Goal: Task Accomplishment & Management: Manage account settings

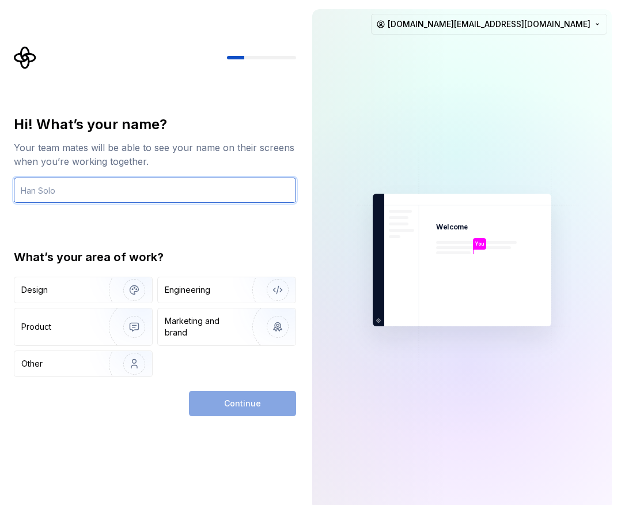
click at [77, 190] on input "text" at bounding box center [155, 189] width 282 height 25
type input "R"
type input "r"
type input "ㅇ"
type input "ㄱ"
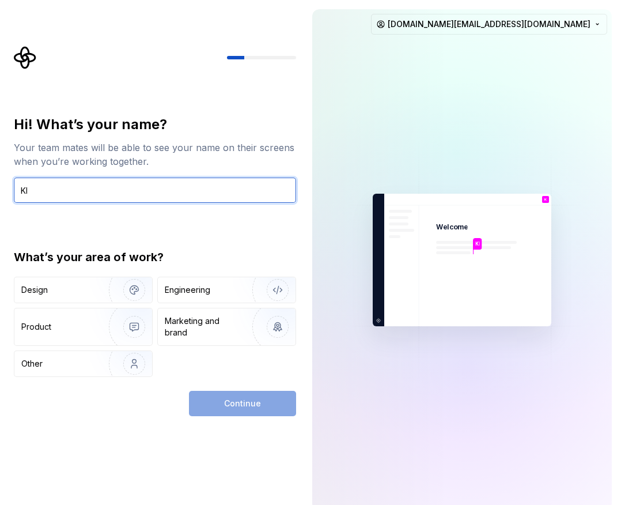
type input "K"
type input "ㅇ"
type input "영규"
click at [140, 207] on div "Hi! What’s your name? Your team mates will be able to see your name on their sc…" at bounding box center [155, 246] width 282 height 262
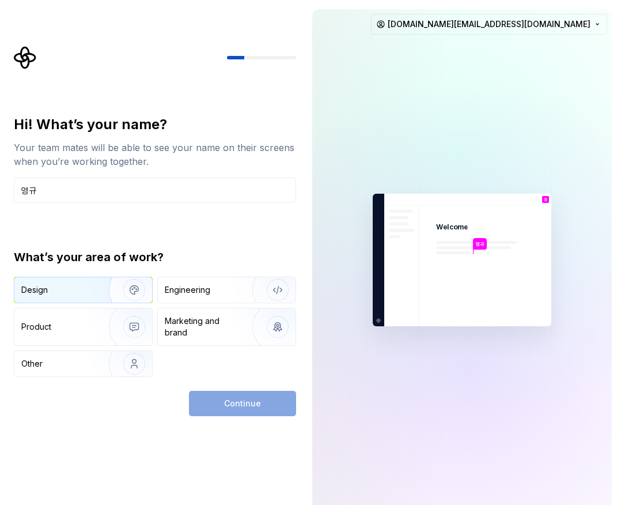
click at [123, 283] on img "button" at bounding box center [127, 289] width 74 height 77
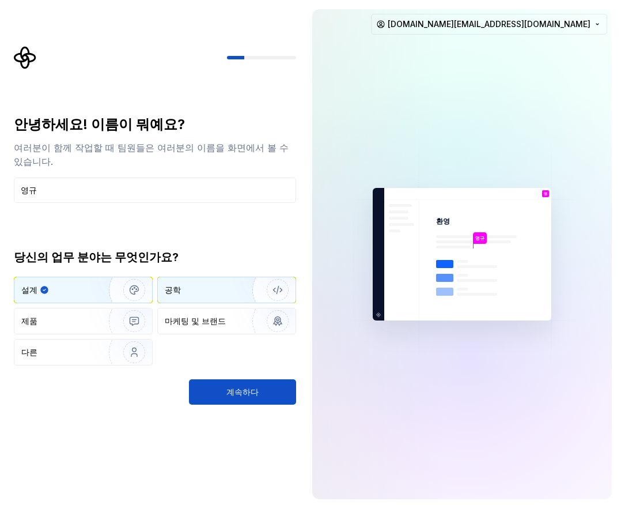
click at [226, 284] on div "공학" at bounding box center [227, 289] width 138 height 25
click at [89, 290] on div "설계" at bounding box center [83, 289] width 138 height 25
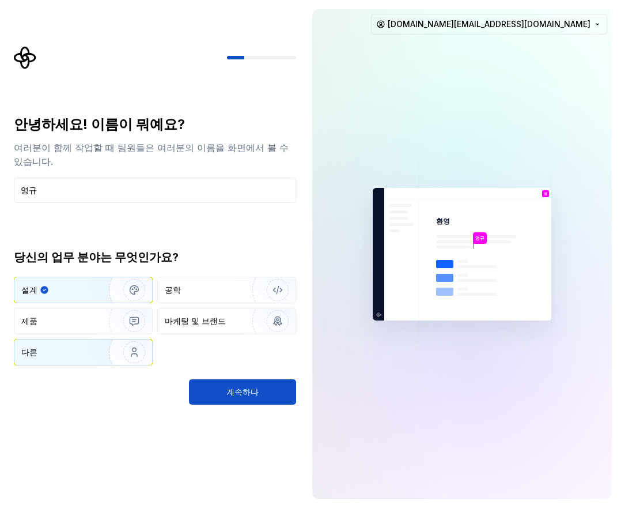
click at [92, 340] on img "button" at bounding box center [127, 351] width 74 height 77
click at [120, 296] on img "button" at bounding box center [127, 289] width 74 height 77
click at [209, 377] on div "안녕하세요! 이름이 뭐예요? 여러분이 함께 작업할 때 팀원들은 여러분의 이름을 화면에서 볼 수 있습니다. 영규 당신의 업무 분야는 무엇인가요?…" at bounding box center [155, 259] width 282 height 289
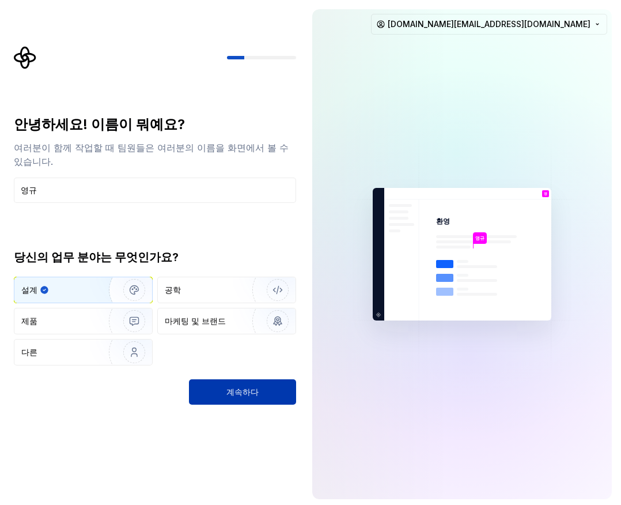
click at [198, 390] on button "계속하다" at bounding box center [242, 391] width 107 height 25
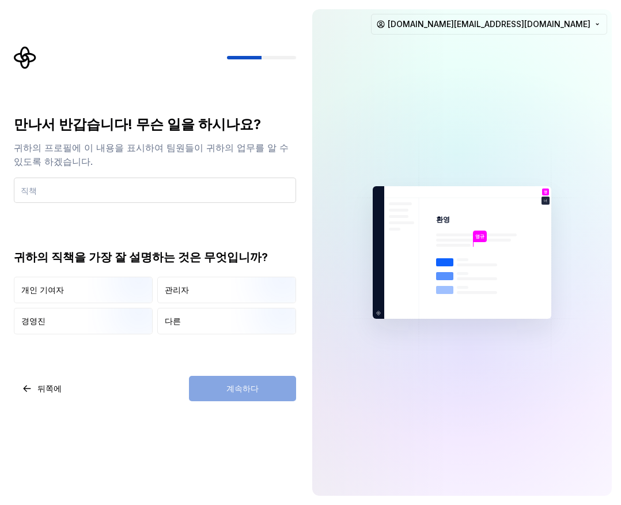
click at [78, 186] on input "text" at bounding box center [155, 189] width 282 height 25
type input "ㄹ"
click at [85, 191] on input "ㄹ" at bounding box center [155, 189] width 282 height 25
type input "ㄷ"
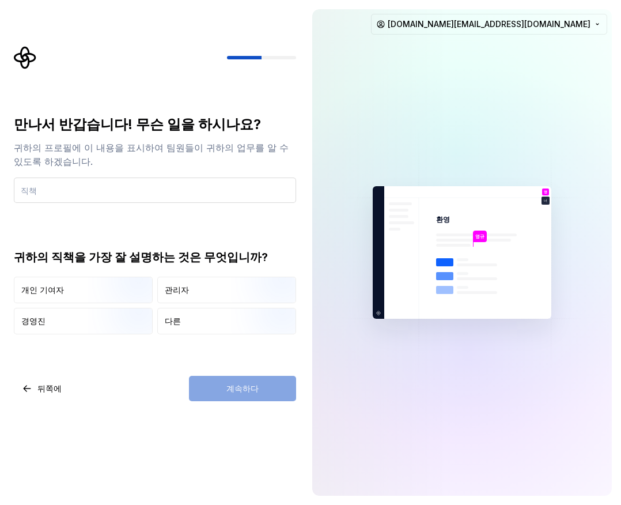
type input "d"
type input "developer"
click at [129, 217] on div "만나서 반갑습니다! 무슨 일을 하시나요? 귀하의 프로필에 이 내용을 표시하여 팀원들이 귀하의 업무를 알 수 있도록 하겠습니다. develope…" at bounding box center [155, 224] width 282 height 219
drag, startPoint x: 112, startPoint y: 296, endPoint x: 123, endPoint y: 301, distance: 11.3
click at [112, 296] on img "button" at bounding box center [125, 304] width 74 height 77
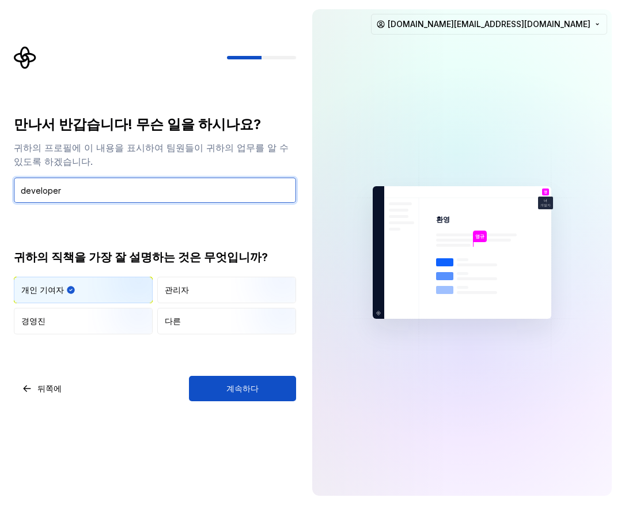
drag, startPoint x: 108, startPoint y: 193, endPoint x: -257, endPoint y: 185, distance: 364.8
click at [0, 185] on html "원본 텍스트 번역 평가 보내주신 의견은 Google 번역을 개선하는 데 사용됩니다. 만나서 반갑습니다! 무슨 일을 하시나요? 귀하의 프로필에 …" at bounding box center [310, 252] width 621 height 505
click at [221, 353] on div "만나서 반갑습니다! 무슨 일을 하시나요? 귀하의 프로필에 이 내용을 표시하여 팀원들이 귀하의 업무를 알 수 있도록 하겠습니다. develope…" at bounding box center [155, 258] width 282 height 286
drag, startPoint x: 164, startPoint y: 191, endPoint x: -229, endPoint y: 173, distance: 392.8
click at [0, 173] on html "원본 텍스트 번역 평가 보내주신 의견은 Google 번역을 개선하는 데 사용됩니다. 만나서 반갑습니다! 무슨 일을 하시나요? 귀하의 프로필에 …" at bounding box center [310, 252] width 621 height 505
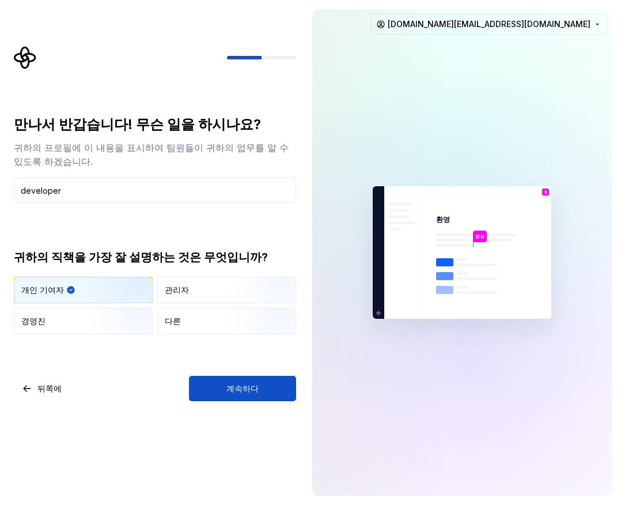
click at [203, 227] on div "만나서 반갑습니다! 무슨 일을 하시나요? 귀하의 프로필에 이 내용을 표시하여 팀원들이 귀하의 업무를 알 수 있도록 하겠습니다. develope…" at bounding box center [155, 224] width 282 height 219
click at [236, 391] on font "계속하다" at bounding box center [242, 388] width 32 height 10
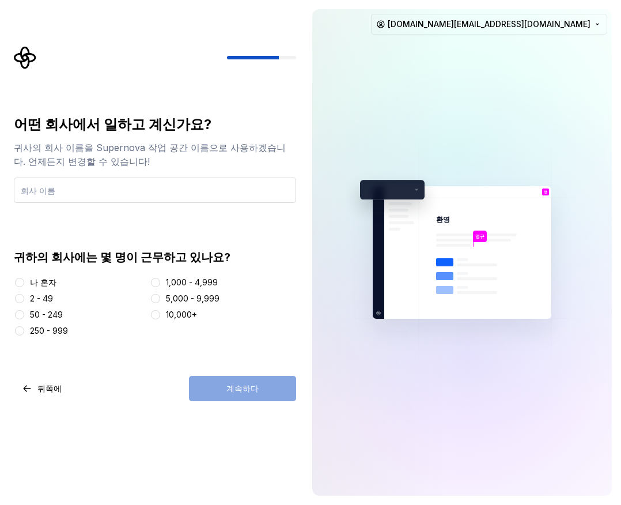
click at [118, 191] on input "text" at bounding box center [155, 189] width 282 height 25
click at [27, 283] on div "나 혼자" at bounding box center [79, 283] width 131 height 12
click at [12, 280] on div "어떤 회사에서 일하고 계신가요? 귀사의 회사 이름을 Supernova 작업 공간 이름으로 사용하겠습니다. 언제든지 변경할 수 있습니다! 귀하의…" at bounding box center [158, 223] width 303 height 355
click at [20, 281] on button "나 혼자" at bounding box center [19, 282] width 9 height 9
drag, startPoint x: 66, startPoint y: 226, endPoint x: 67, endPoint y: 218, distance: 8.7
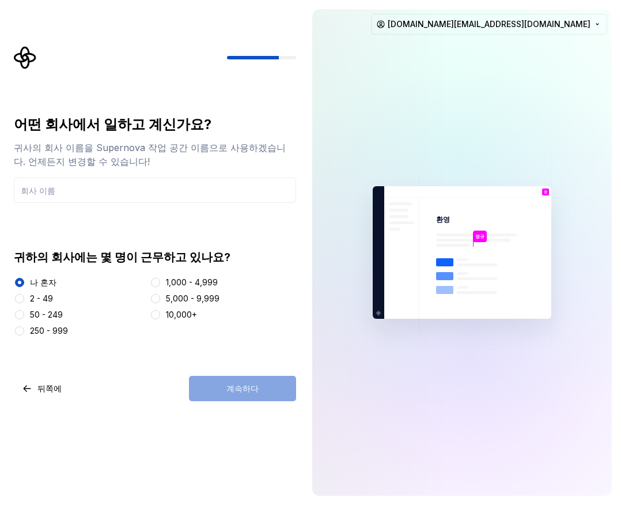
click at [66, 226] on div "어떤 회사에서 일하고 계신가요? 귀사의 회사 이름을 Supernova 작업 공간 이름으로 사용하겠습니다. 언제든지 변경할 수 있습니다! 귀하의…" at bounding box center [155, 225] width 282 height 221
click at [68, 189] on input "text" at bounding box center [155, 189] width 282 height 25
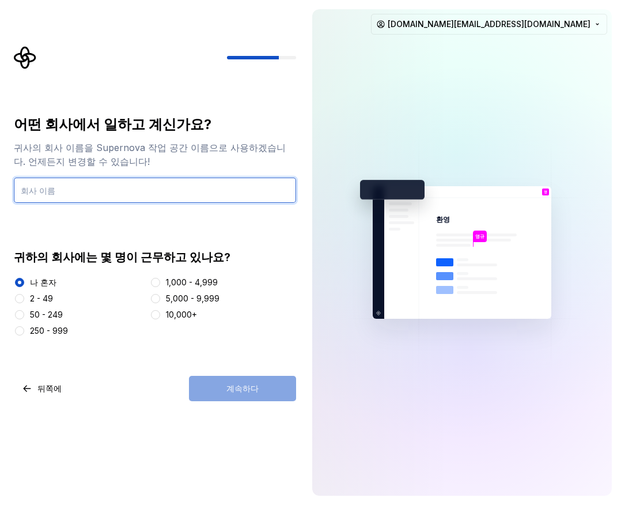
click at [146, 188] on input "text" at bounding box center [155, 189] width 282 height 25
type input "d"
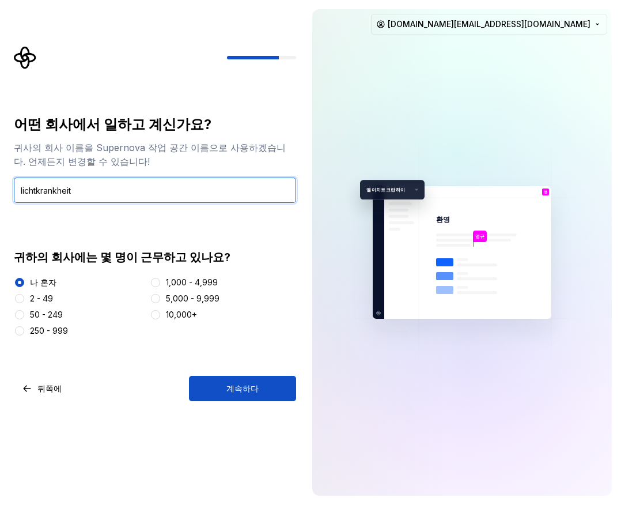
type input "lichtkrankheit"
click at [184, 386] on div "뒤쪽에 계속하다" at bounding box center [155, 388] width 282 height 25
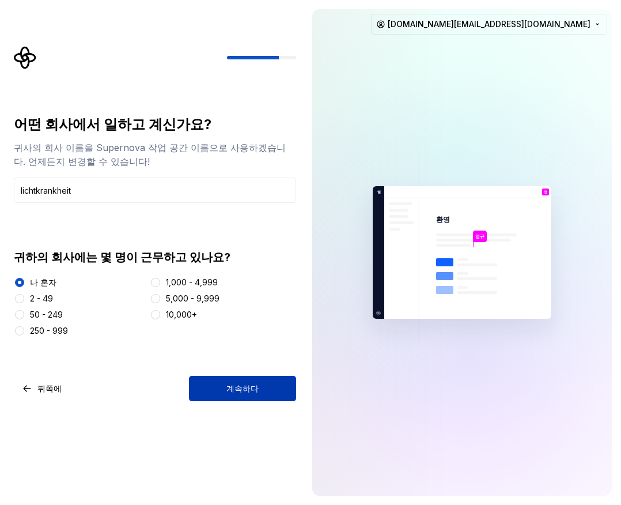
click at [275, 391] on button "계속하다" at bounding box center [242, 388] width 107 height 25
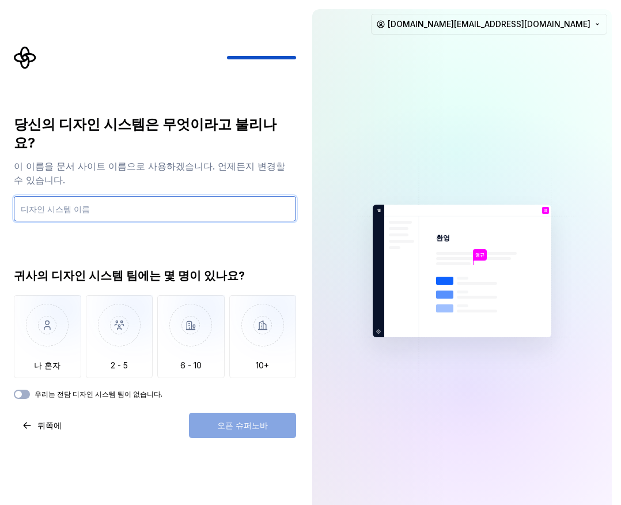
click at [139, 196] on input "text" at bounding box center [155, 208] width 282 height 25
type input "d"
click at [172, 196] on input "d" at bounding box center [155, 208] width 282 height 25
type input "d"
type input "f"
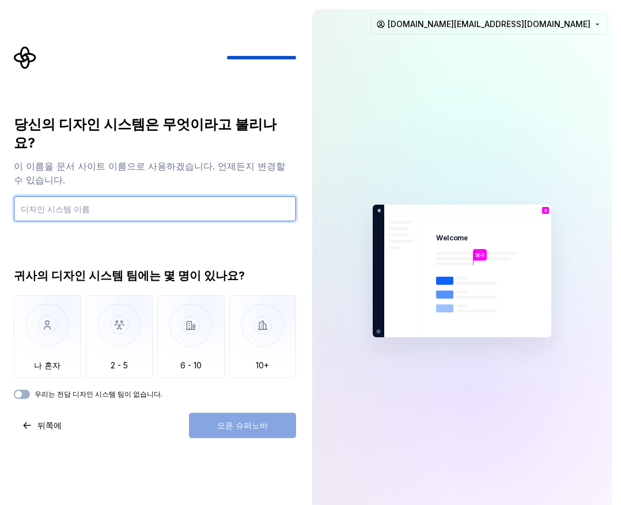
type input "s"
type input "Flutter Playground"
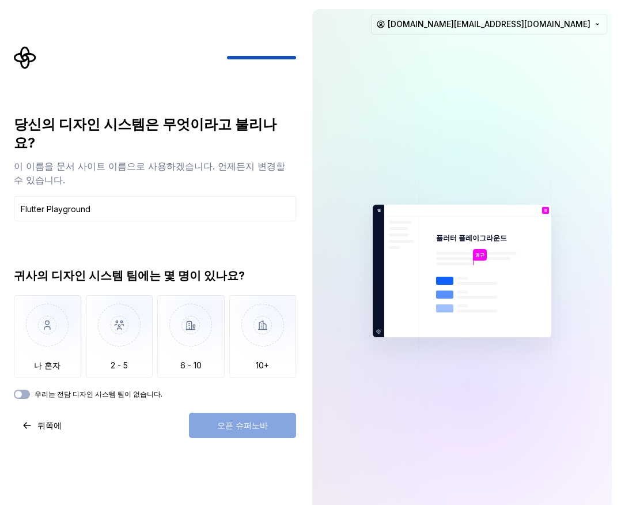
click at [156, 222] on div "당신의 디자인 시스템은 무엇이라고 불리나요? 이 이름을 문서 사이트 이름으로 사용하겠습니다. 언제든지 변경할 수 있습니다. Flutter Pl…" at bounding box center [155, 256] width 282 height 283
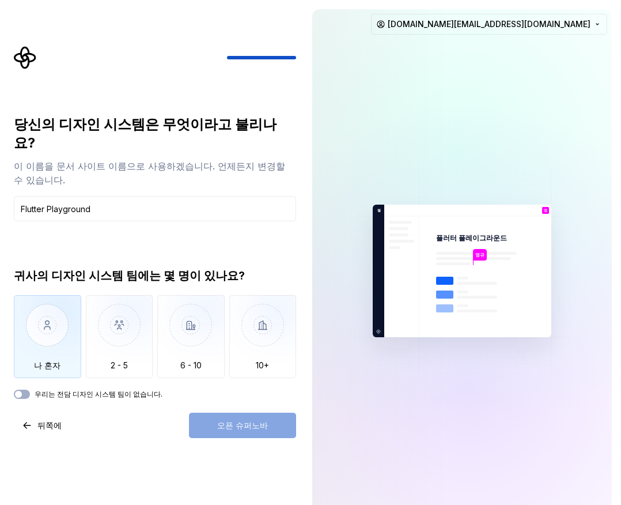
click at [54, 304] on img "button" at bounding box center [47, 333] width 67 height 77
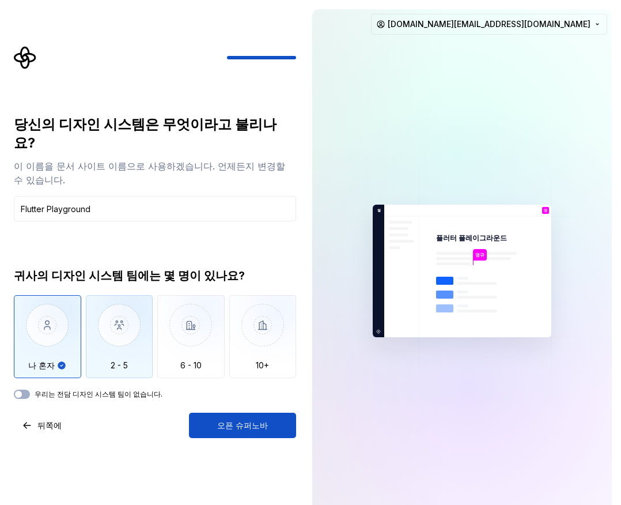
click at [103, 307] on img "button" at bounding box center [119, 333] width 67 height 77
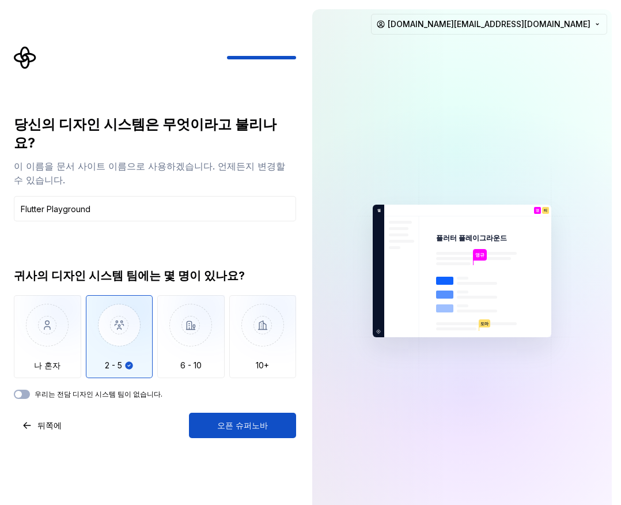
click at [30, 390] on div "우리는 전담 디자인 시스템 팀이 없습니다." at bounding box center [155, 394] width 282 height 9
click at [29, 390] on button "우리는 전담 디자인 시스템 팀이 없습니다." at bounding box center [22, 394] width 16 height 9
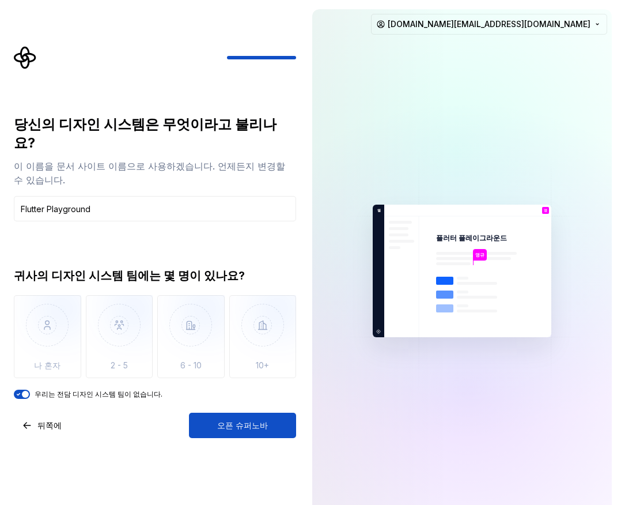
click at [154, 384] on div "당신의 디자인 시스템은 무엇이라고 불리나요? 이 이름을 문서 사이트 이름으로 사용하겠습니다. 언제든지 변경할 수 있습니다. Flutter Pl…" at bounding box center [155, 276] width 282 height 323
click at [267, 421] on div "당신의 디자인 시스템은 무엇이라고 불리나요? 이 이름을 문서 사이트 이름으로 사용하겠습니다. 언제든지 변경할 수 있습니다. Flutter Pl…" at bounding box center [151, 271] width 303 height 542
click at [256, 413] on button "오픈 슈퍼노바" at bounding box center [242, 425] width 107 height 25
click at [441, 430] on div at bounding box center [381, 270] width 138 height 523
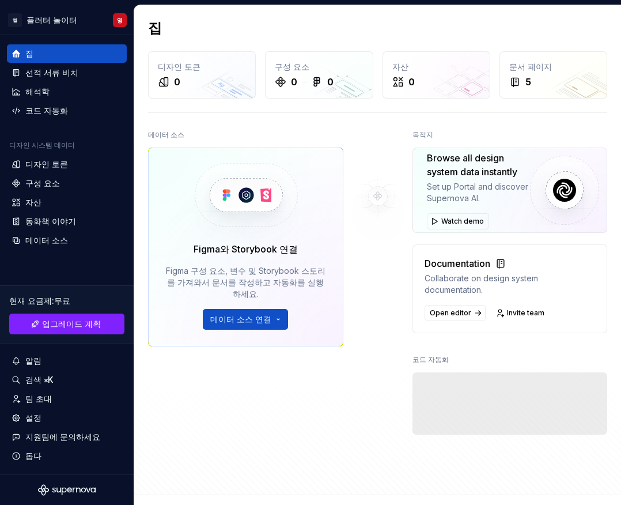
click at [201, 370] on div "데이터 소스 Figma와 Storybook 연결 Figma 구성 요소, 변수 및 Storybook 스토리를 가져와서 문서를 작성하고 자동화를 …" at bounding box center [245, 278] width 195 height 303
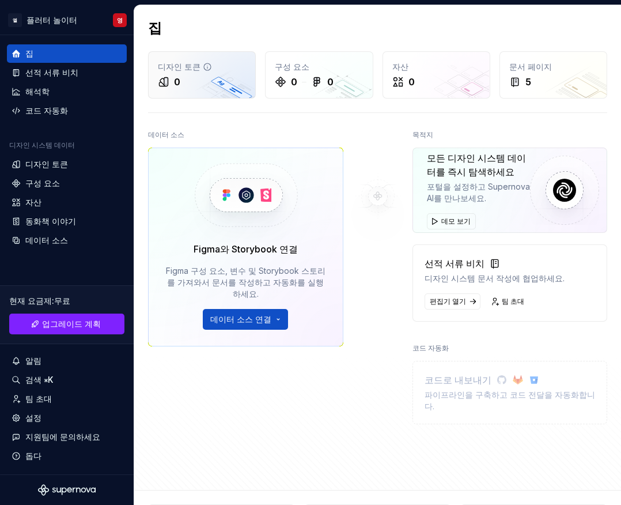
click at [213, 75] on div "0" at bounding box center [202, 82] width 88 height 14
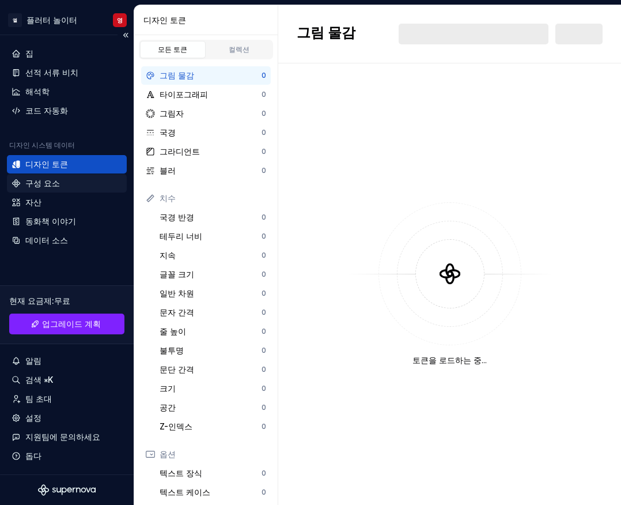
click at [68, 184] on div "구성 요소" at bounding box center [67, 183] width 111 height 12
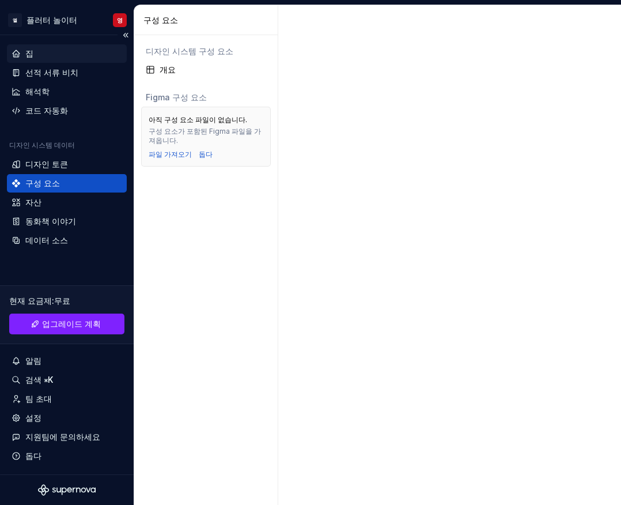
click at [36, 55] on div "집" at bounding box center [67, 54] width 111 height 12
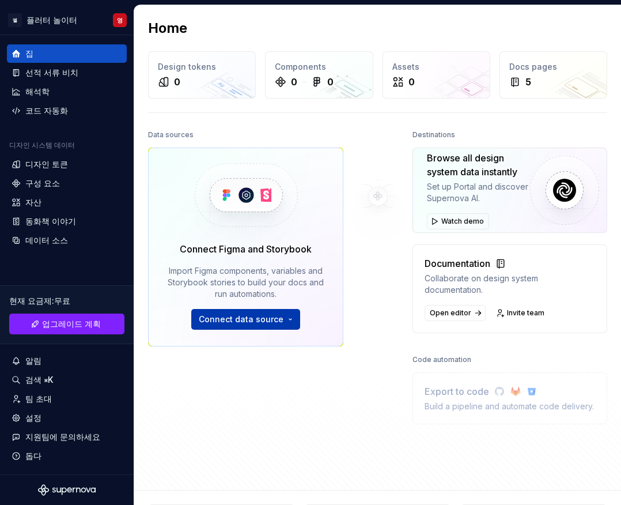
click at [240, 319] on span "Connect data source" at bounding box center [241, 319] width 85 height 12
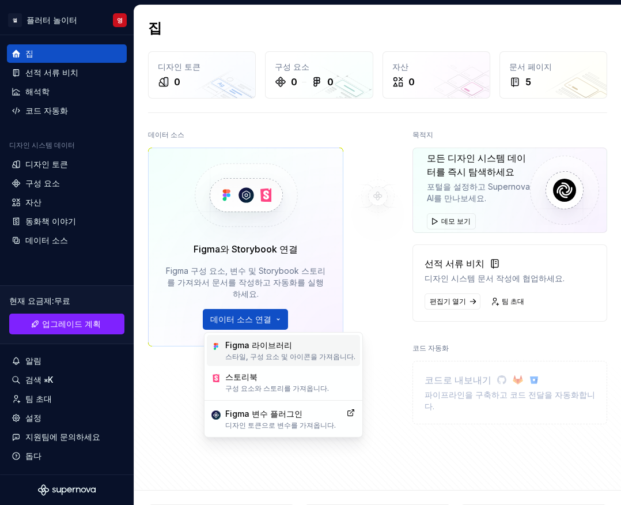
click at [283, 353] on font "스타일, 구성 요소 및 아이콘을 가져옵니다." at bounding box center [290, 356] width 130 height 9
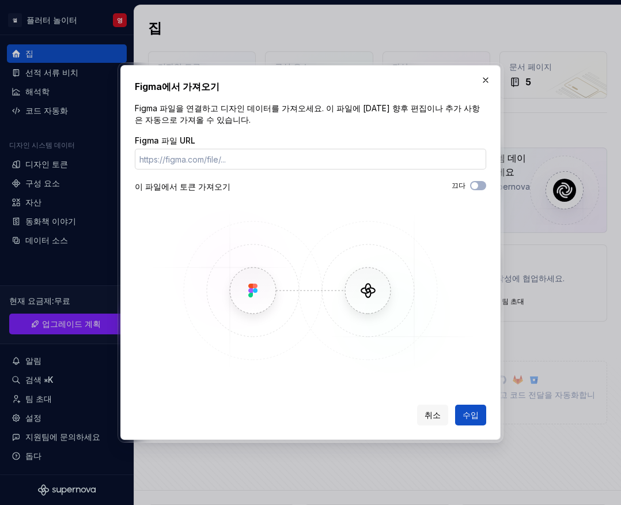
click at [202, 162] on input "Figma 파일 URL" at bounding box center [310, 159] width 351 height 21
type input "d"
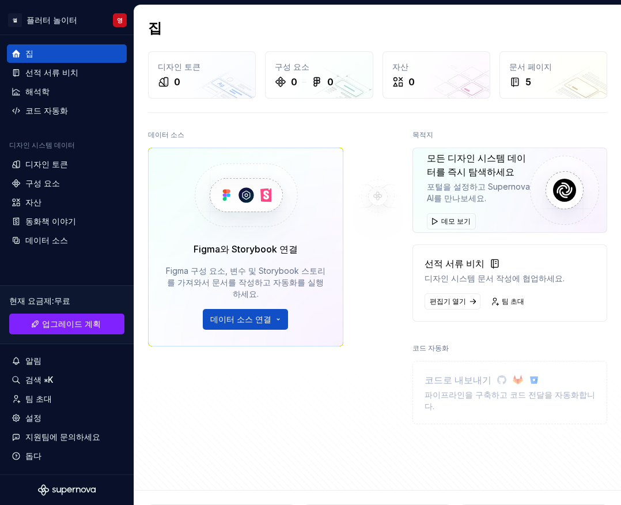
click at [451, 311] on div "선적 서류 비치 디자인 시스템 문서 작성에 협업하세요. 편집기 열기 팀 초대" at bounding box center [510, 282] width 195 height 77
click at [448, 300] on font "편집기 열기" at bounding box center [448, 301] width 36 height 9
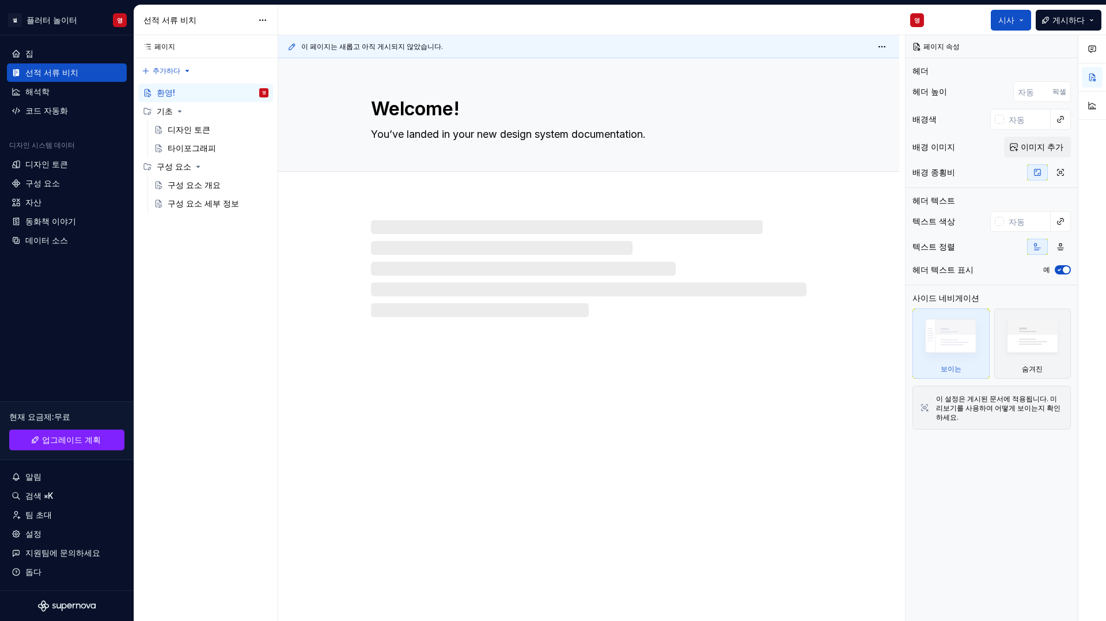
click at [320, 277] on div at bounding box center [588, 257] width 621 height 120
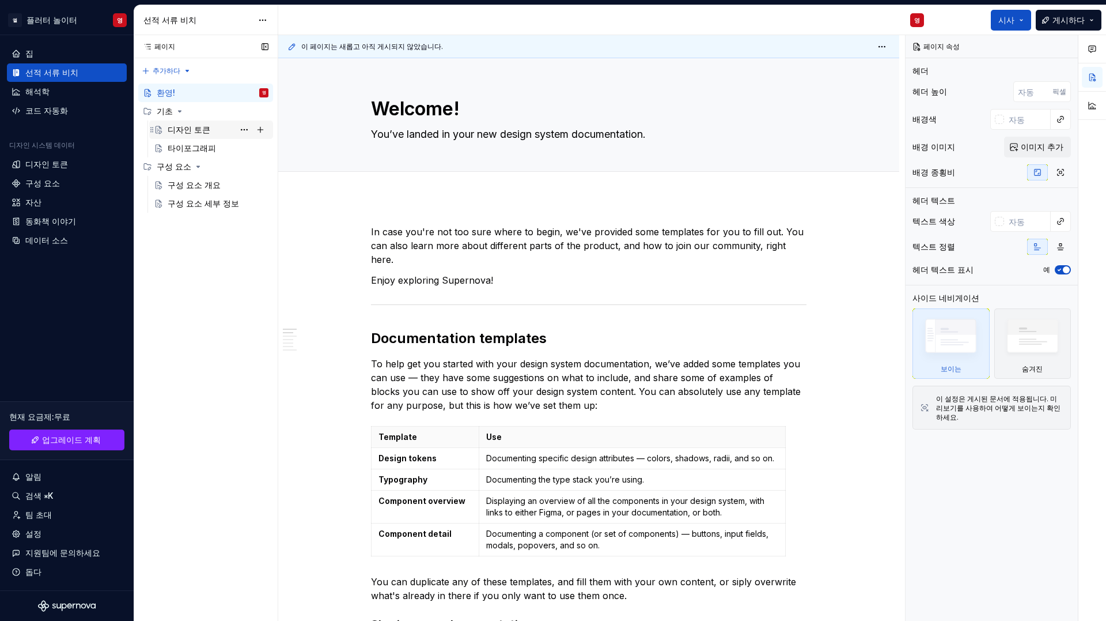
click at [199, 133] on font "디자인 토큰" at bounding box center [189, 129] width 43 height 10
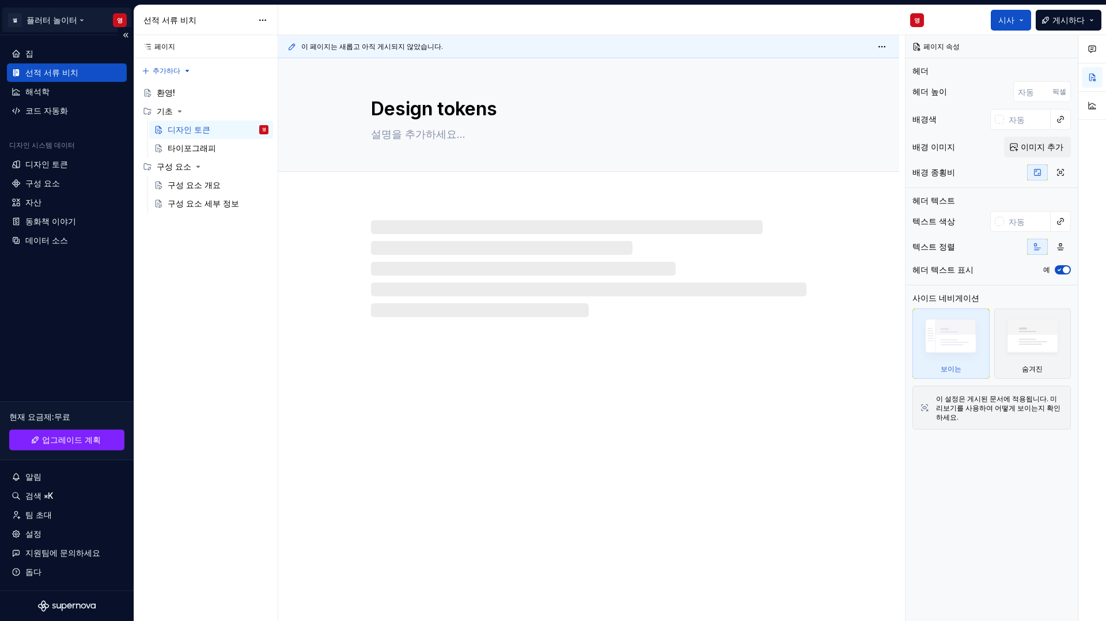
click at [28, 23] on html "원본 텍스트 번역 평가 보내주신 의견은 Google 번역을 개선하는 데 사용됩니다. 엘 플러터 놀이터 영 집 선적 서류 비치 해석학 코드 자동…" at bounding box center [553, 310] width 1106 height 621
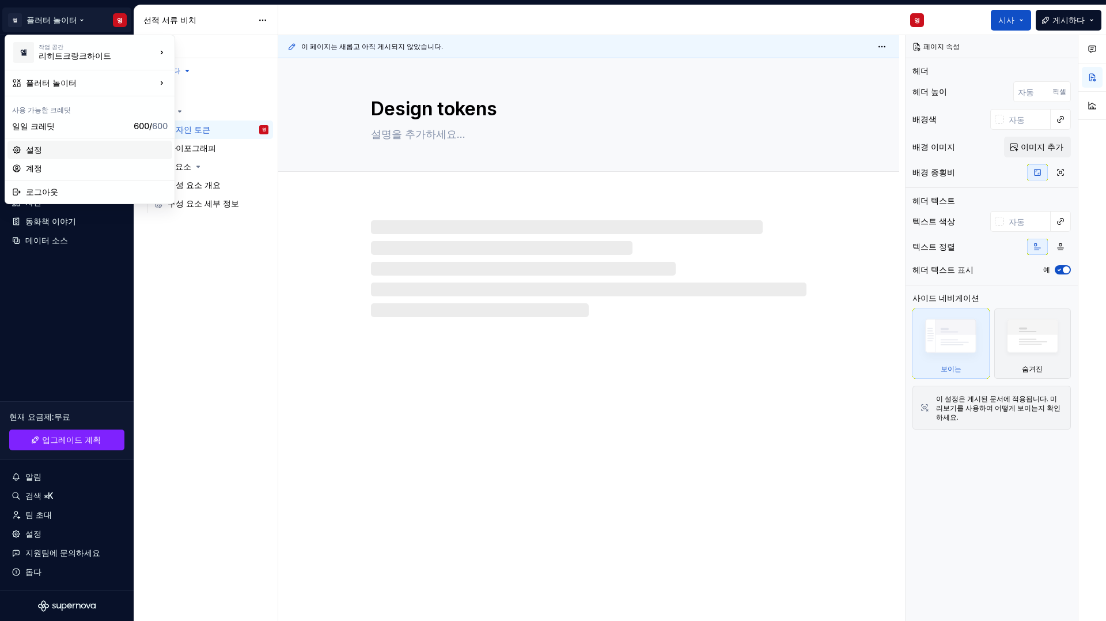
click at [39, 150] on font "설정" at bounding box center [34, 150] width 16 height 10
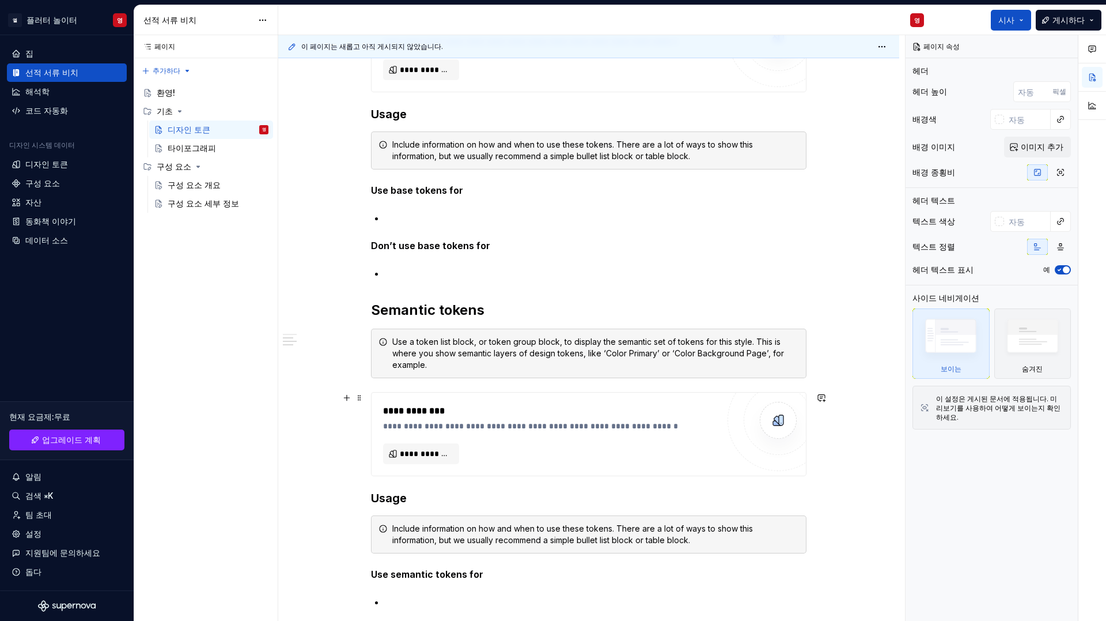
scroll to position [705, 0]
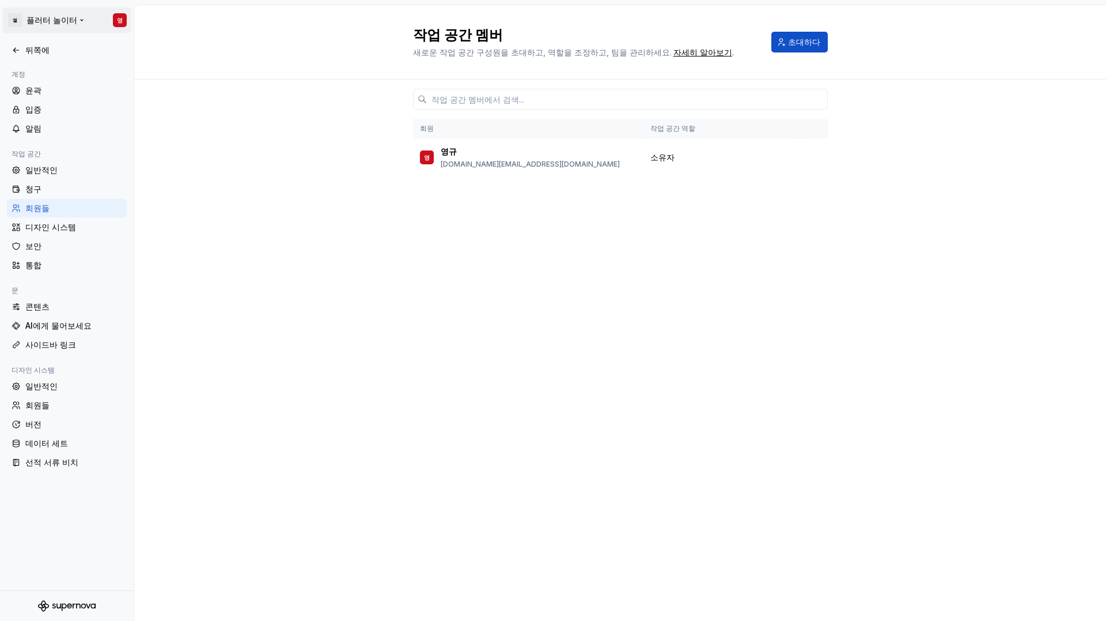
click at [60, 19] on html "원본 텍스트 번역 평가 보내주신 의견은 Google 번역을 개선하는 데 사용됩니다. 엘 플러터 놀이터 영 뒤쪽에 계정 윤곽 입증 알림 작업 공…" at bounding box center [553, 310] width 1106 height 621
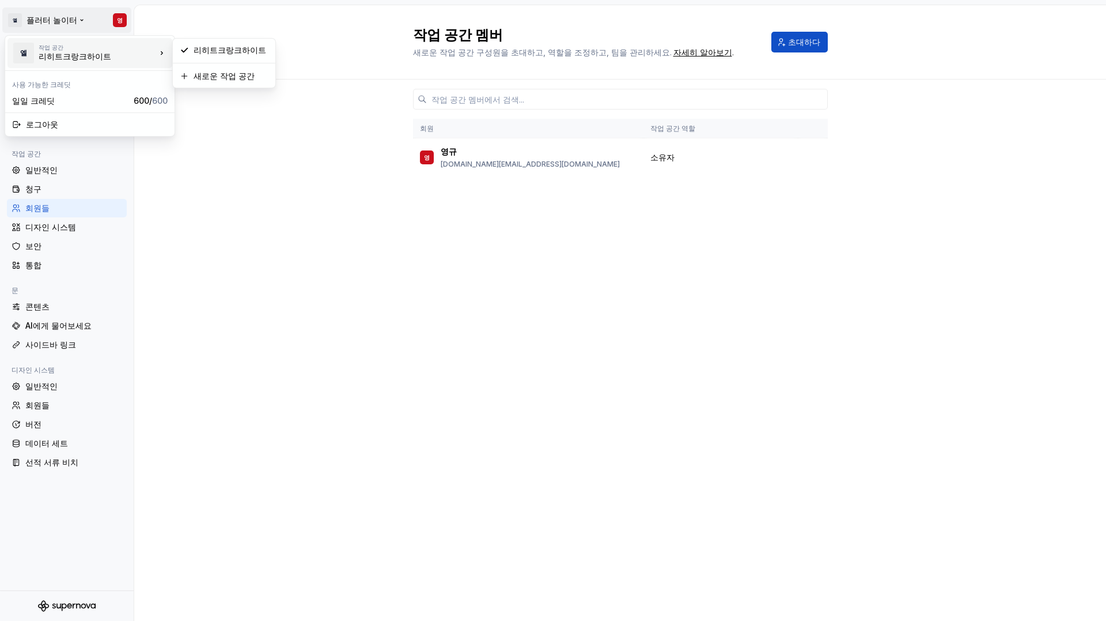
click at [68, 49] on div "작업 공간" at bounding box center [98, 47] width 118 height 7
click at [203, 50] on font "리히트크랑크하이트" at bounding box center [230, 50] width 73 height 10
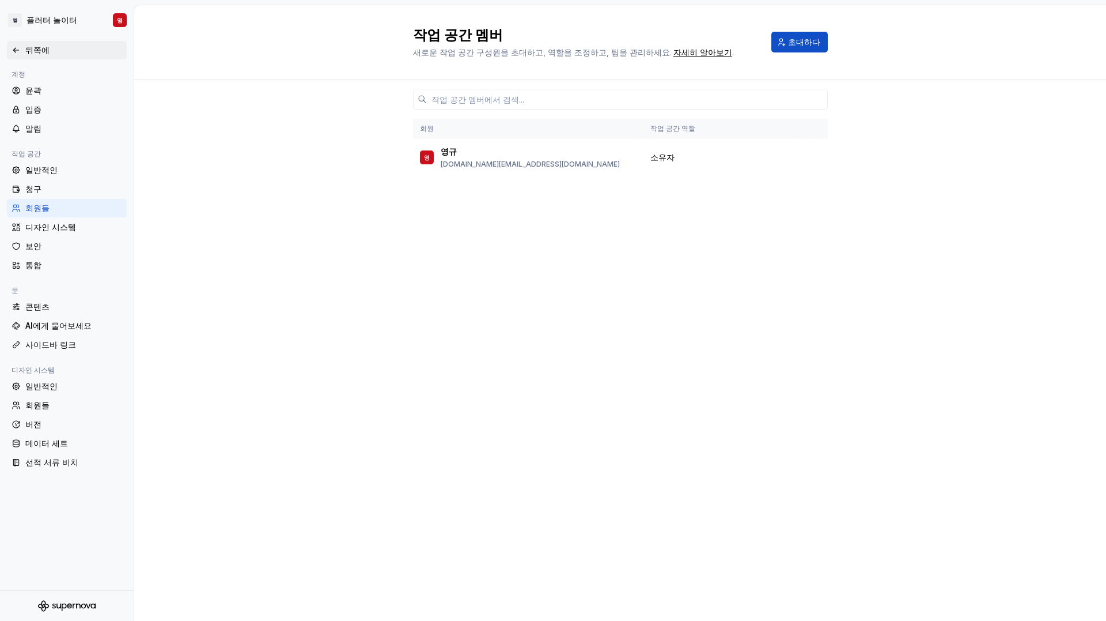
click at [32, 46] on font "뒤쪽에" at bounding box center [37, 50] width 24 height 10
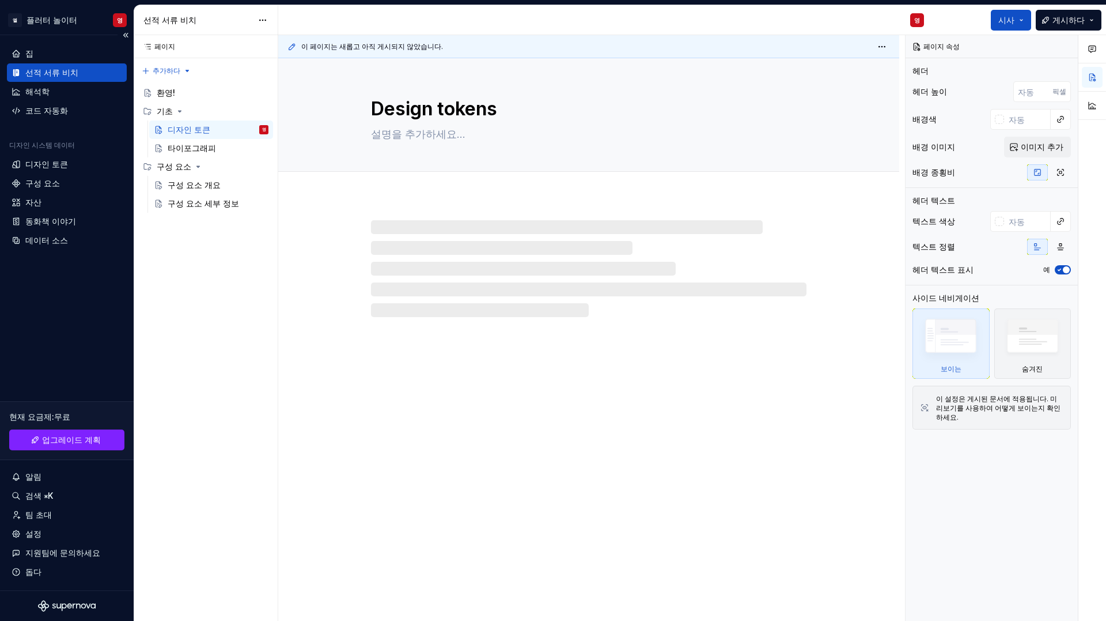
click at [54, 300] on div "집 선적 서류 비치 해석학 코드 자동화 디자인 시스템 데이터 디자인 토큰 구성 요소 자산 동화책 이야기 데이터 소스 현재 요금제 : 무료 업그…" at bounding box center [67, 312] width 134 height 555
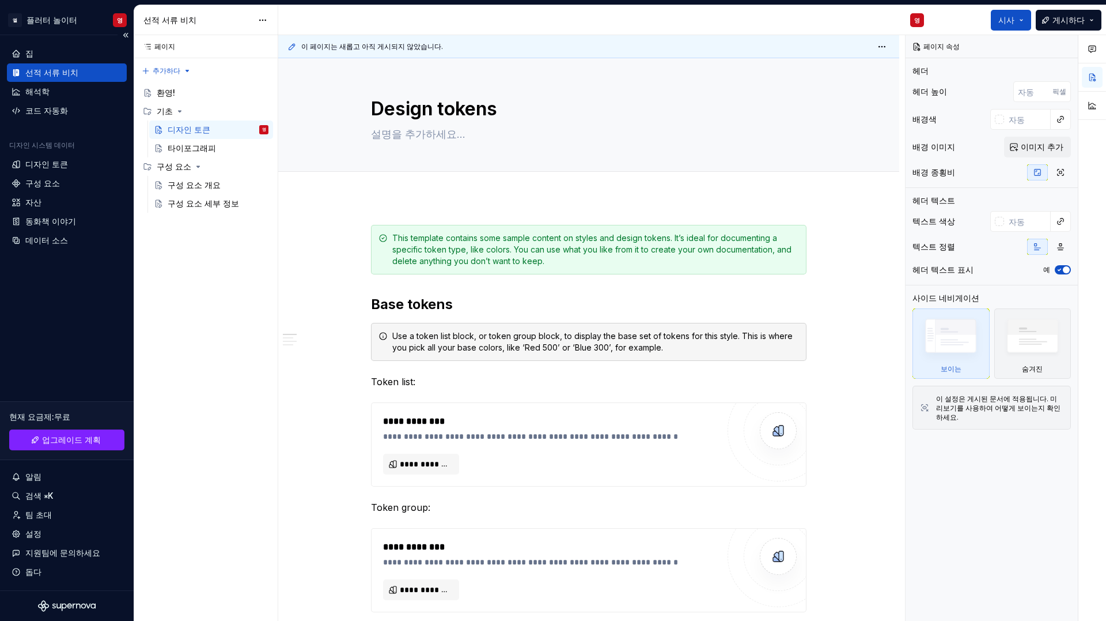
click at [77, 362] on div "집 선적 서류 비치 해석학 코드 자동화 디자인 시스템 데이터 디자인 토큰 구성 요소 자산 동화책 이야기 데이터 소스 현재 요금제 : 무료 업그…" at bounding box center [67, 312] width 134 height 555
click at [63, 84] on div "해석학" at bounding box center [67, 91] width 120 height 18
click at [51, 111] on font "코드 자동화" at bounding box center [46, 110] width 43 height 10
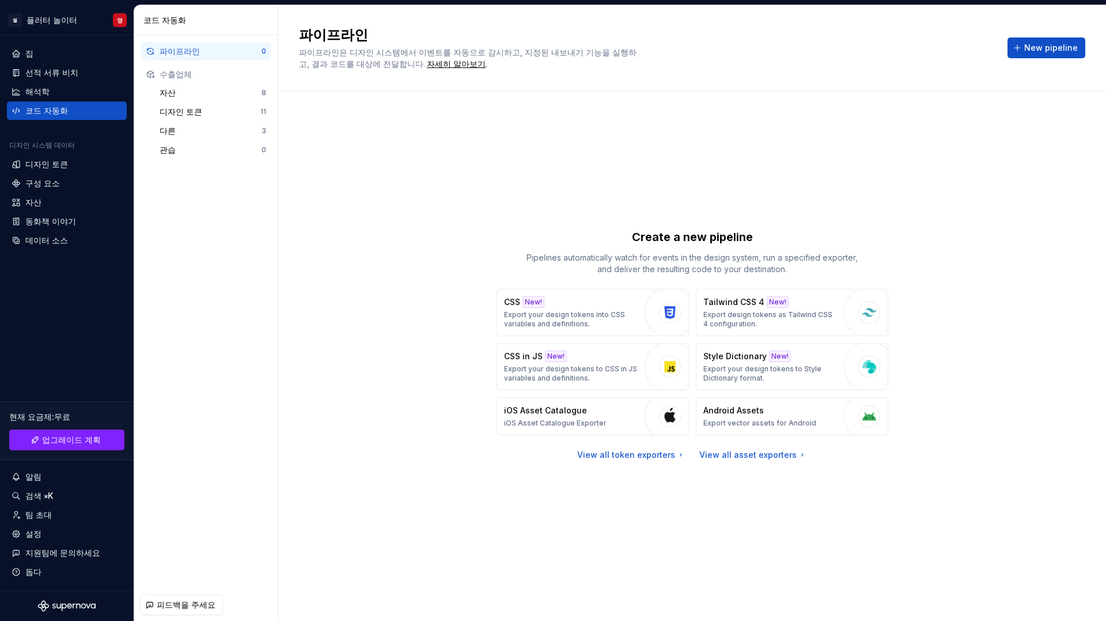
click at [191, 256] on div "파이프라인 0 수출업체 자산 8 디자인 토큰 11 다른 3 관습 0" at bounding box center [205, 311] width 143 height 553
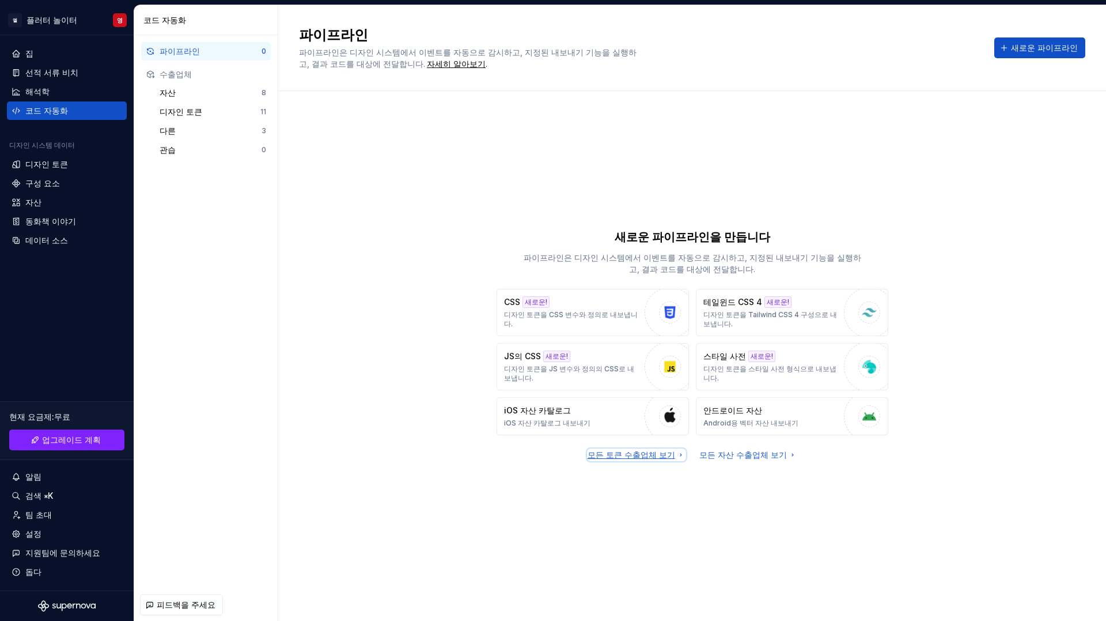
click at [621, 456] on font "모든 토큰 수출업체 보기" at bounding box center [632, 454] width 88 height 10
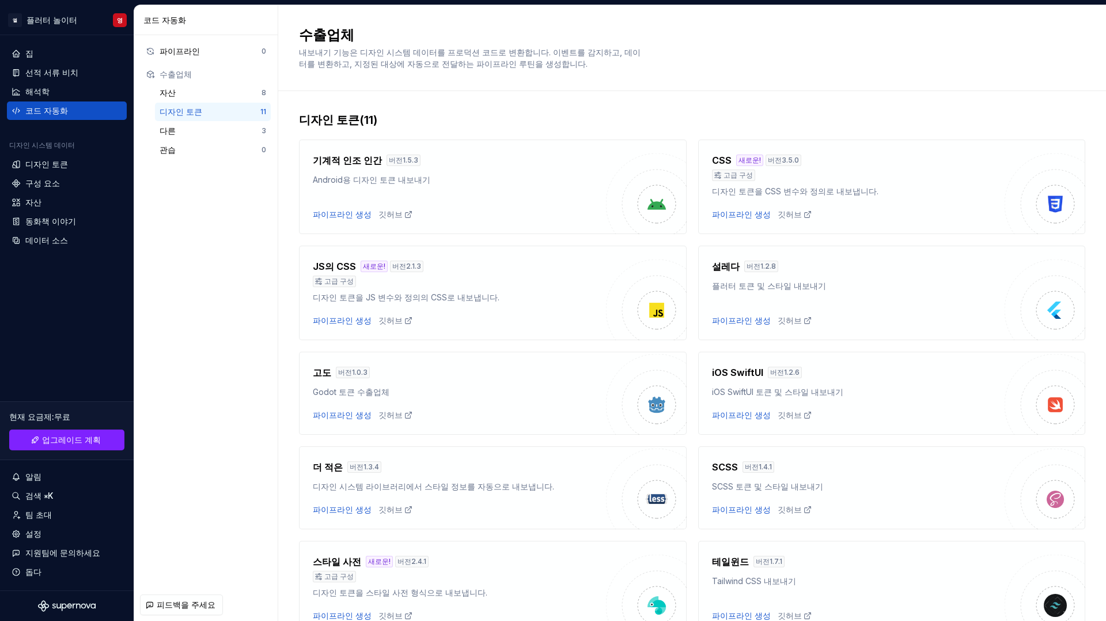
click at [621, 275] on div "기계적 인조 인간 버전 1.5.3 Android용 디자인 토큰 내보내기 파이프라인 생성 깃허브 CSS 새로운! 버전 3.5.0 고급 구성 디자…" at bounding box center [692, 434] width 786 height 613
click at [621, 296] on div "설레다 버전 1.2.8 플러터 토큰 및 스타일 내보내기 파이프라인 생성 깃허브" at bounding box center [858, 292] width 293 height 67
click at [621, 322] on font "파이프라인 생성" at bounding box center [741, 320] width 59 height 10
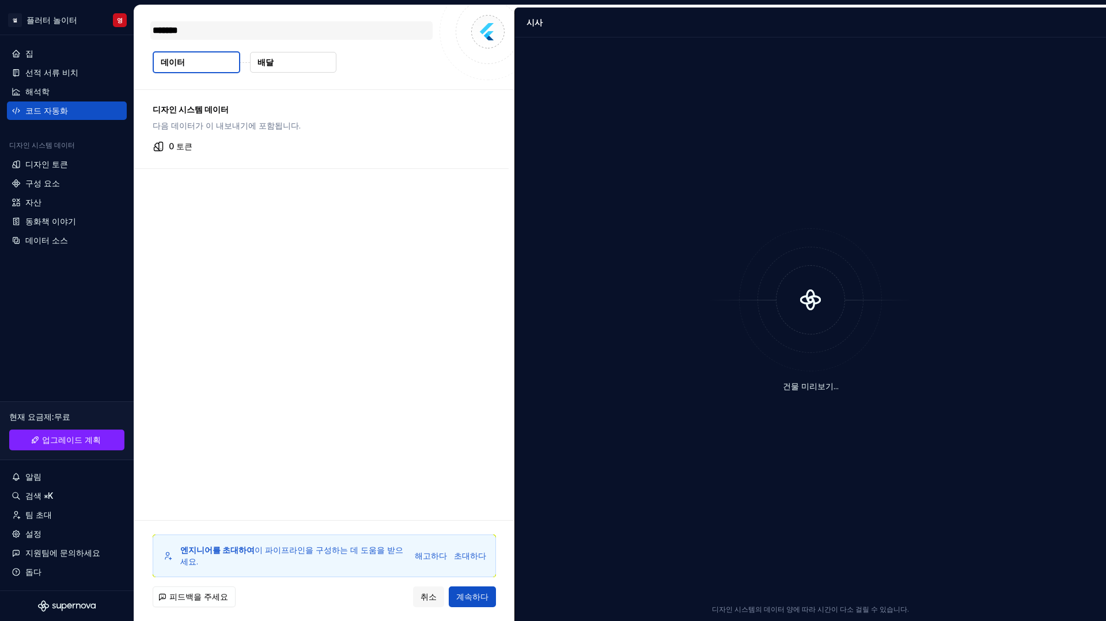
click at [214, 34] on textarea "*******" at bounding box center [291, 30] width 282 height 18
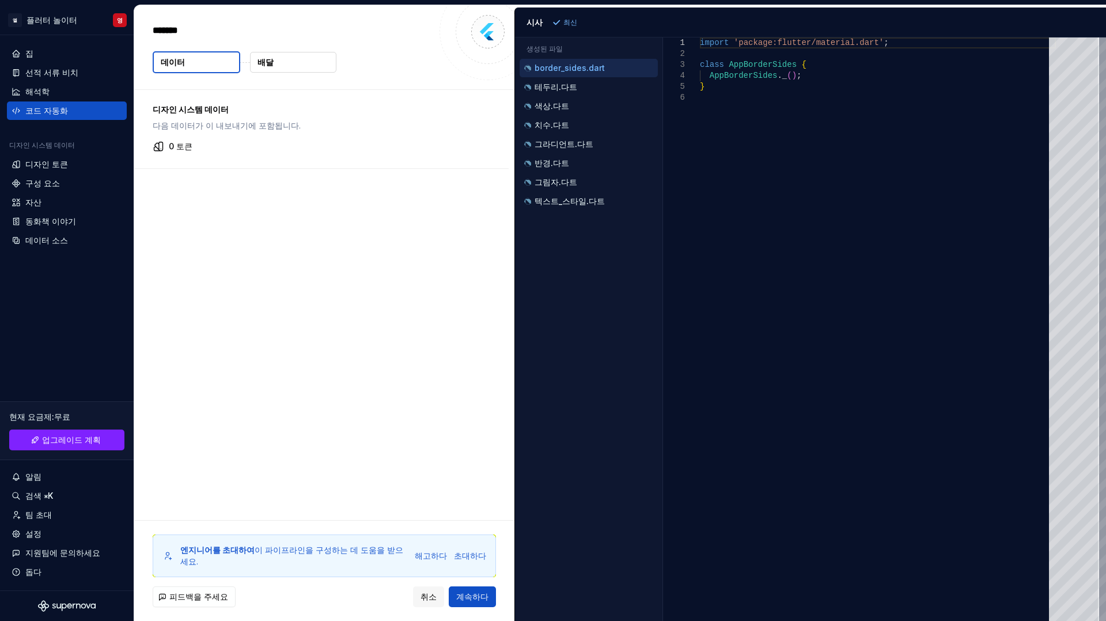
type textarea "*"
click at [621, 105] on div "'패키지:플러터/소재.다트' 가져오기 ; 클래스 AppBorderSides { 앱경계면 . _ ( ) ; }" at bounding box center [878, 328] width 356 height 583
click at [399, 445] on div "디자인 시스템 데이터 다음 데이터가 이 내보내기에 포함됩니다. 0 토큰" at bounding box center [324, 305] width 380 height 430
click at [547, 86] on font "테두리.다트" at bounding box center [556, 87] width 43 height 10
click at [560, 65] on font "border_sides.dart" at bounding box center [570, 68] width 70 height 10
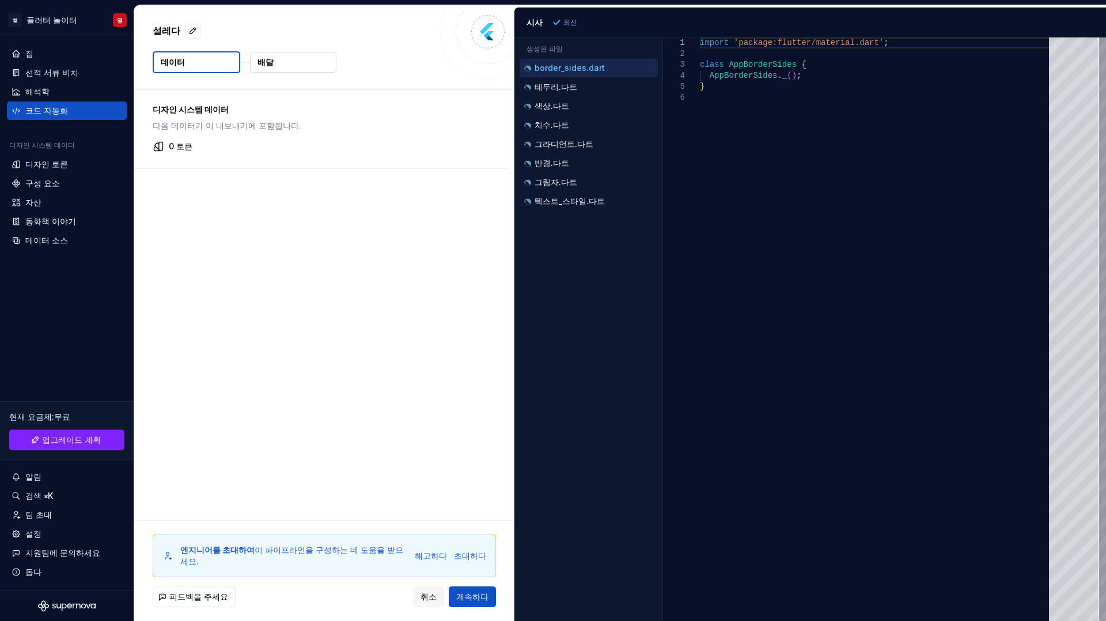
click at [568, 77] on ul "border_sides.dart 테두리.다트 색상.다트 치수.다트 그라디언트.다트 반경.다트 그림자.다트 텍스트_스타일.다트" at bounding box center [586, 135] width 143 height 152
click at [569, 89] on font "테두리.다트" at bounding box center [556, 87] width 43 height 10
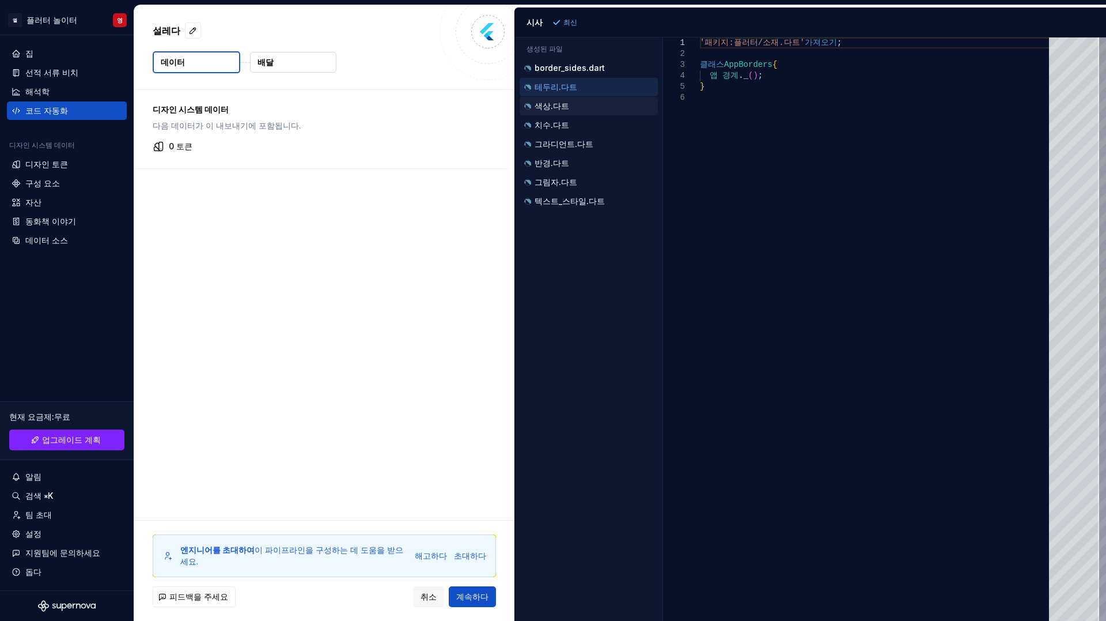
click at [564, 107] on font "색상.다트" at bounding box center [552, 106] width 35 height 10
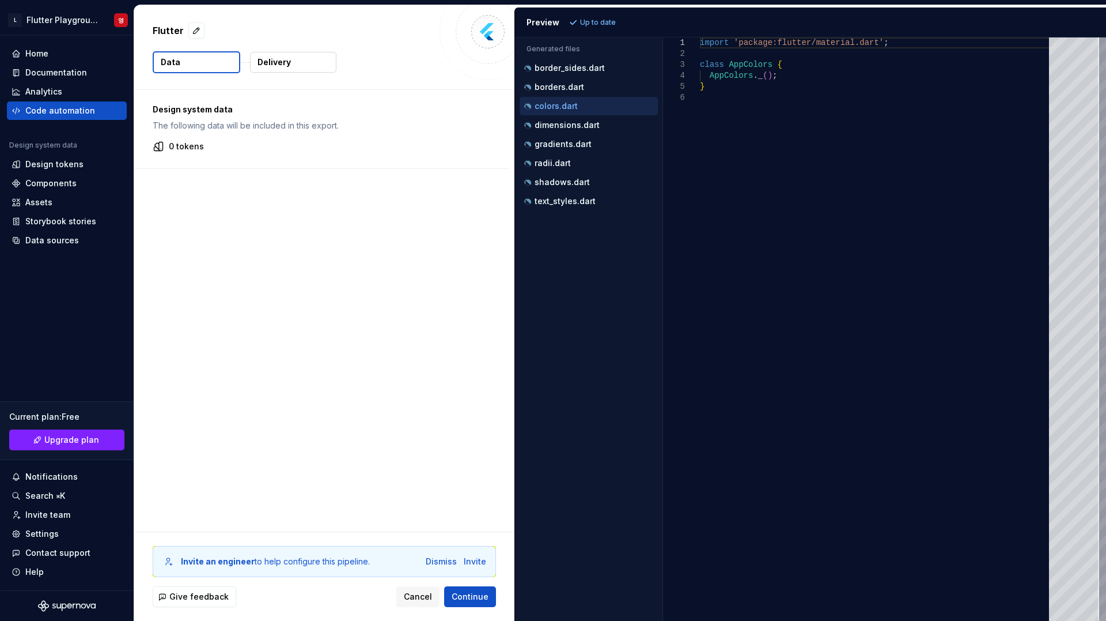
click at [434, 242] on div "Design system data The following data will be included in this export. 0 tokens" at bounding box center [324, 310] width 380 height 441
click at [524, 198] on icon "button" at bounding box center [528, 201] width 12 height 12
click at [548, 190] on div "shadows.dart" at bounding box center [589, 182] width 138 height 18
click at [552, 177] on div "shadows.dart" at bounding box center [590, 182] width 136 height 12
click at [552, 165] on p "radii.dart" at bounding box center [553, 162] width 36 height 9
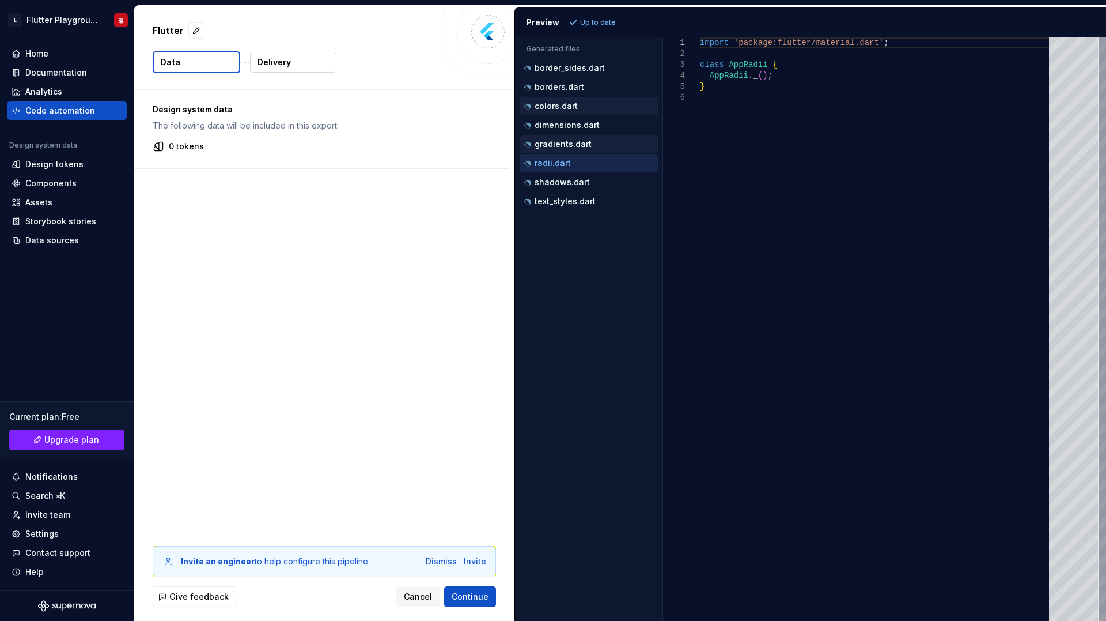
click at [558, 140] on p "gradients.dart" at bounding box center [563, 143] width 57 height 9
click at [561, 117] on div "dimensions.dart" at bounding box center [589, 125] width 138 height 18
click at [565, 98] on div "colors.dart" at bounding box center [589, 106] width 138 height 18
click at [566, 83] on p "borders.dart" at bounding box center [560, 86] width 50 height 9
click at [568, 65] on p "border_sides.dart" at bounding box center [570, 67] width 70 height 9
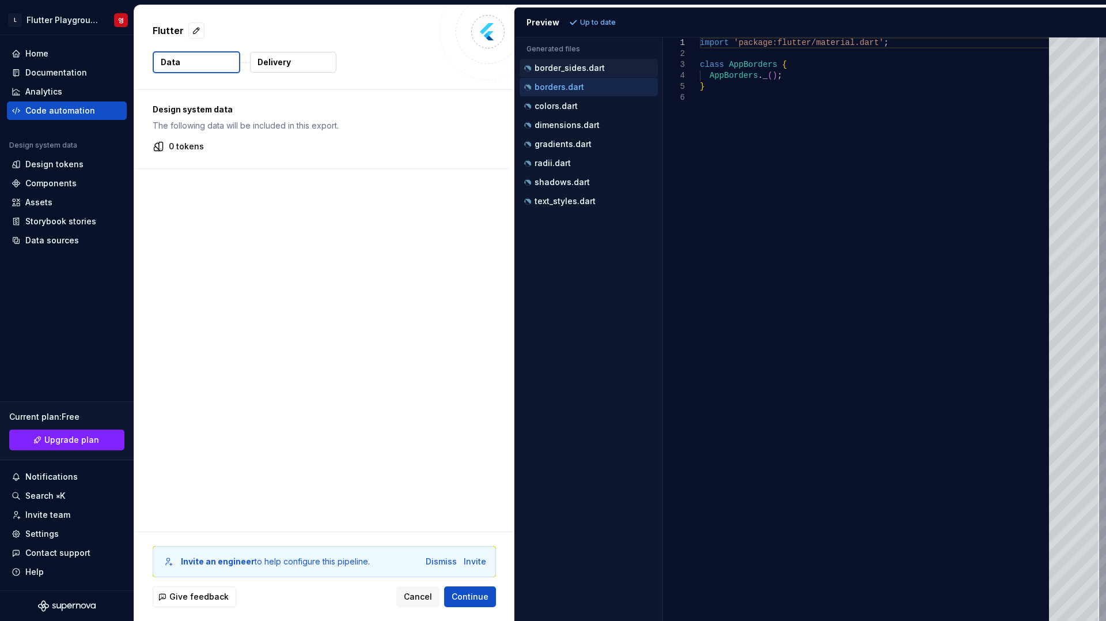
type textarea "**********"
click at [567, 55] on div "Generated files" at bounding box center [589, 46] width 148 height 18
click at [387, 308] on div "Design system data The following data will be included in this export. 0 tokens" at bounding box center [324, 310] width 380 height 441
click at [292, 65] on button "Delivery" at bounding box center [293, 62] width 86 height 21
click at [300, 63] on button "Delivery" at bounding box center [293, 62] width 86 height 21
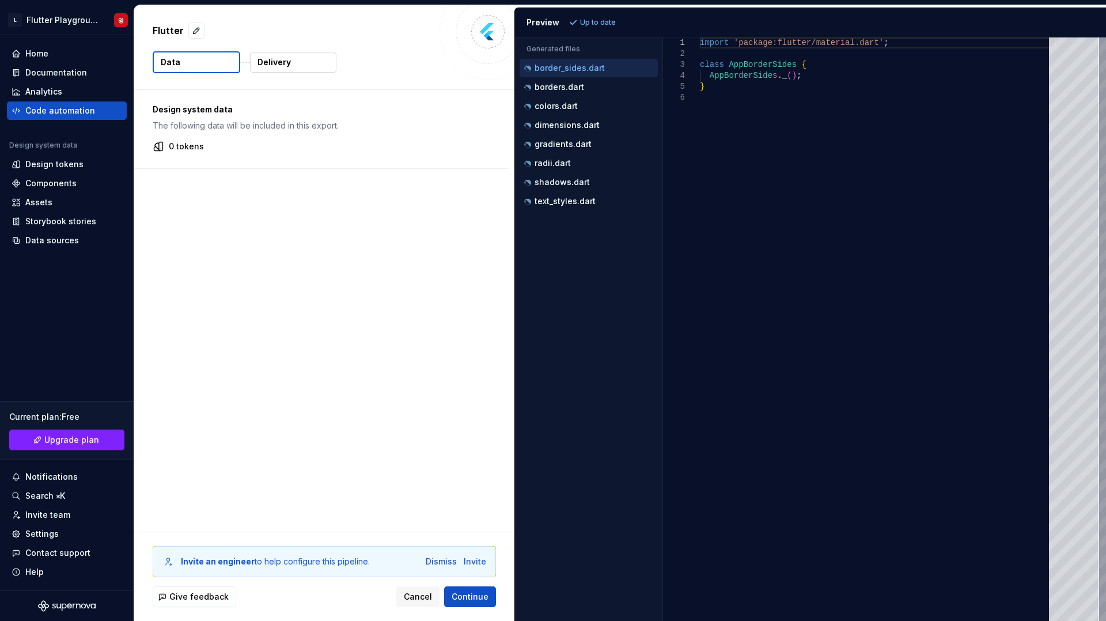
click at [333, 346] on div "Design system data The following data will be included in this export. 0 tokens" at bounding box center [324, 310] width 380 height 441
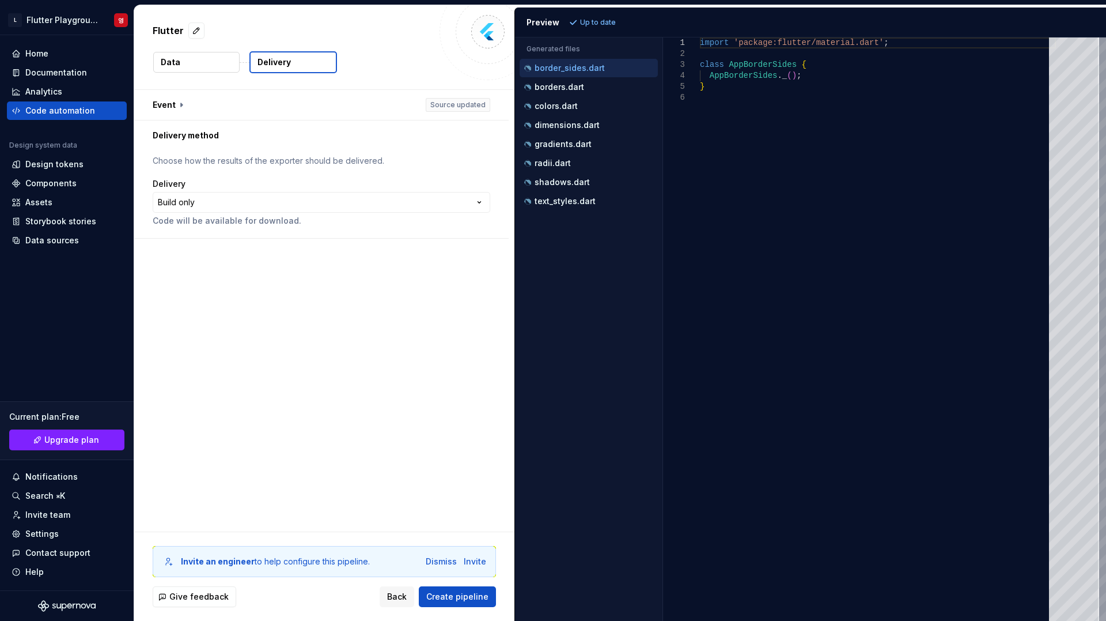
click at [221, 63] on button "Data" at bounding box center [196, 62] width 86 height 21
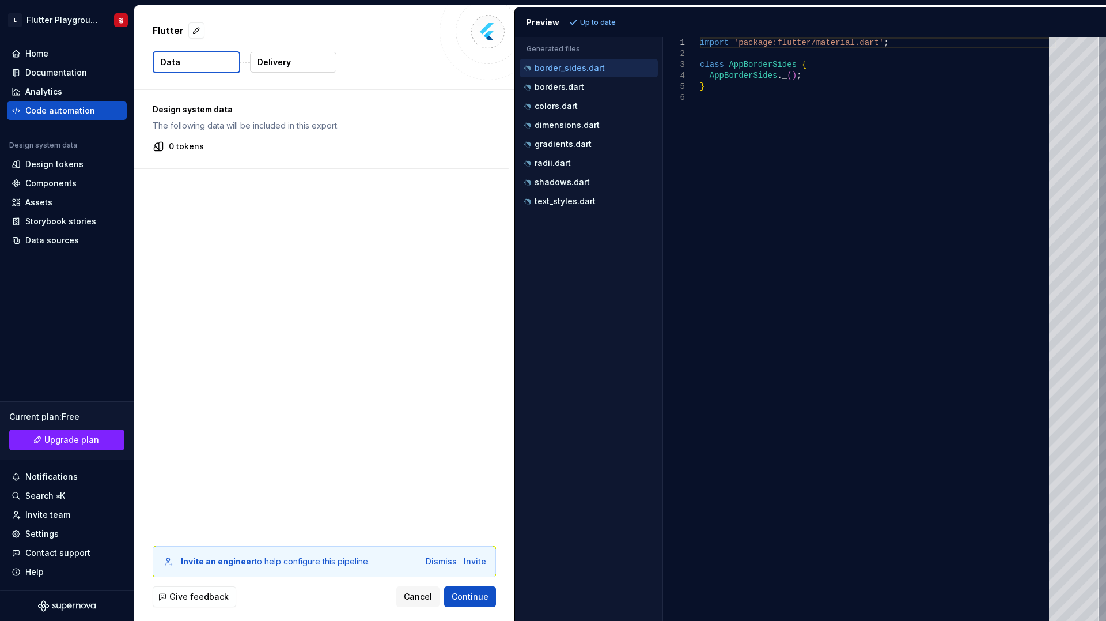
click at [295, 72] on button "Delivery" at bounding box center [293, 62] width 86 height 21
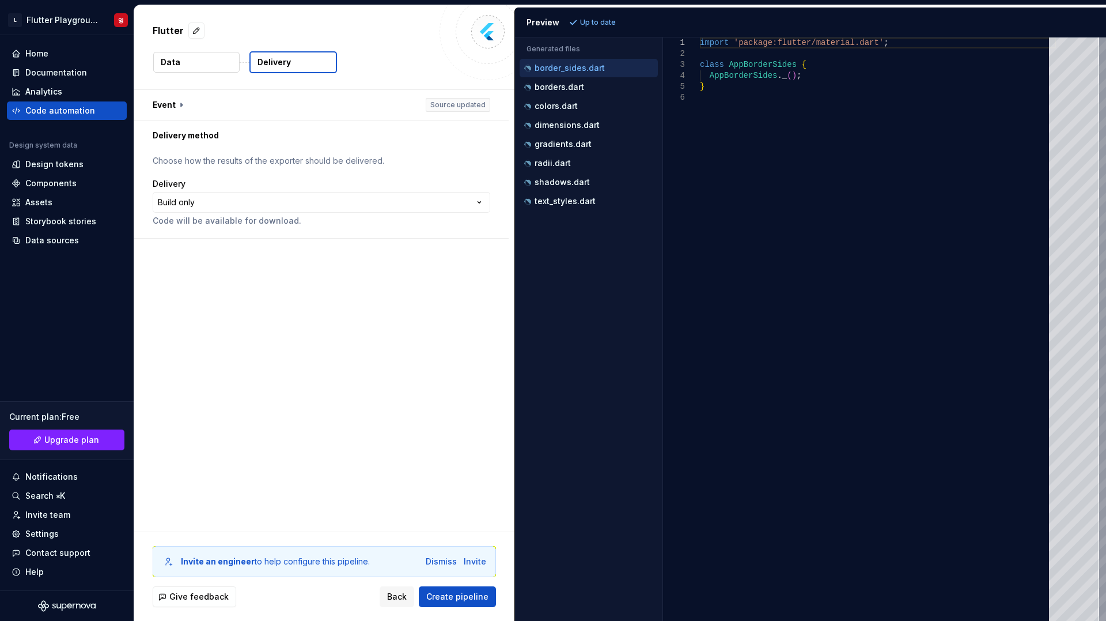
click at [261, 221] on p "Code will be available for download." at bounding box center [322, 221] width 338 height 12
click at [258, 211] on html "**********" at bounding box center [553, 310] width 1106 height 621
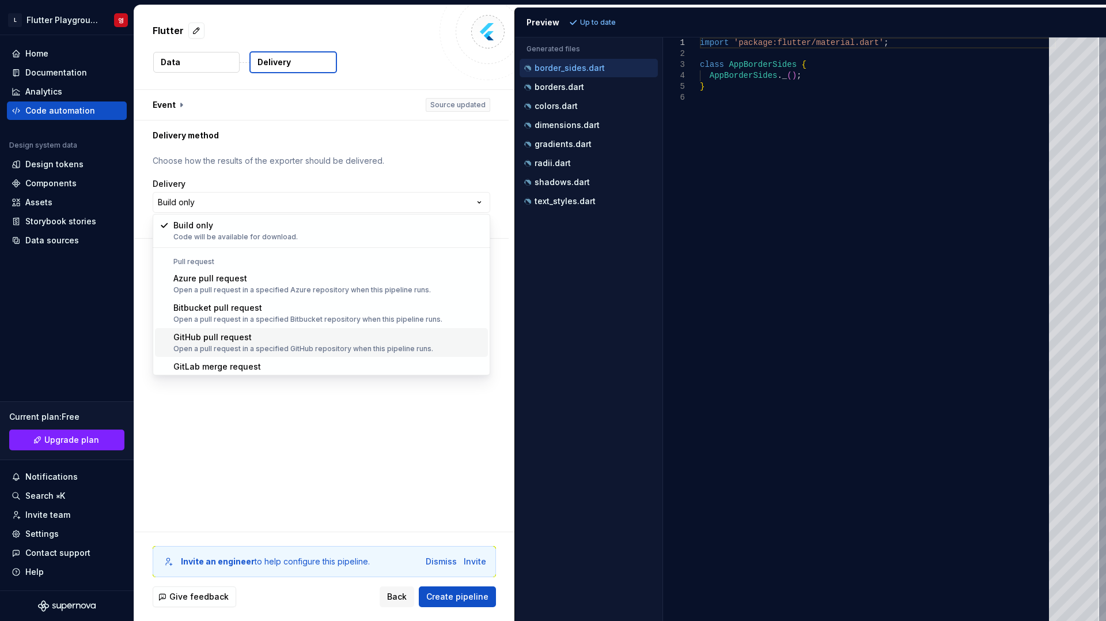
scroll to position [32, 0]
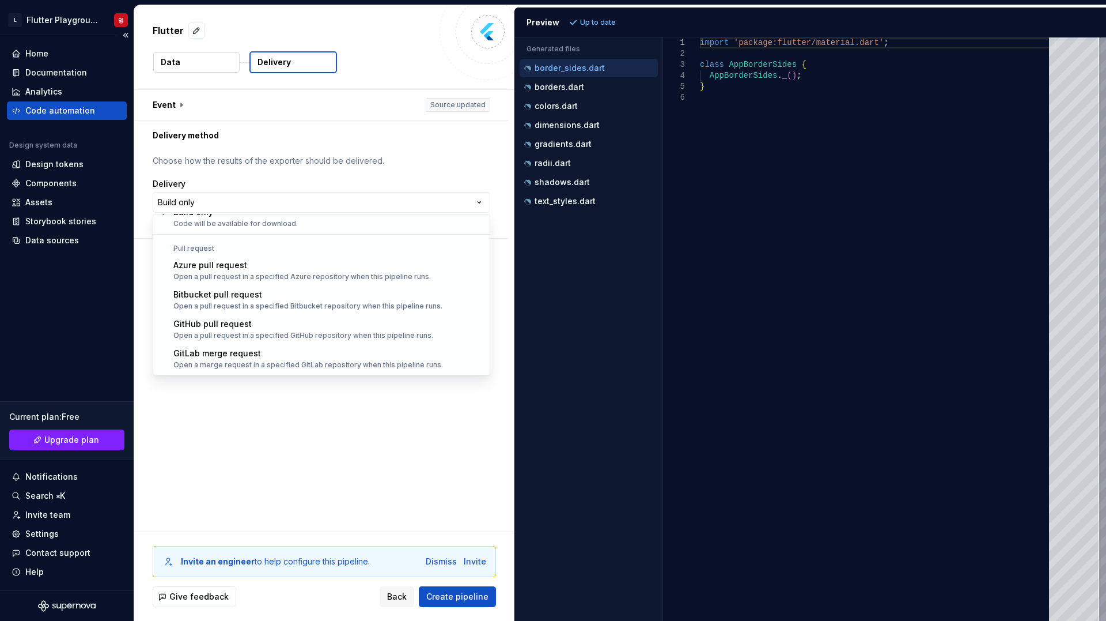
drag, startPoint x: 91, startPoint y: 308, endPoint x: 195, endPoint y: 175, distance: 168.7
click at [92, 308] on html "**********" at bounding box center [553, 310] width 1106 height 621
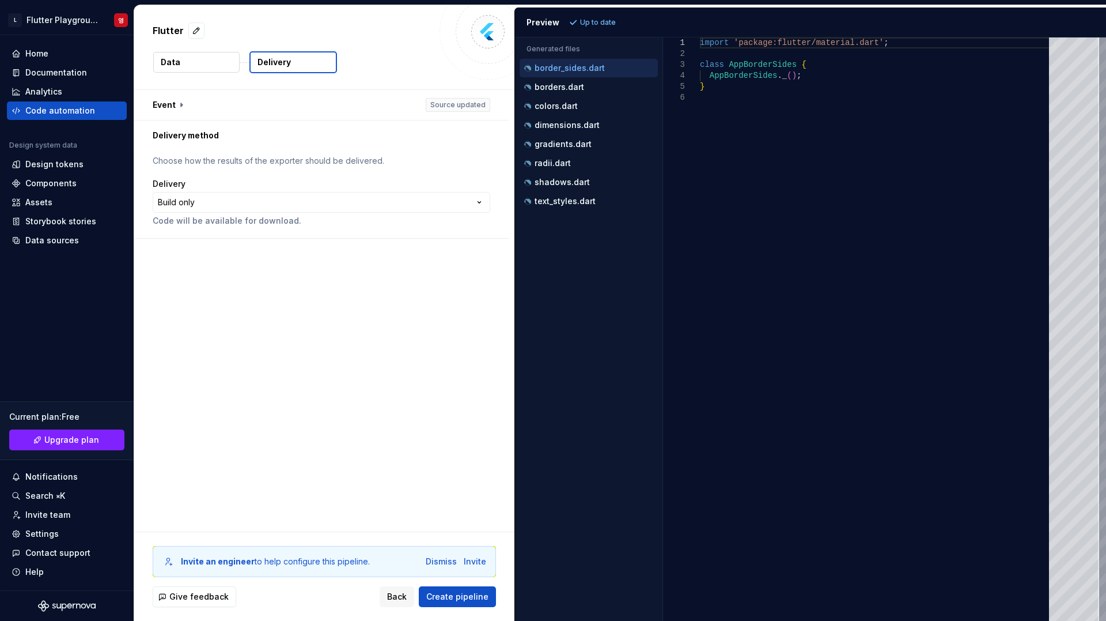
click at [241, 63] on div "Data Delivery" at bounding box center [324, 62] width 343 height 22
click at [482, 504] on span "Create pipeline" at bounding box center [457, 597] width 62 height 12
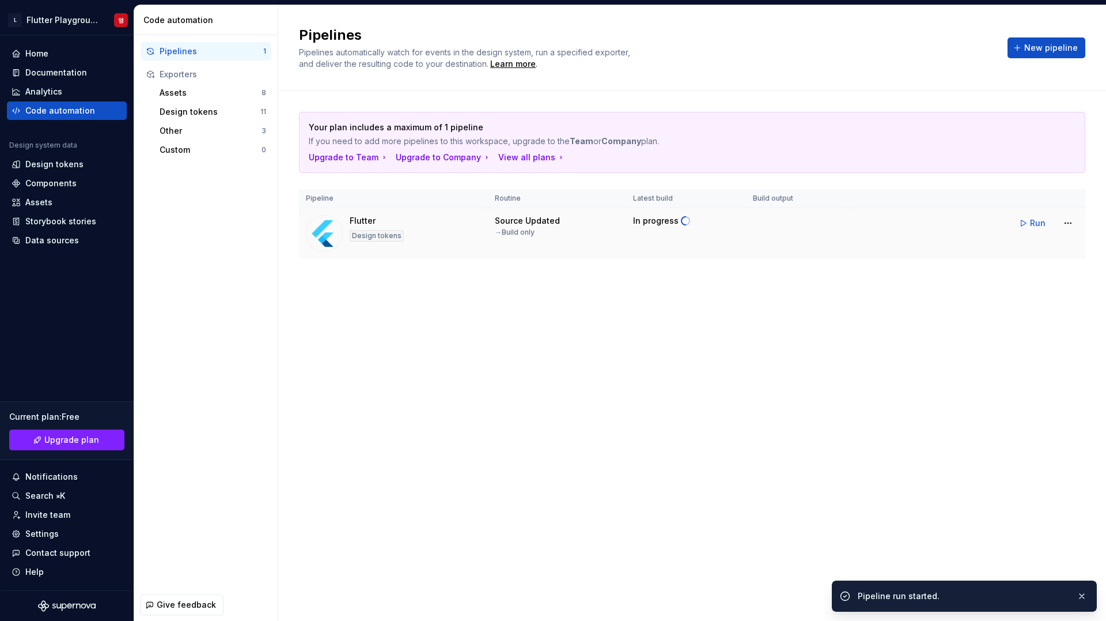
drag, startPoint x: 330, startPoint y: 232, endPoint x: 349, endPoint y: 234, distance: 19.1
click at [330, 232] on img at bounding box center [324, 233] width 37 height 37
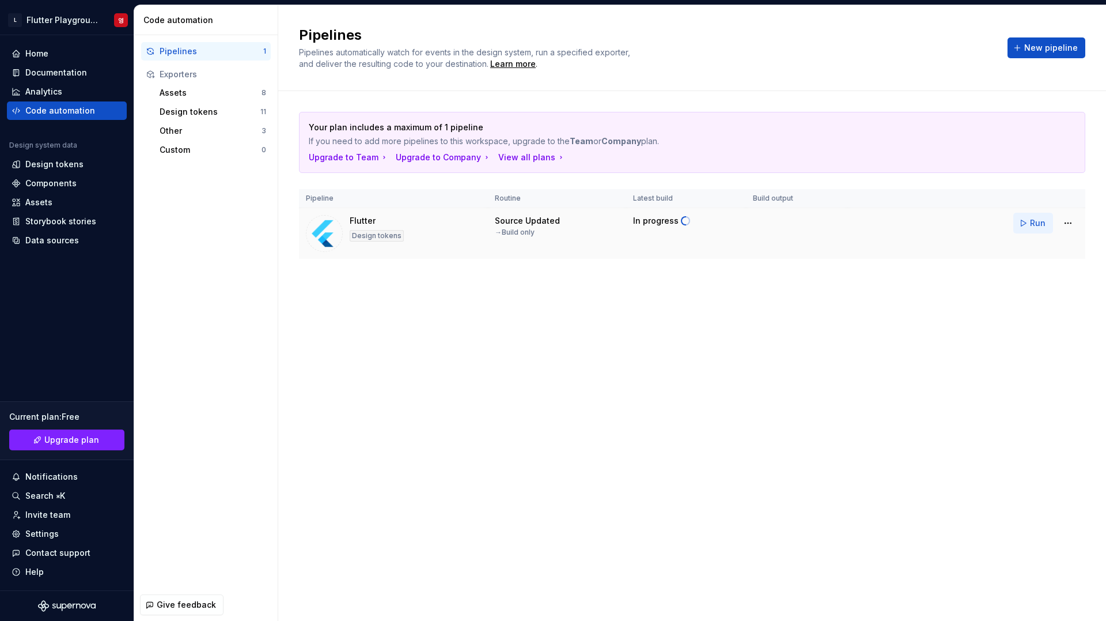
click at [621, 226] on span "Run" at bounding box center [1038, 223] width 16 height 12
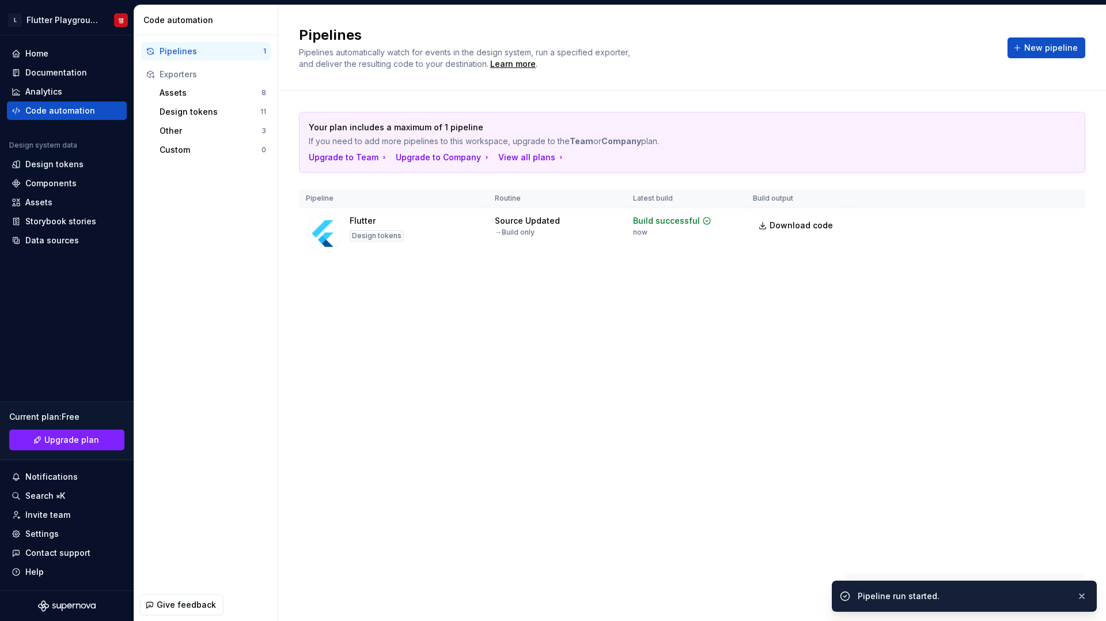
click at [621, 349] on div "Pipelines Pipelines automatically watch for events in the design system, run a …" at bounding box center [692, 312] width 828 height 615
click at [356, 234] on div "Design tokens" at bounding box center [377, 236] width 54 height 12
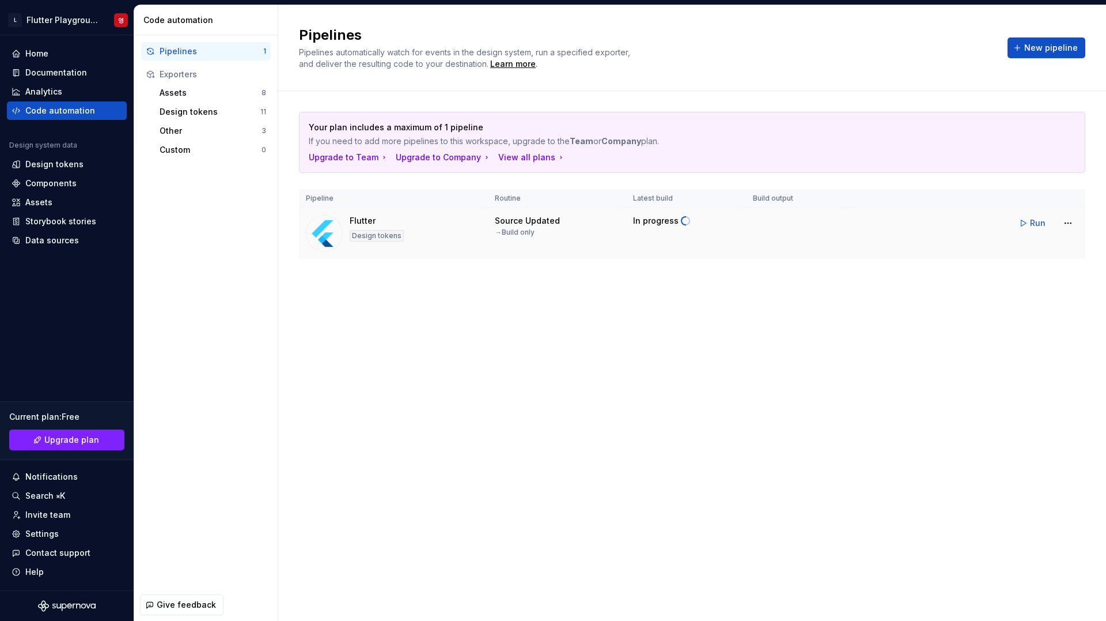
click at [338, 237] on img at bounding box center [324, 233] width 37 height 37
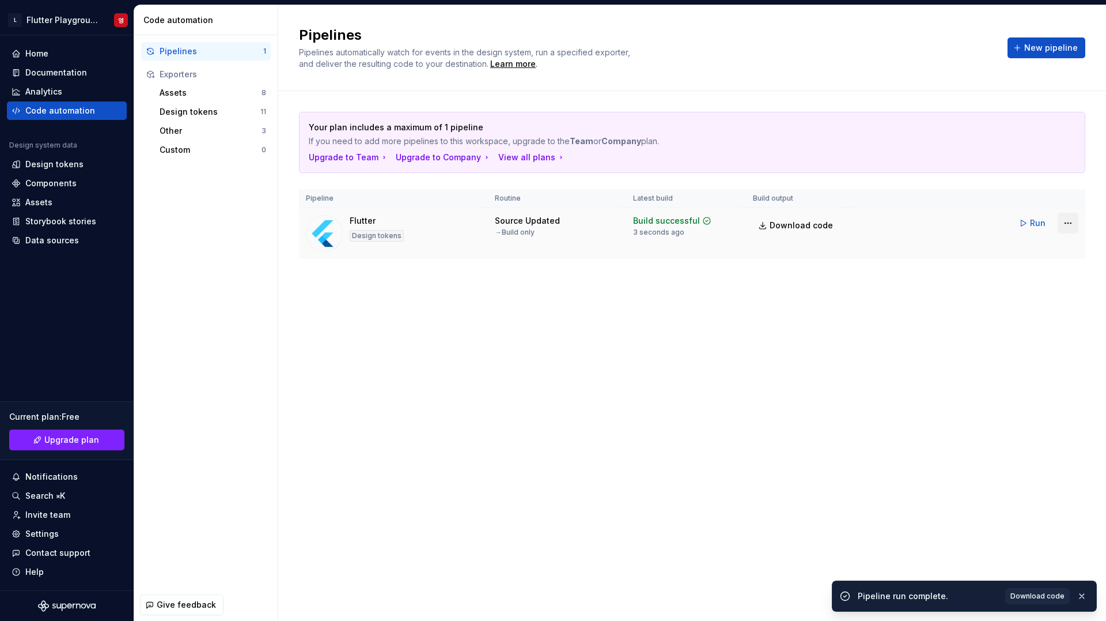
click at [621, 229] on html "원본 텍스트 번역 평가 보내주신 의견은 Google 번역을 개선하는 데 사용됩니다. L Flutter Playground 영 Home Docu…" at bounding box center [553, 310] width 1106 height 621
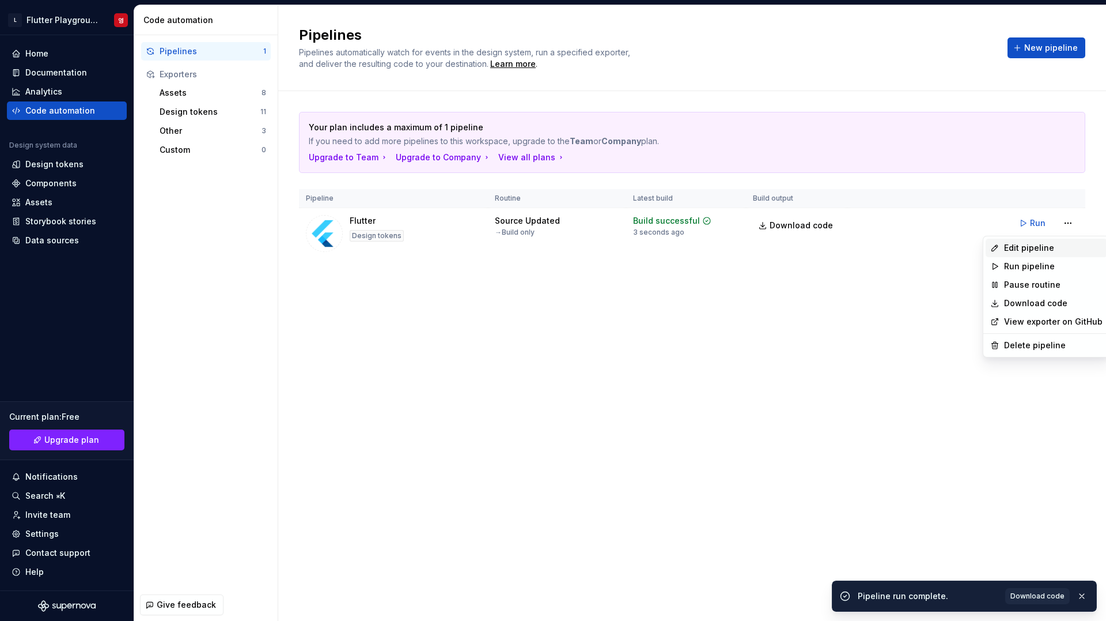
click at [621, 246] on div "Edit pipeline" at bounding box center [1053, 248] width 99 height 12
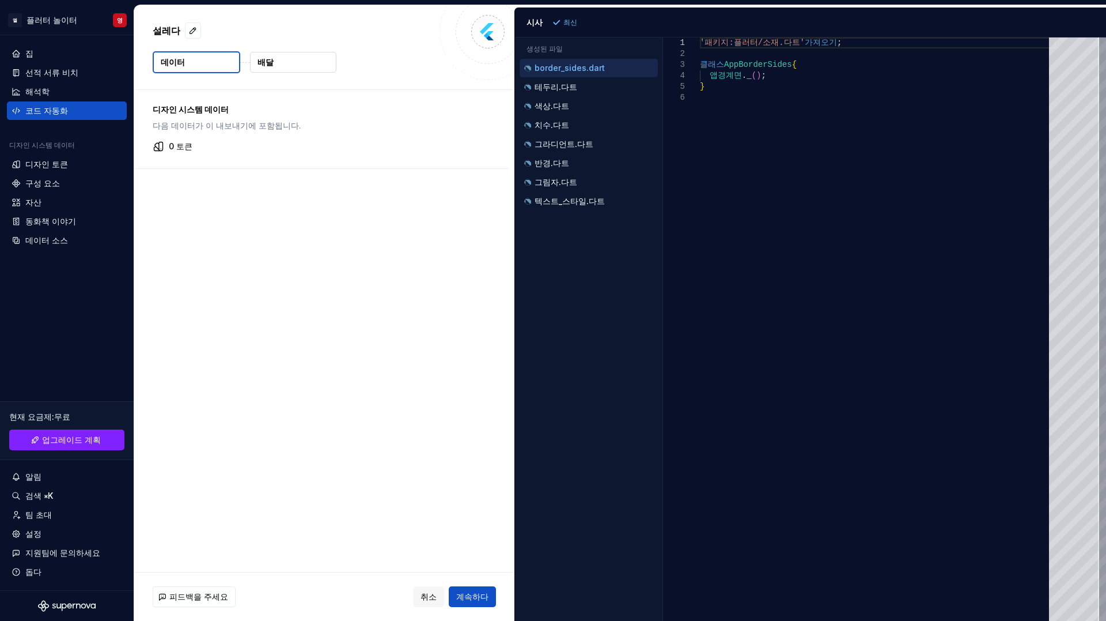
type textarea "**********"
drag, startPoint x: 760, startPoint y: 290, endPoint x: 621, endPoint y: 289, distance: 138.9
click at [621, 287] on div "'패키지:플러터/소재.다트' 가져오기 ; 클래스 AppBorderSides { 앱경계면 . _ ( ) ; }" at bounding box center [878, 328] width 356 height 583
click at [294, 63] on button "배달" at bounding box center [293, 62] width 86 height 21
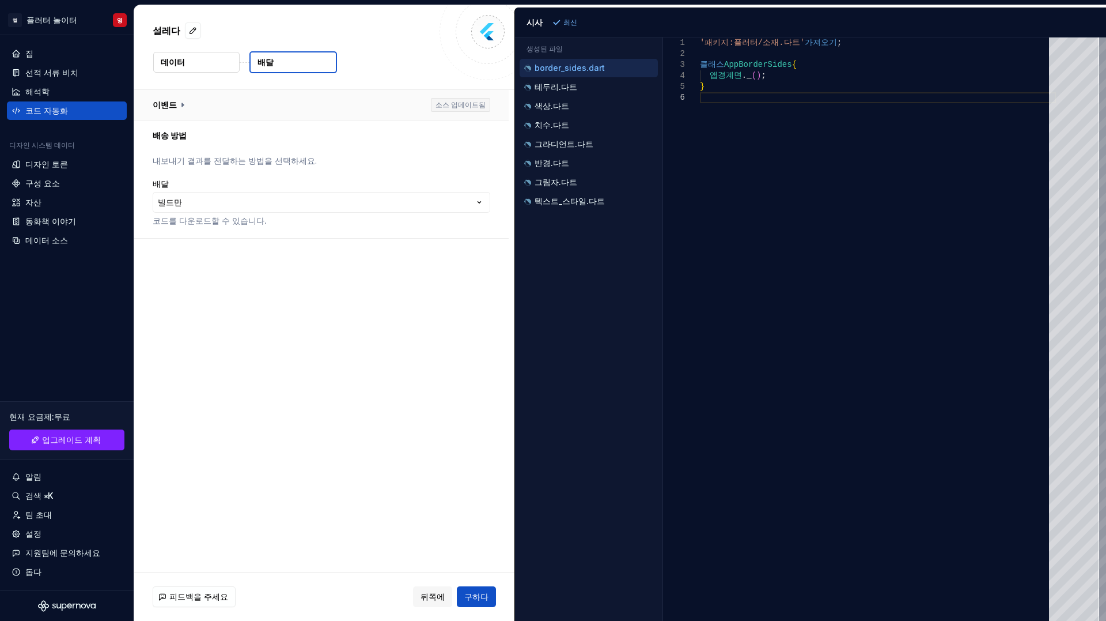
click at [184, 101] on button "button" at bounding box center [321, 105] width 375 height 30
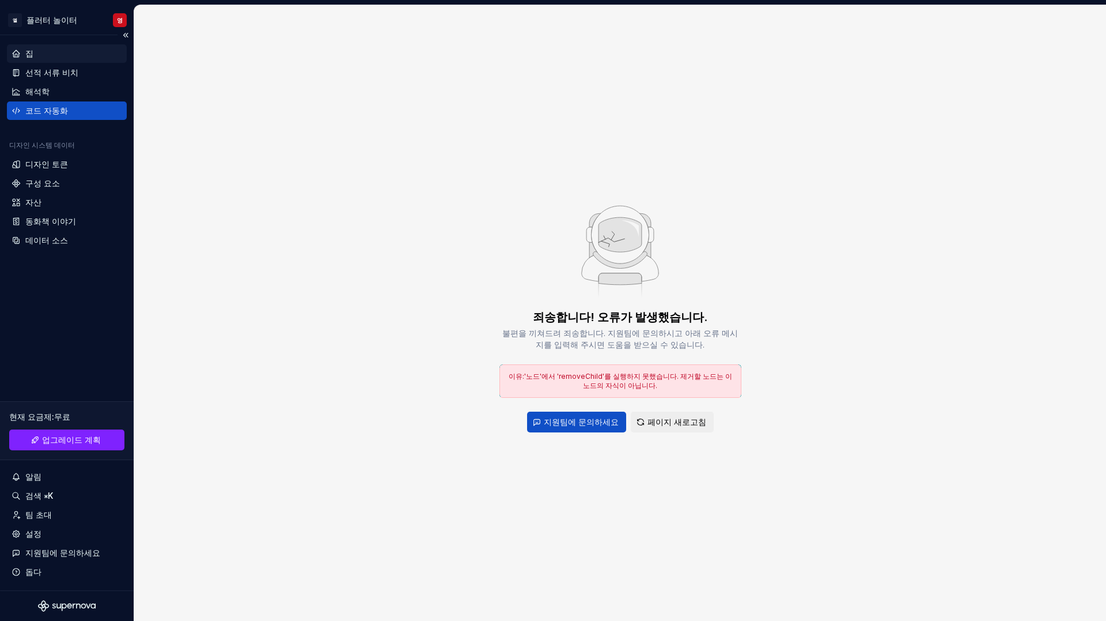
click at [32, 51] on font "집" at bounding box center [29, 53] width 8 height 10
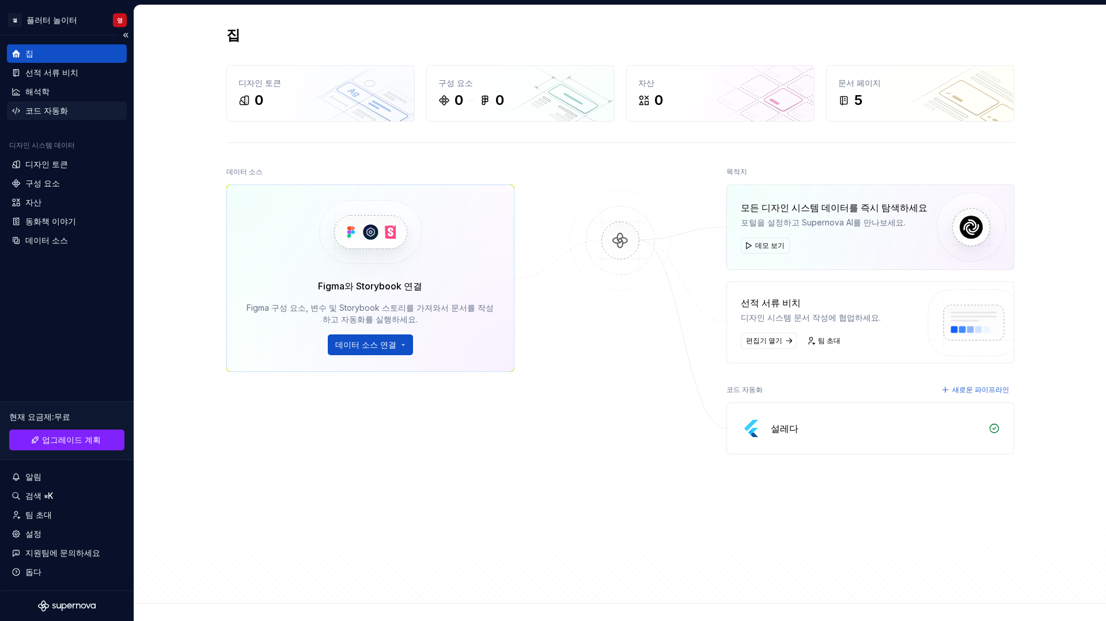
click at [44, 109] on font "코드 자동화" at bounding box center [46, 110] width 43 height 10
click at [43, 116] on div "코드 자동화" at bounding box center [67, 110] width 120 height 18
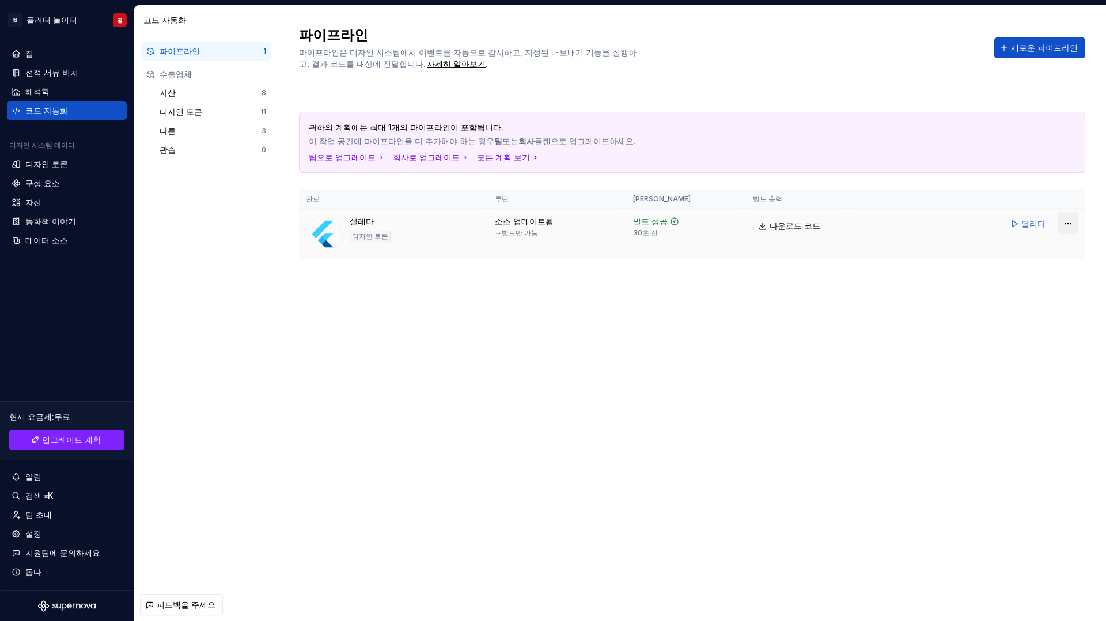
click at [621, 225] on html "원본 텍스트 번역 평가 보내주신 의견은 Google 번역을 개선하는 데 사용됩니다. * 엘 플러터 놀이터 영 집 선적 서류 비치 해석학 코드 …" at bounding box center [553, 310] width 1106 height 621
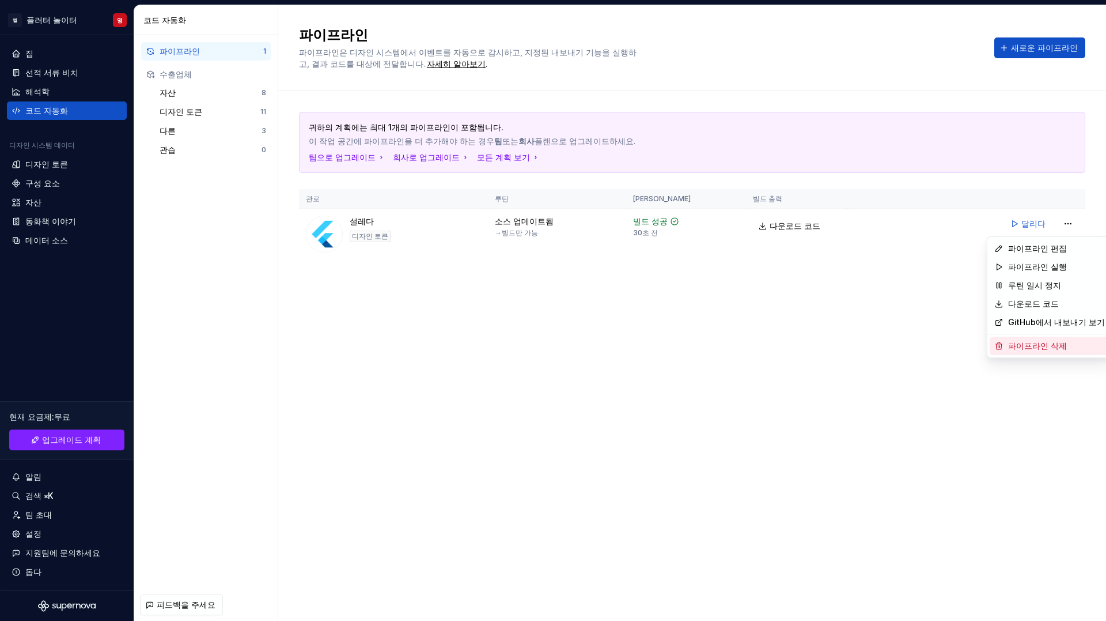
click at [621, 346] on font "파이프라인 삭제" at bounding box center [1037, 346] width 59 height 10
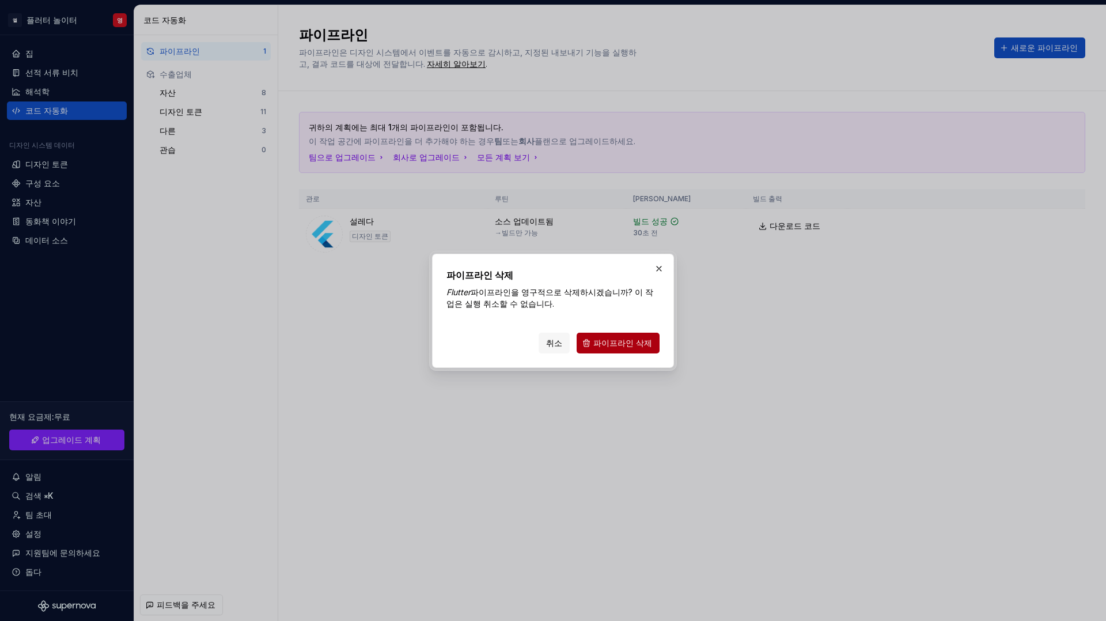
click at [621, 353] on button "파이프라인 삭제" at bounding box center [618, 342] width 83 height 21
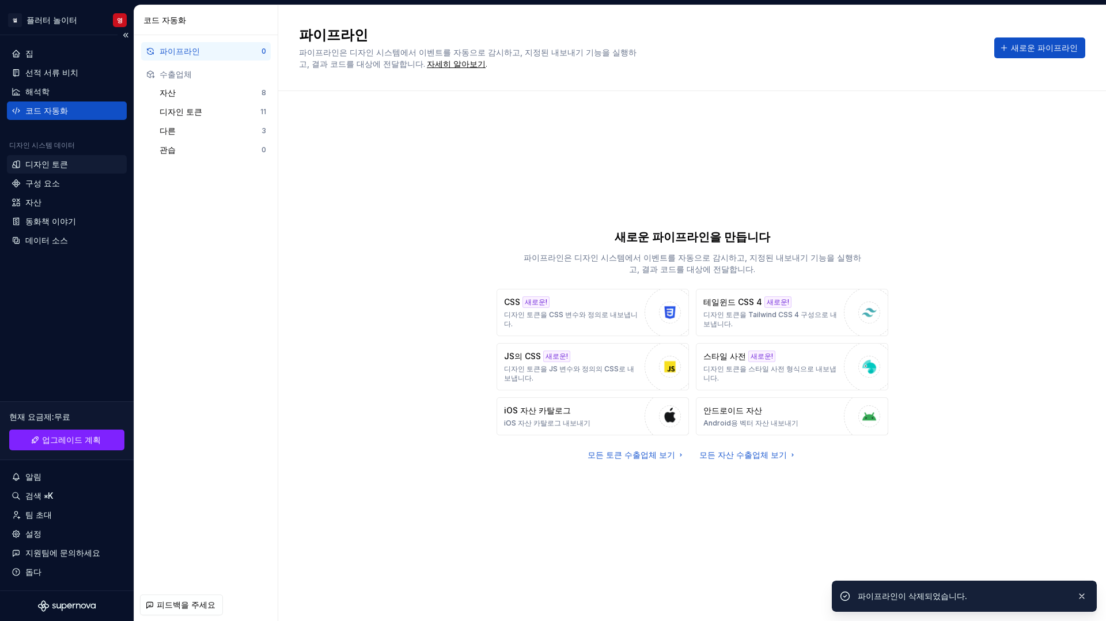
click at [50, 157] on div "디자인 토큰" at bounding box center [67, 164] width 120 height 18
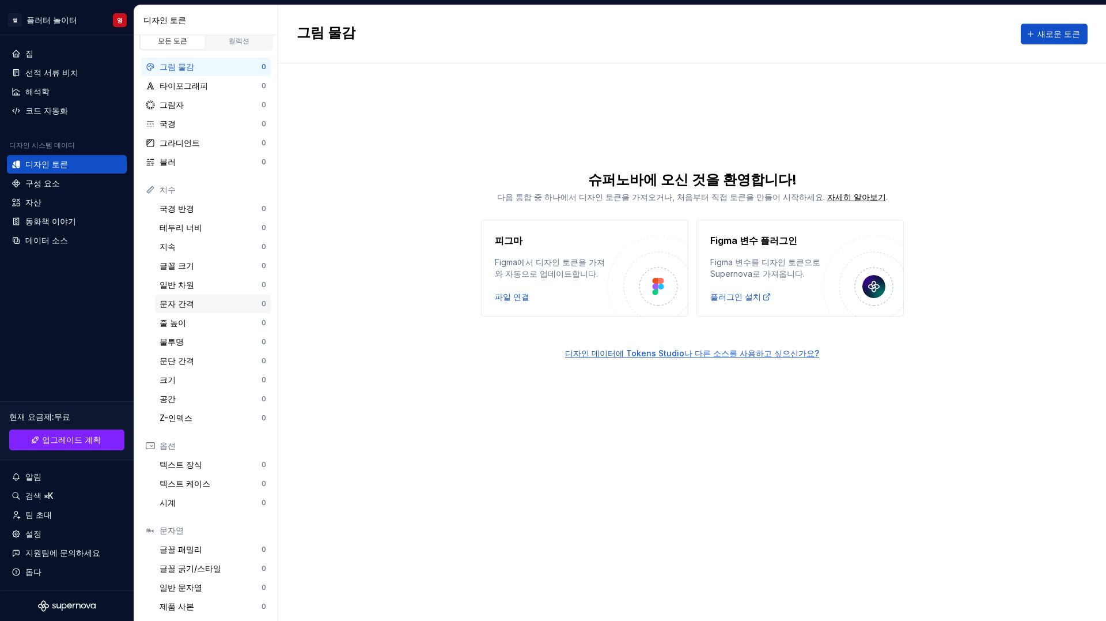
scroll to position [10, 0]
click at [70, 400] on div "현재 요금제 : 무료 업그레이드 계획 알림 검색 ⌘K 팀 초대 설정 지원팀에 문의하세요 돕다" at bounding box center [67, 487] width 120 height 187
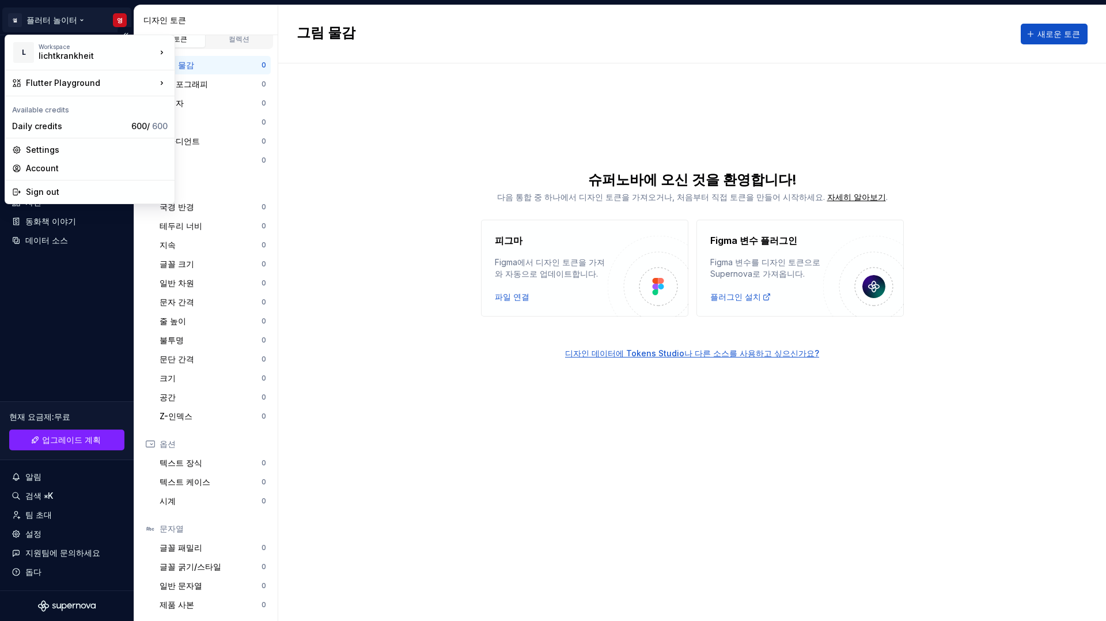
click at [122, 20] on html "원본 텍스트 번역 평가 보내주신 의견은 Google 번역을 개선하는 데 사용됩니다. * 엘 플러터 놀이터 영 집 선적 서류 비치 해석학 코드 …" at bounding box center [553, 310] width 1106 height 621
click at [56, 169] on font "계정" at bounding box center [97, 168] width 142 height 12
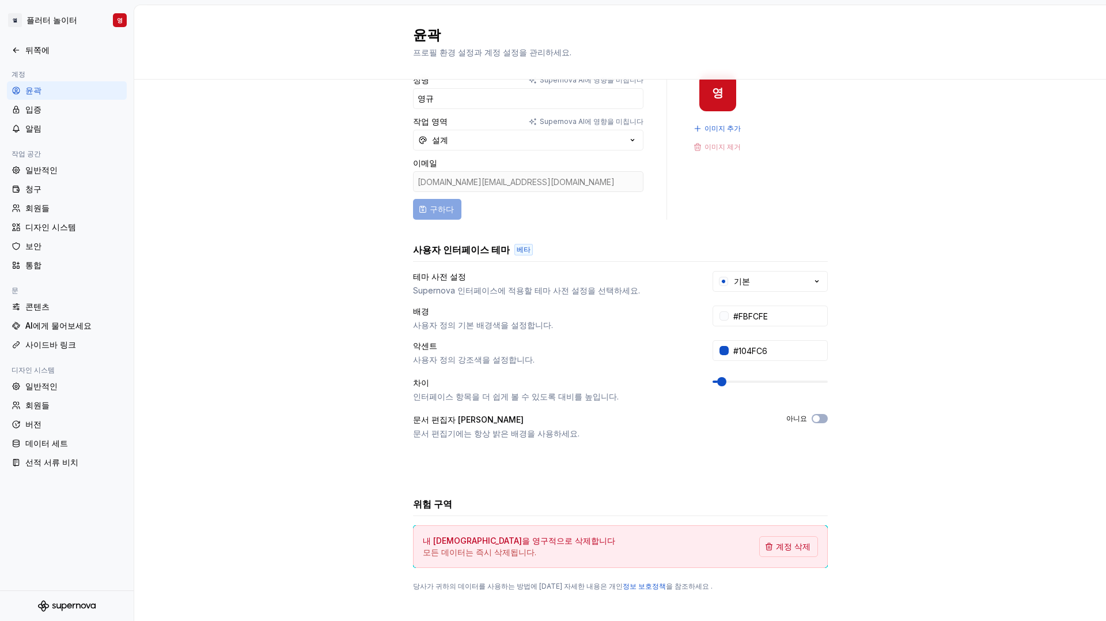
scroll to position [40, 0]
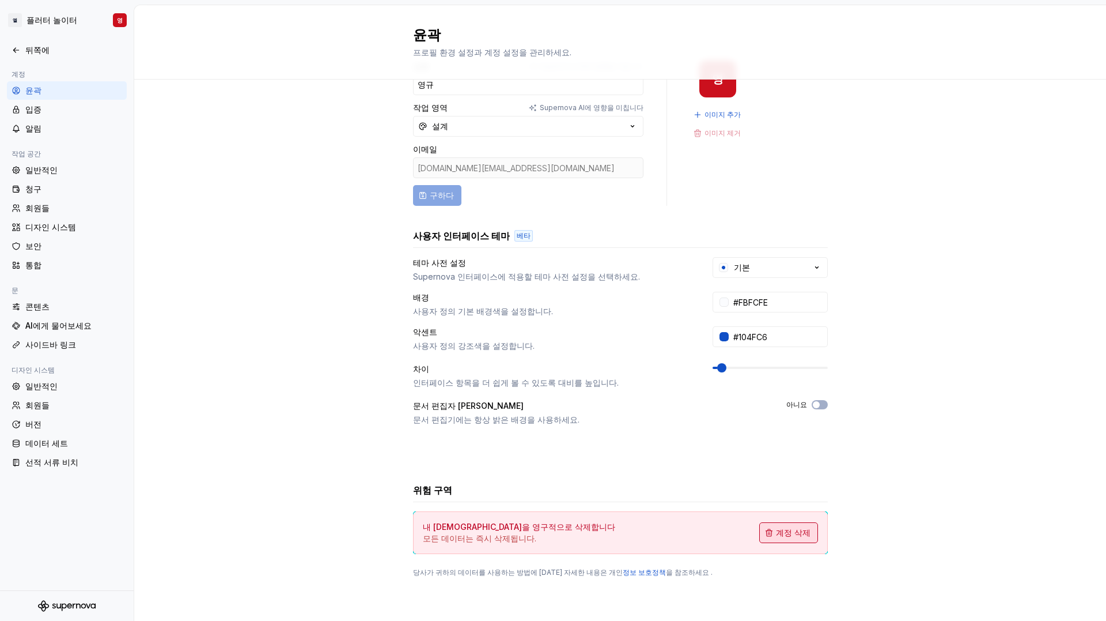
click at [621, 504] on font "계정 삭제" at bounding box center [793, 532] width 35 height 10
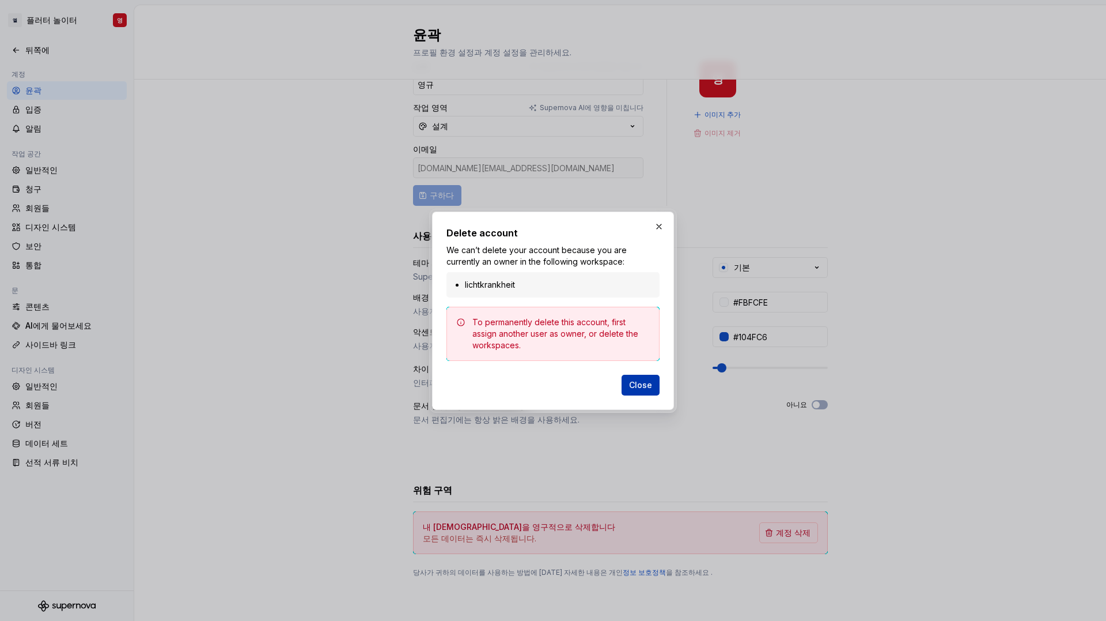
click at [621, 387] on span "Close" at bounding box center [640, 385] width 23 height 12
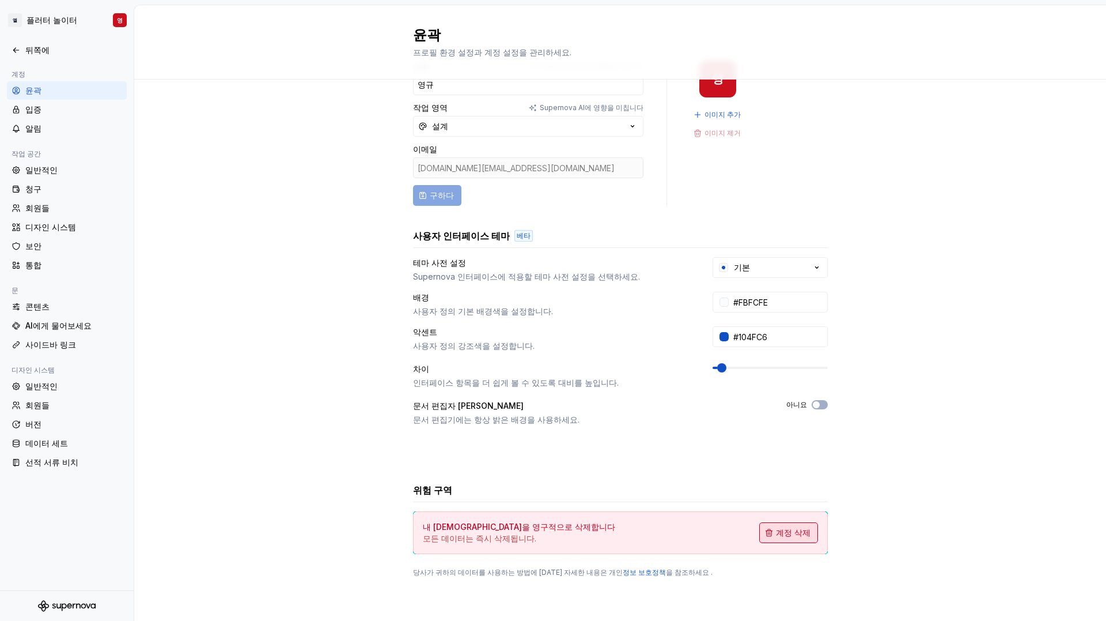
click at [621, 504] on font "계정 삭제" at bounding box center [793, 532] width 35 height 10
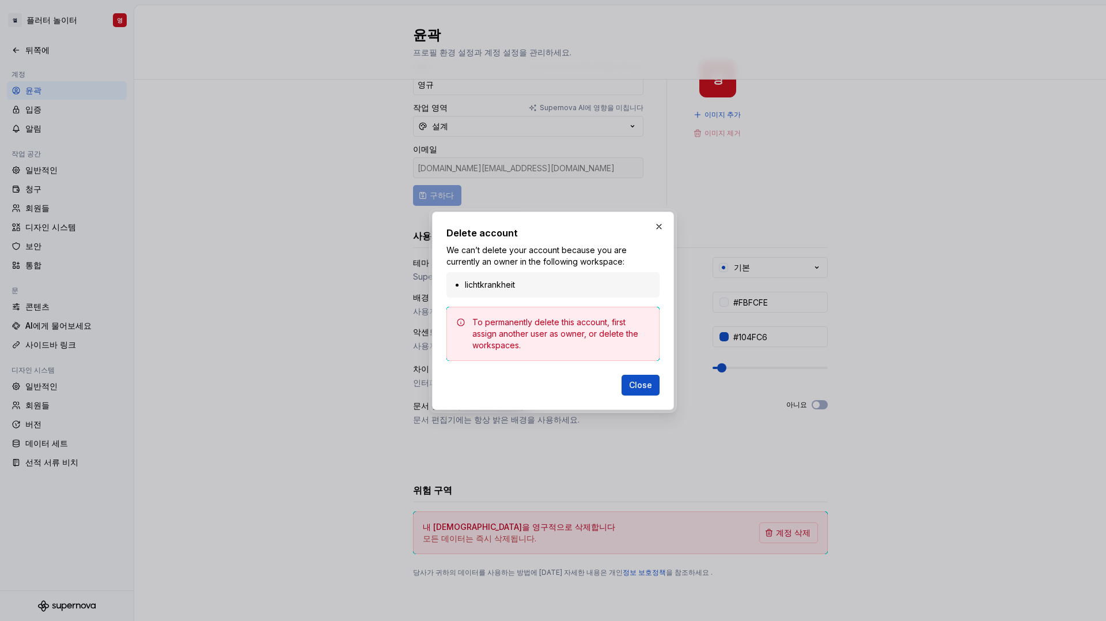
click at [559, 316] on div "To permanently delete this account, first assign another user as owner, or dele…" at bounding box center [560, 333] width 177 height 35
drag, startPoint x: 512, startPoint y: 290, endPoint x: 522, endPoint y: 289, distance: 9.8
click at [513, 290] on li "lichtkrankheit" at bounding box center [559, 285] width 188 height 12
click at [526, 286] on li "lichtkrankheit" at bounding box center [559, 285] width 188 height 12
click at [567, 286] on li "lichtkrankheit" at bounding box center [559, 285] width 188 height 12
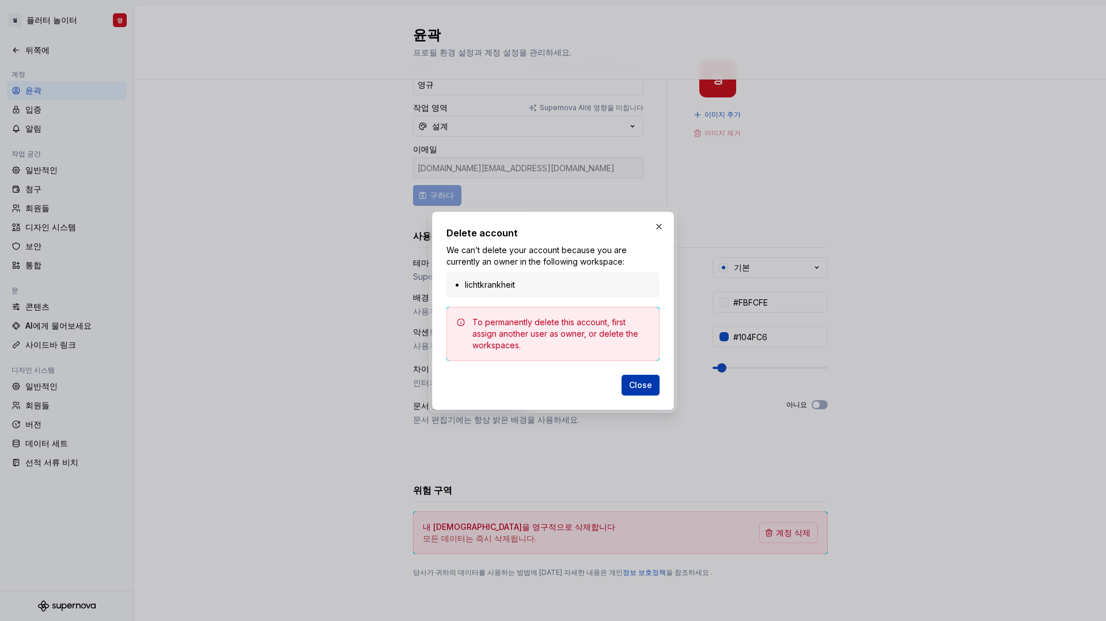
click at [621, 379] on span "Close" at bounding box center [640, 385] width 23 height 12
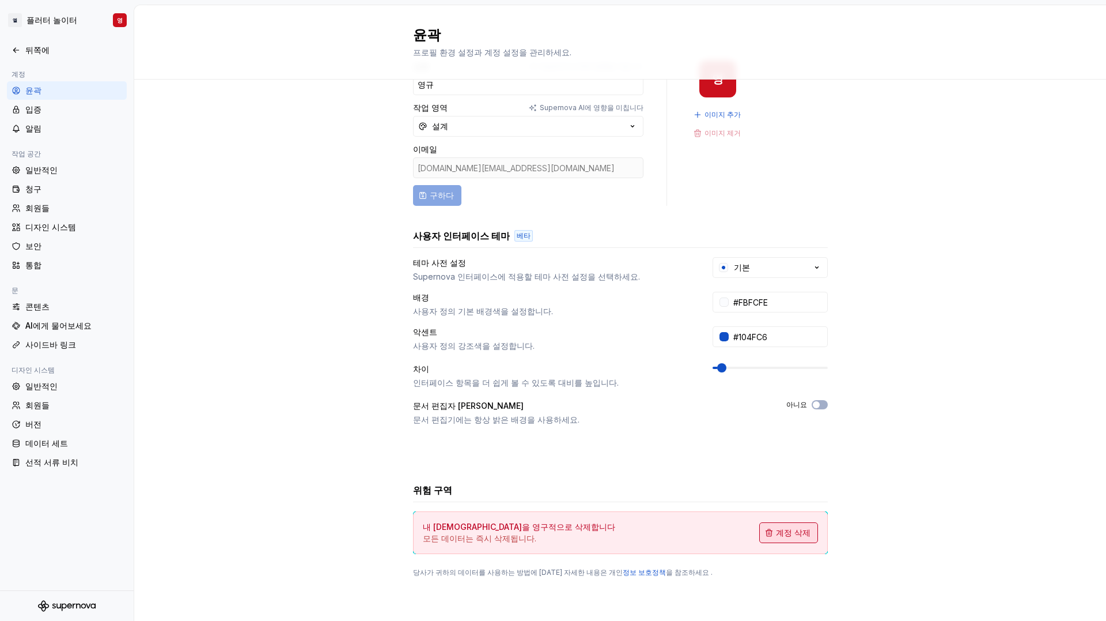
click at [621, 504] on span "계정 삭제" at bounding box center [793, 533] width 35 height 12
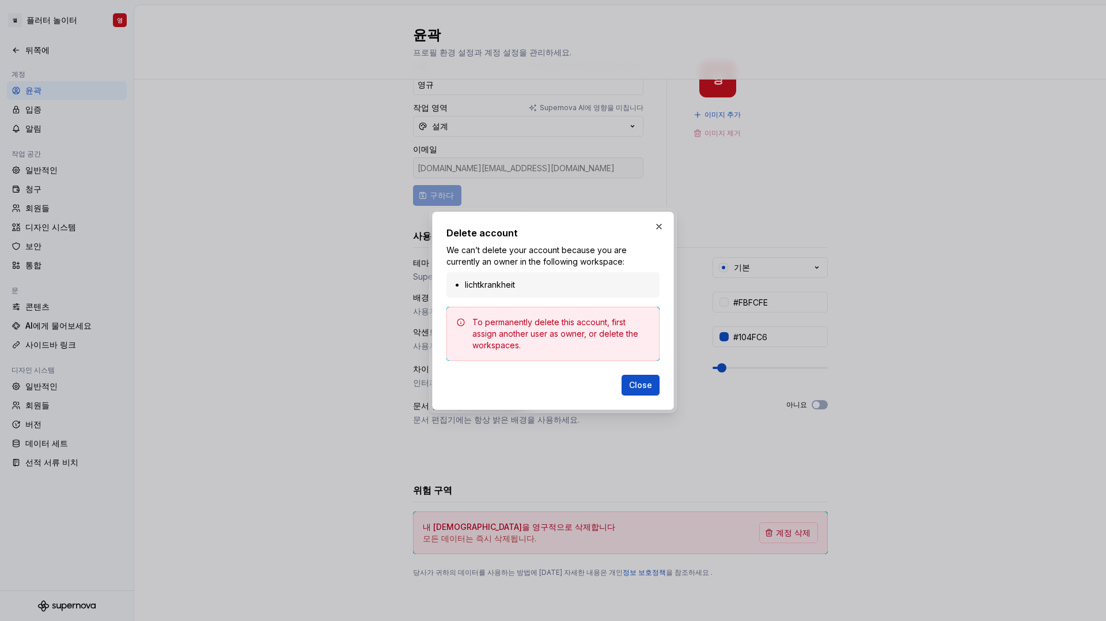
drag, startPoint x: 515, startPoint y: 283, endPoint x: 550, endPoint y: 295, distance: 37.7
click at [515, 283] on li "lichtkrankheit" at bounding box center [559, 285] width 188 height 12
click at [550, 281] on li "lichtkrankheit" at bounding box center [559, 285] width 188 height 12
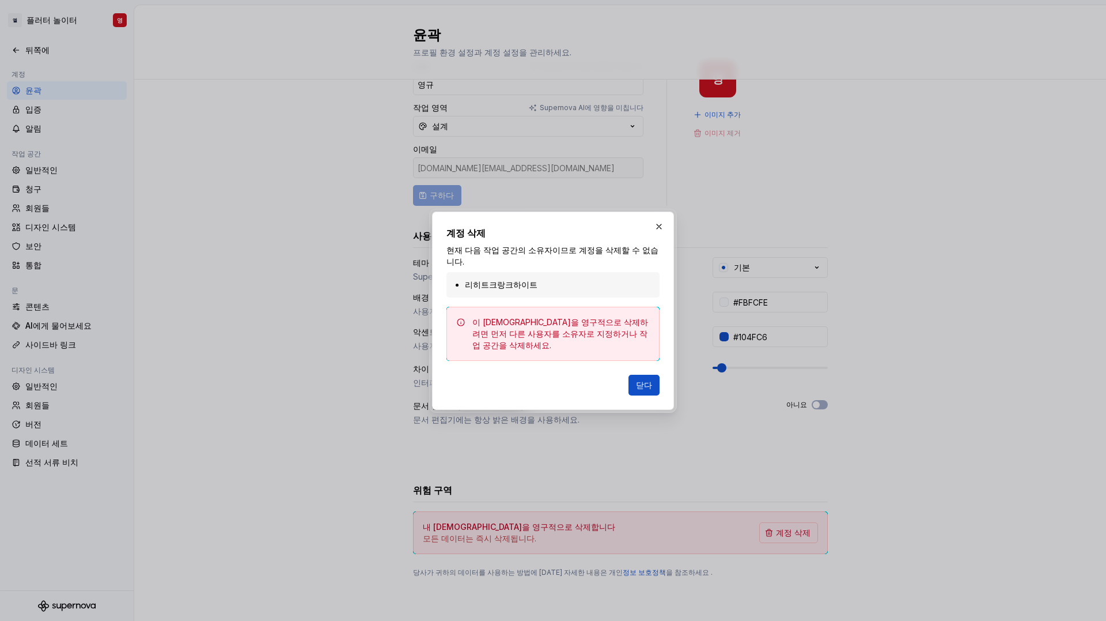
click at [556, 290] on li "리히트크랑크하이트" at bounding box center [559, 285] width 188 height 12
click at [559, 290] on li "리히트크랑크하이트" at bounding box center [559, 285] width 188 height 12
click at [621, 235] on button "button" at bounding box center [659, 226] width 16 height 16
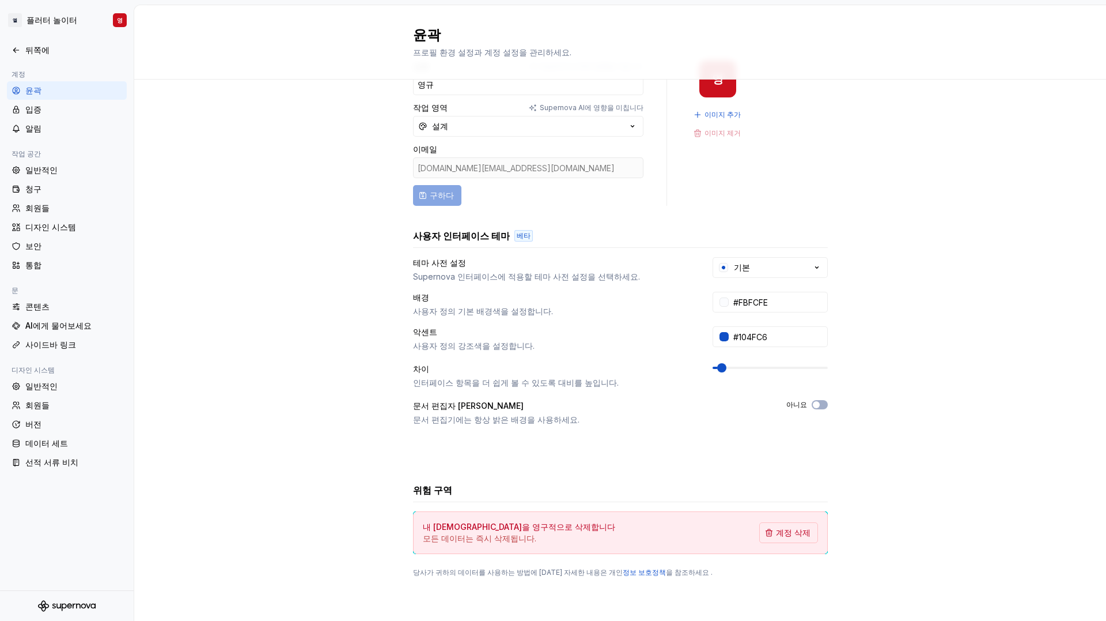
click at [370, 278] on div "성명 Supernova AI에 영향을 미칩니다 영규 작업 영역 Supernova AI에 영향을 미칩니다 설계 이메일 [DOMAIN_NAME][…" at bounding box center [620, 330] width 972 height 581
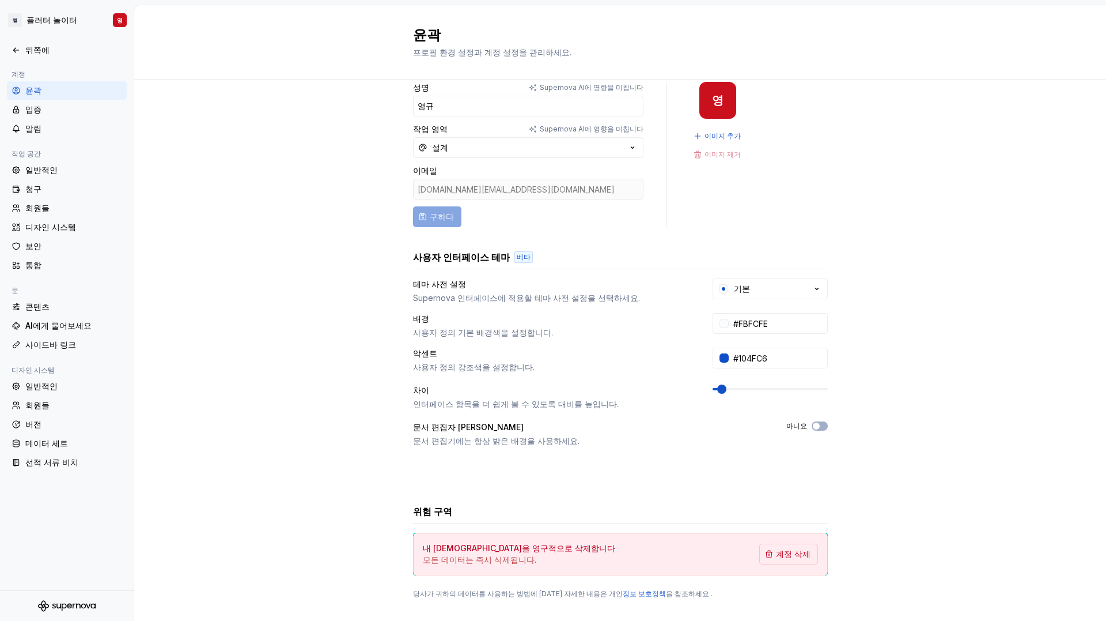
scroll to position [0, 0]
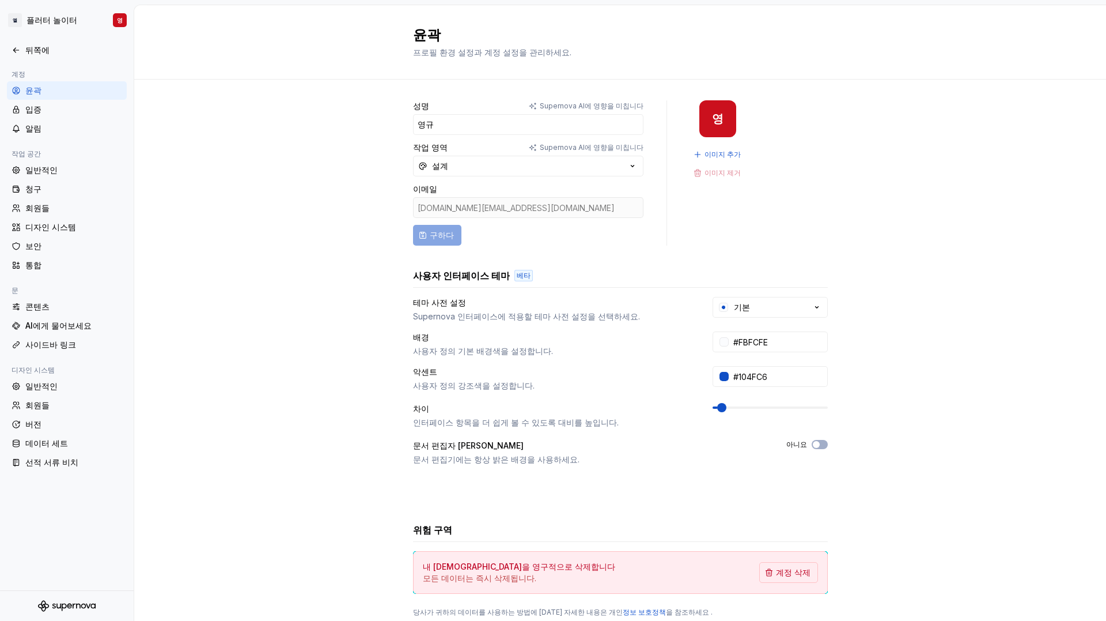
click at [621, 226] on div "성명 Supernova AI에 영향을 미칩니다 영규 작업 영역 Supernova AI에 영향을 미칩니다 설계 이메일 [DOMAIN_NAME][…" at bounding box center [620, 370] width 972 height 581
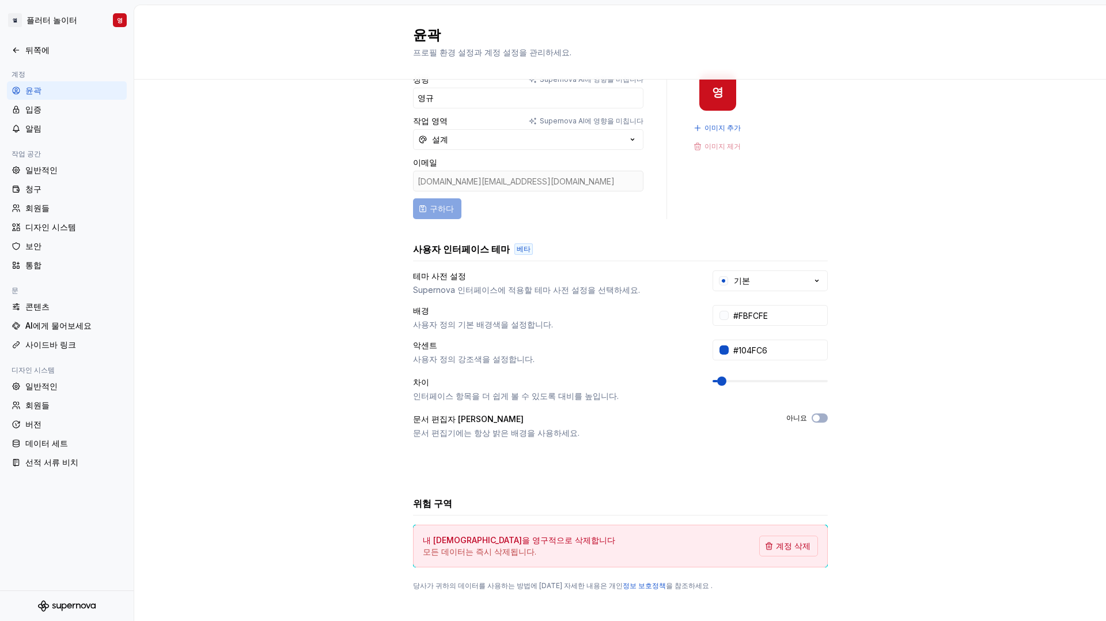
scroll to position [40, 0]
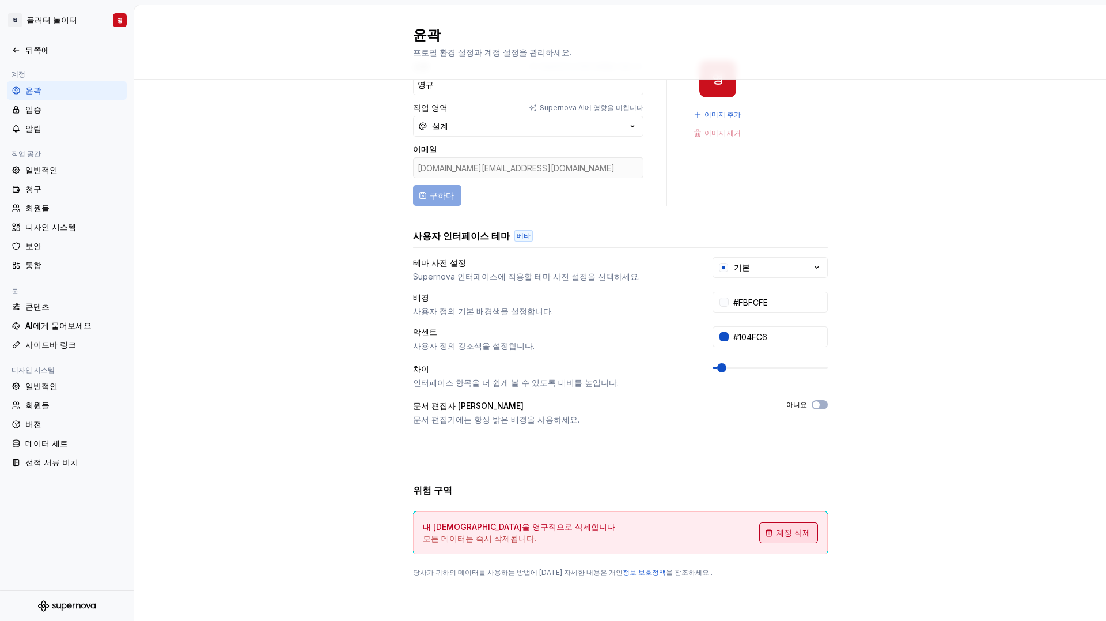
click at [621, 504] on span "계정 삭제" at bounding box center [793, 533] width 35 height 12
click at [31, 21] on html "원본 텍스트 번역 평가 보내주신 의견은 Google 번역을 개선하는 데 사용됩니다. * 엘 플러터 놀이터 영 뒤쪽에 계정 윤곽 입증 알림 작업…" at bounding box center [553, 310] width 1106 height 621
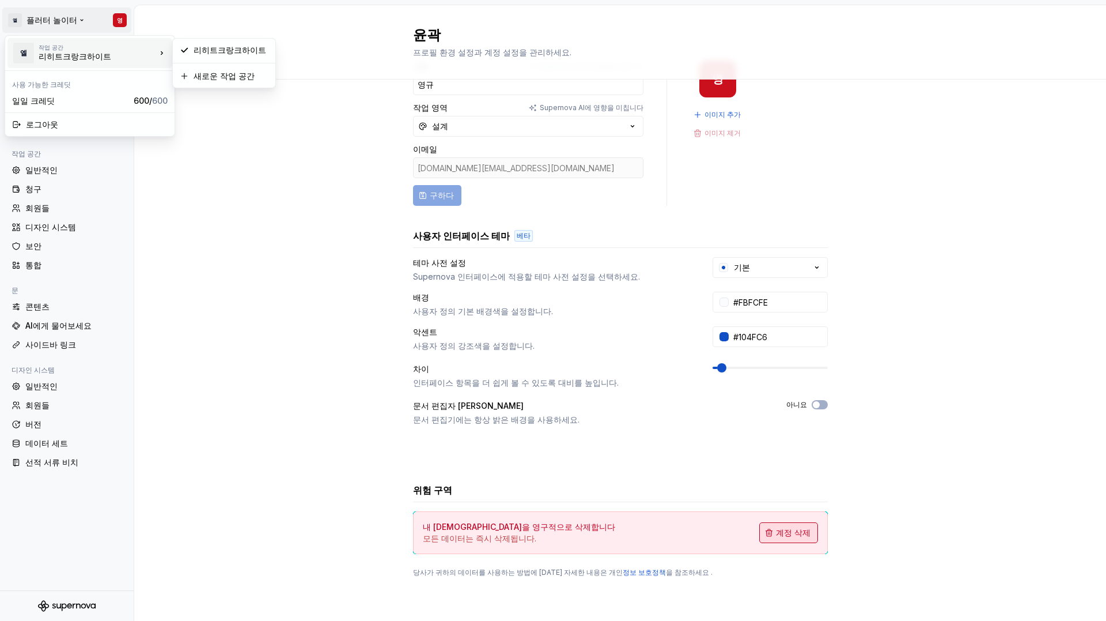
click at [149, 47] on div "작업 공간" at bounding box center [98, 47] width 118 height 7
click at [33, 58] on div "엘" at bounding box center [23, 53] width 21 height 21
click at [20, 21] on html "원본 텍스트 번역 평가 보내주신 의견은 Google 번역을 개선하는 데 사용됩니다. * 엘 플러터 놀이터 영 뒤쪽에 계정 윤곽 입증 알림 작업…" at bounding box center [553, 310] width 1106 height 621
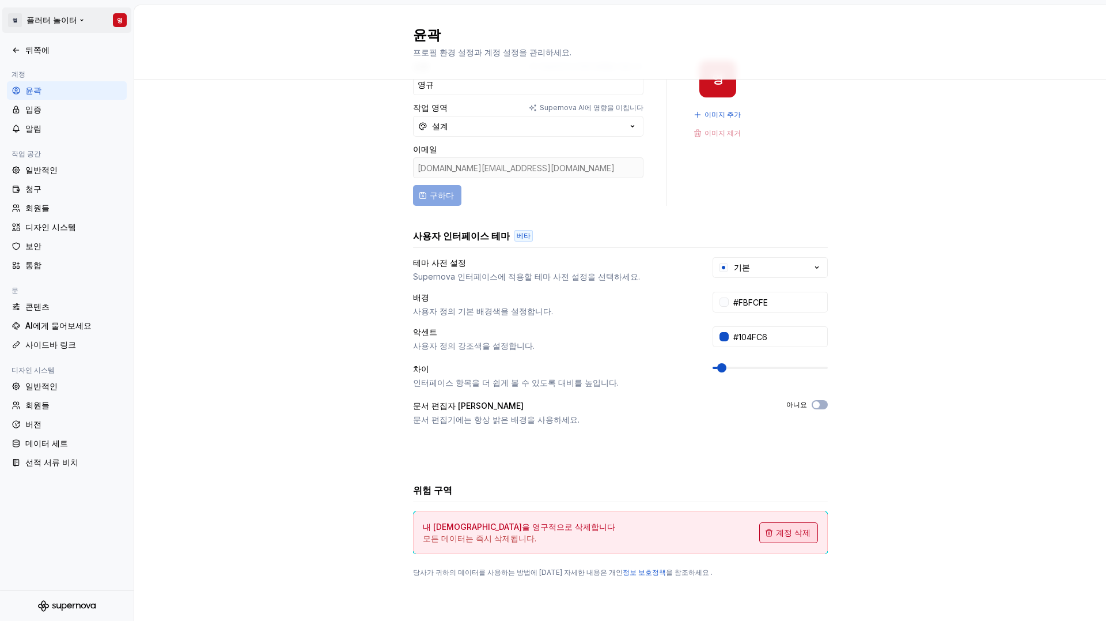
click at [32, 21] on html "원본 텍스트 번역 평가 보내주신 의견은 Google 번역을 개선하는 데 사용됩니다. * 엘 플러터 놀이터 영 뒤쪽에 계정 윤곽 입증 알림 작업…" at bounding box center [553, 310] width 1106 height 621
click at [51, 21] on html "원본 텍스트 번역 평가 보내주신 의견은 Google 번역을 개선하는 데 사용됩니다. * 엘 플러터 놀이터 영 뒤쪽에 계정 윤곽 입증 알림 작업…" at bounding box center [553, 310] width 1106 height 621
click at [115, 17] on html "원본 텍스트 번역 평가 보내주신 의견은 Google 번역을 개선하는 데 사용됩니다. * 엘 플러터 놀이터 영 뒤쪽에 계정 윤곽 입증 알림 작업…" at bounding box center [553, 310] width 1106 height 621
drag, startPoint x: 228, startPoint y: 47, endPoint x: 282, endPoint y: 98, distance: 74.2
click at [228, 47] on html "원본 텍스트 번역 평가 보내주신 의견은 Google 번역을 개선하는 데 사용됩니다. * 엘 플러터 놀이터 영 뒤쪽에 계정 윤곽 입증 알림 작업…" at bounding box center [553, 310] width 1106 height 621
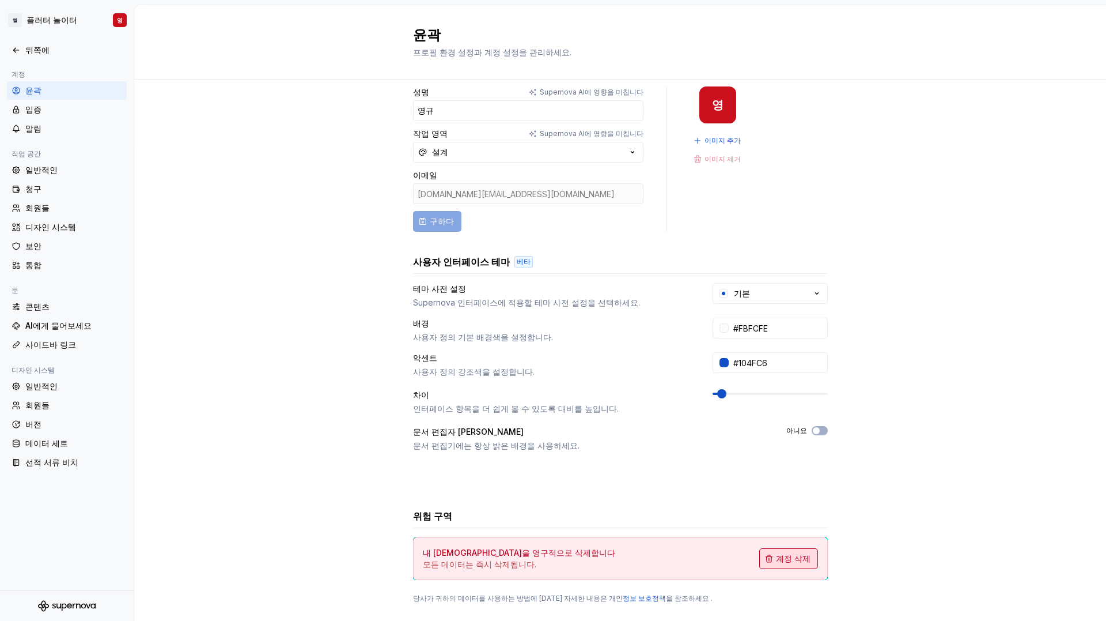
scroll to position [0, 0]
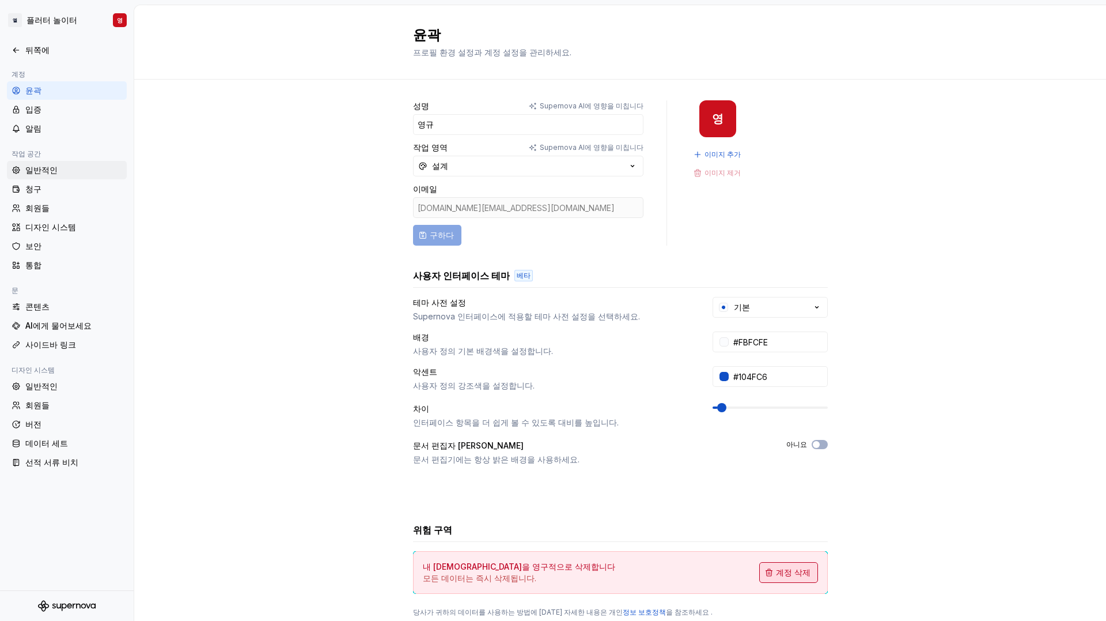
click at [56, 169] on div "일반적인" at bounding box center [73, 170] width 97 height 12
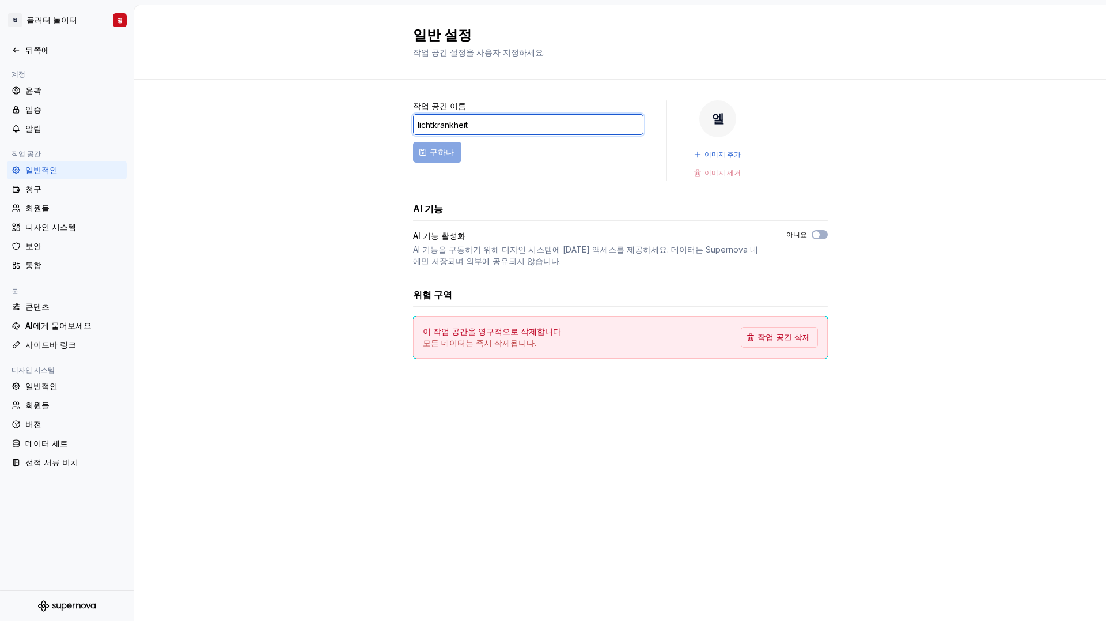
click at [542, 123] on input "lichtkrankheit" at bounding box center [528, 124] width 230 height 21
click at [621, 336] on font "작업 공간 삭제" at bounding box center [784, 337] width 53 height 10
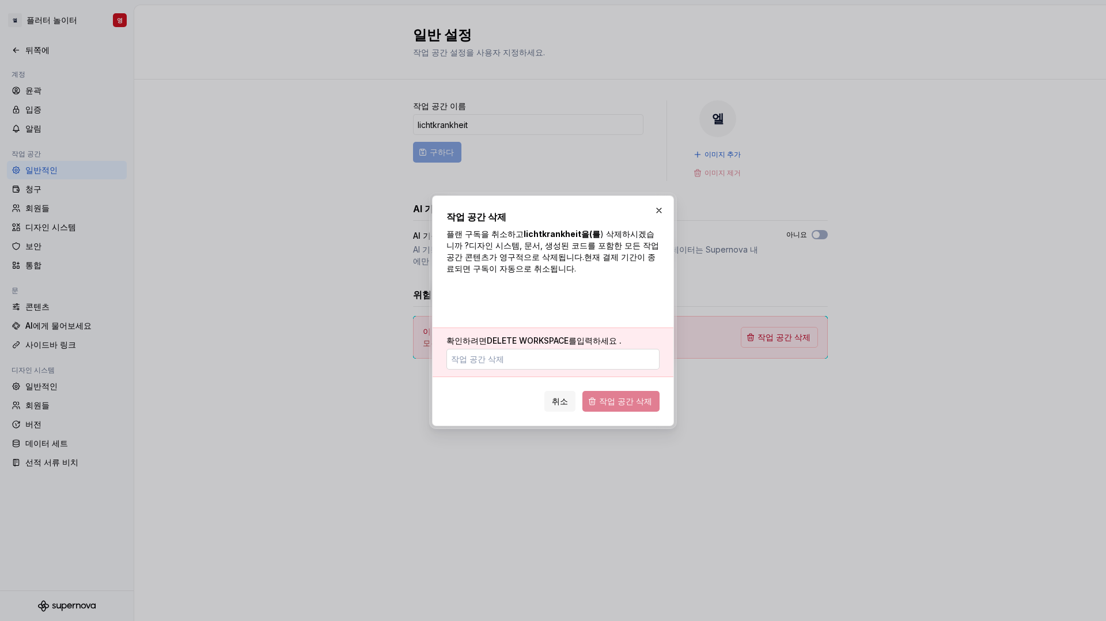
click at [515, 363] on input "확인하려면 DELETE WORKSPACE를 입력하세요 ." at bounding box center [553, 359] width 213 height 21
type input "ㅣ"
type input "l"
type input "L"
type input "l"
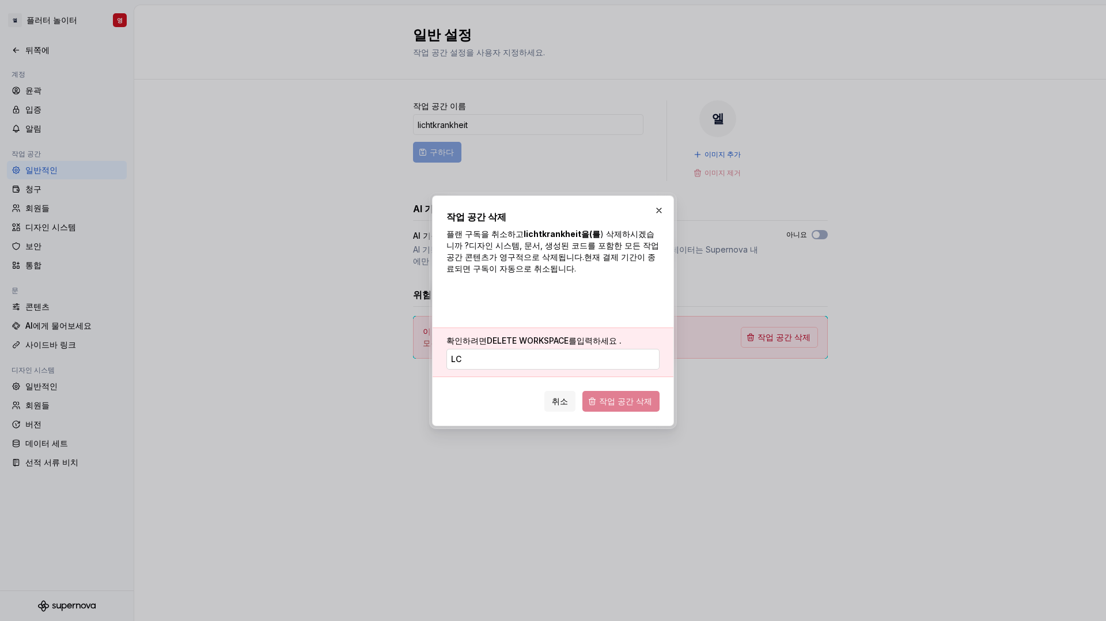
type input "l"
click at [548, 232] on font "lichtkrankheit을(를" at bounding box center [562, 234] width 77 height 10
copy font "lichtkrankheit"
click at [535, 354] on input "lichtkrankheit" at bounding box center [553, 359] width 213 height 21
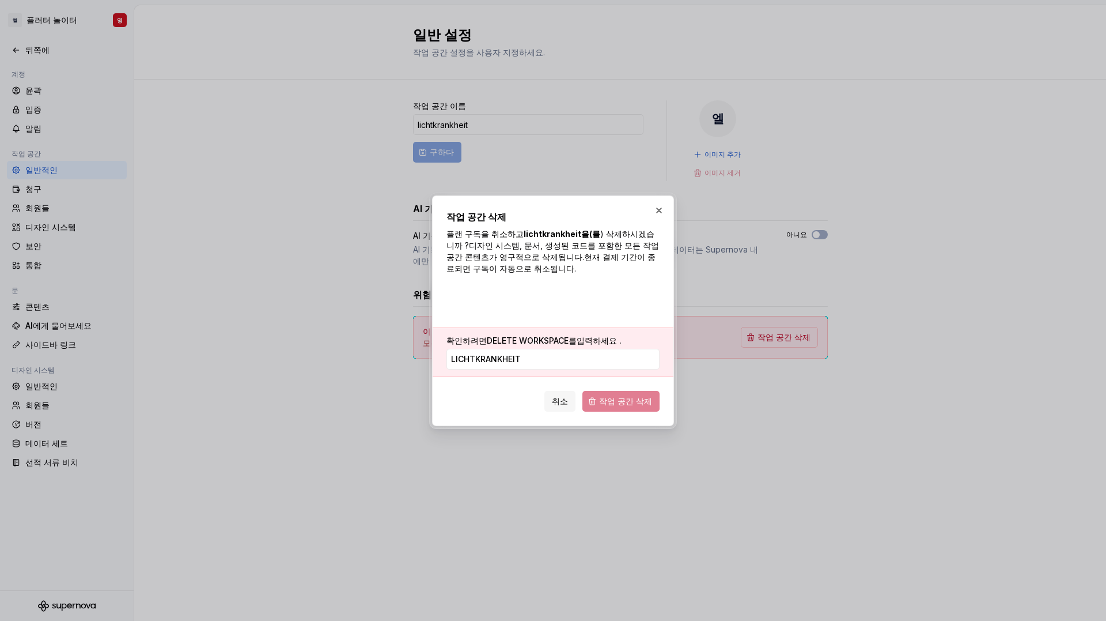
click at [621, 406] on span "작업 공간 삭제" at bounding box center [621, 401] width 77 height 21
click at [572, 361] on input "lichtkrankheit" at bounding box center [553, 359] width 213 height 21
drag, startPoint x: 572, startPoint y: 361, endPoint x: 406, endPoint y: 358, distance: 166.5
click at [400, 357] on div "작업 공간 삭제 플랜 구독을 취소하고 lichtkrankheit을(를 ) 삭제하시겠습니까 ? 디자인 시스템, 문서, 생성된 코드를 포함한 모든…" at bounding box center [553, 310] width 1106 height 621
click at [554, 357] on input "lichtkrankheit" at bounding box center [553, 359] width 213 height 21
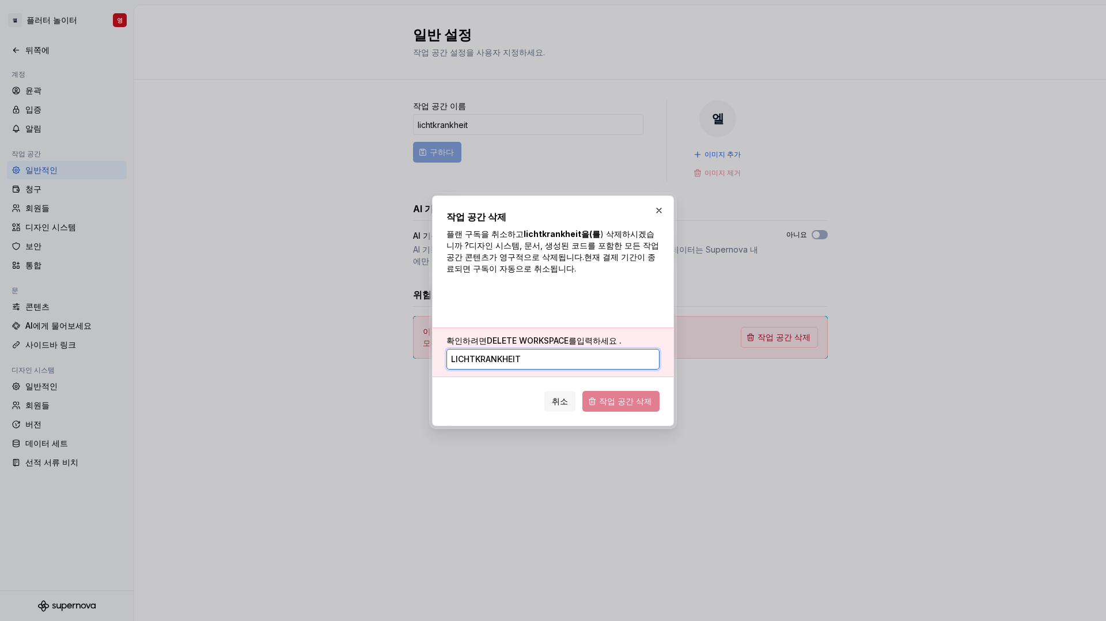
drag, startPoint x: 554, startPoint y: 357, endPoint x: 454, endPoint y: 357, distance: 99.7
click at [454, 357] on input "lichtkrankheit" at bounding box center [553, 359] width 213 height 21
click at [497, 345] on label "확인하려면 DELETE WORKSPACE를 입력하세요 ." at bounding box center [534, 341] width 175 height 12
click at [497, 349] on input "lichtkrankheit" at bounding box center [553, 359] width 213 height 21
drag, startPoint x: 497, startPoint y: 345, endPoint x: 517, endPoint y: 343, distance: 20.2
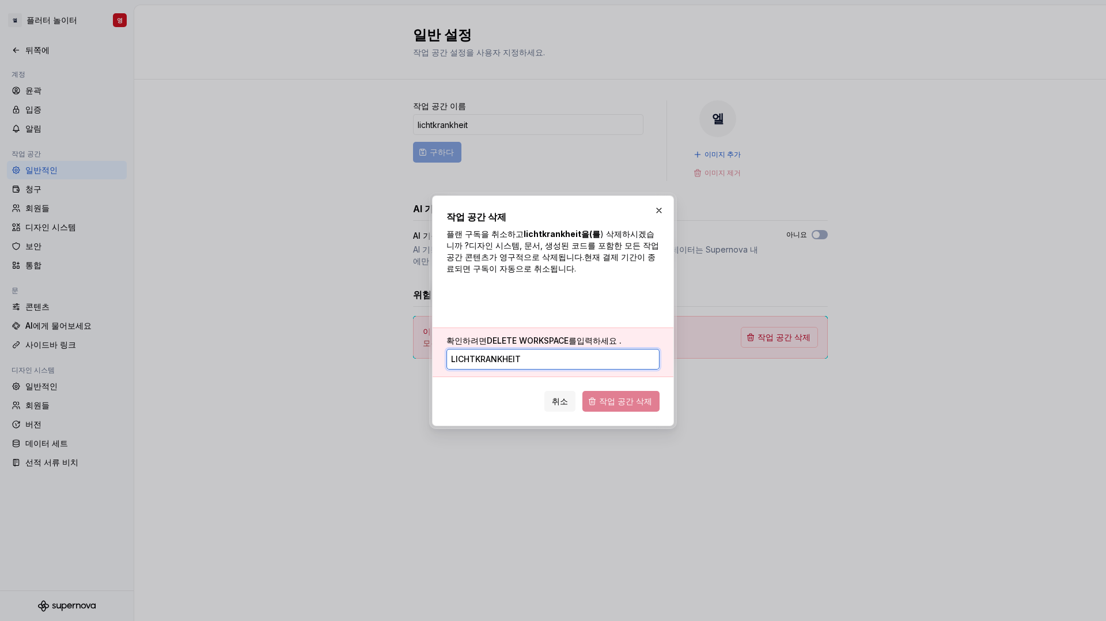
click at [517, 343] on font "DELETE WORKSPACE를" at bounding box center [532, 340] width 90 height 10
click at [517, 349] on input "lichtkrankheit" at bounding box center [553, 359] width 213 height 21
click at [489, 339] on font "DELETE WORKSPACE를" at bounding box center [532, 340] width 90 height 10
click at [489, 349] on input "lichtkrankheit" at bounding box center [553, 359] width 213 height 21
drag, startPoint x: 504, startPoint y: 339, endPoint x: 531, endPoint y: 337, distance: 26.6
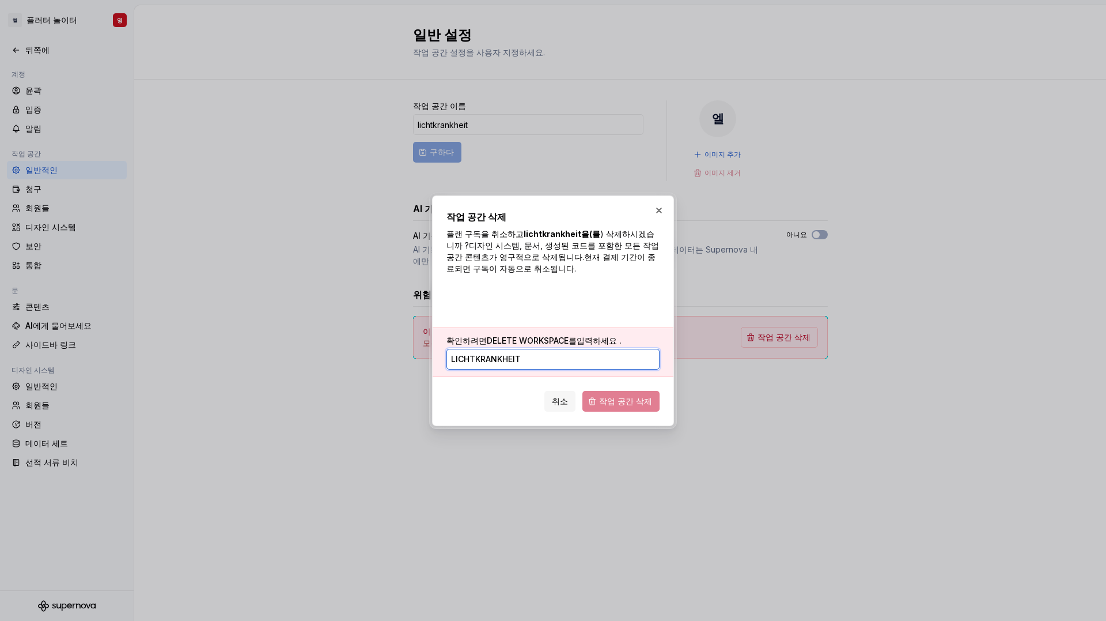
click at [531, 337] on font "DELETE WORKSPACE를" at bounding box center [532, 340] width 90 height 10
click at [531, 349] on input "lichtkrankheit" at bounding box center [553, 359] width 213 height 21
click at [514, 338] on font "DELETE WORKSPACE를" at bounding box center [532, 340] width 90 height 10
click at [514, 349] on input "lichtkrankheit" at bounding box center [553, 359] width 213 height 21
type input "ㅇ"
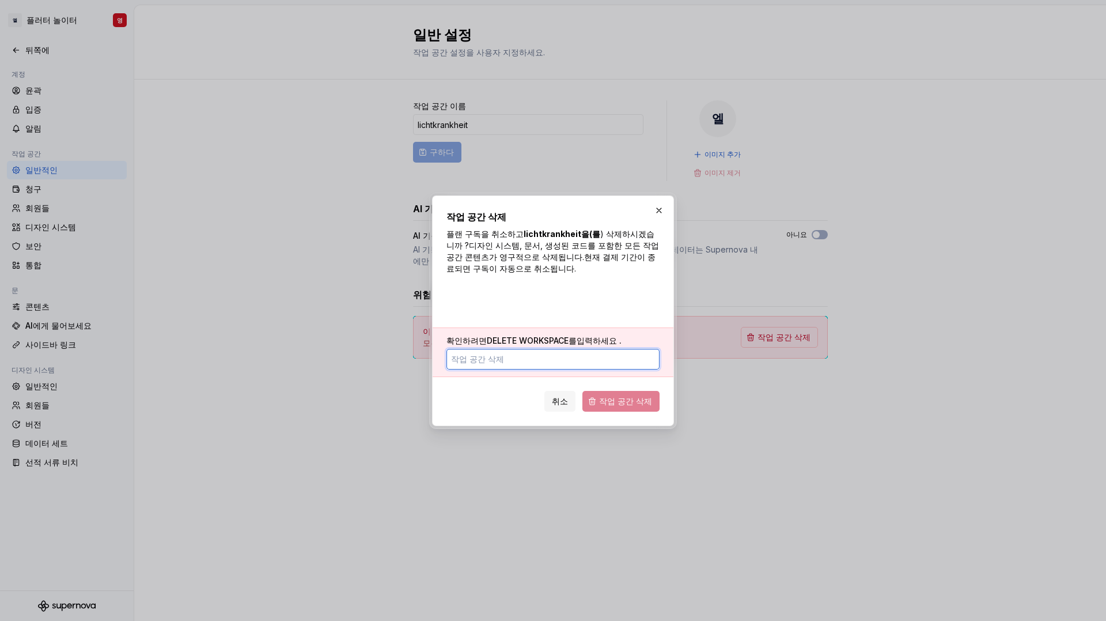
type input "ㅇ"
type input "ㄷ"
type input "d"
type input "delete workspace"
click at [621, 408] on button "작업 공간 삭제" at bounding box center [621, 401] width 77 height 21
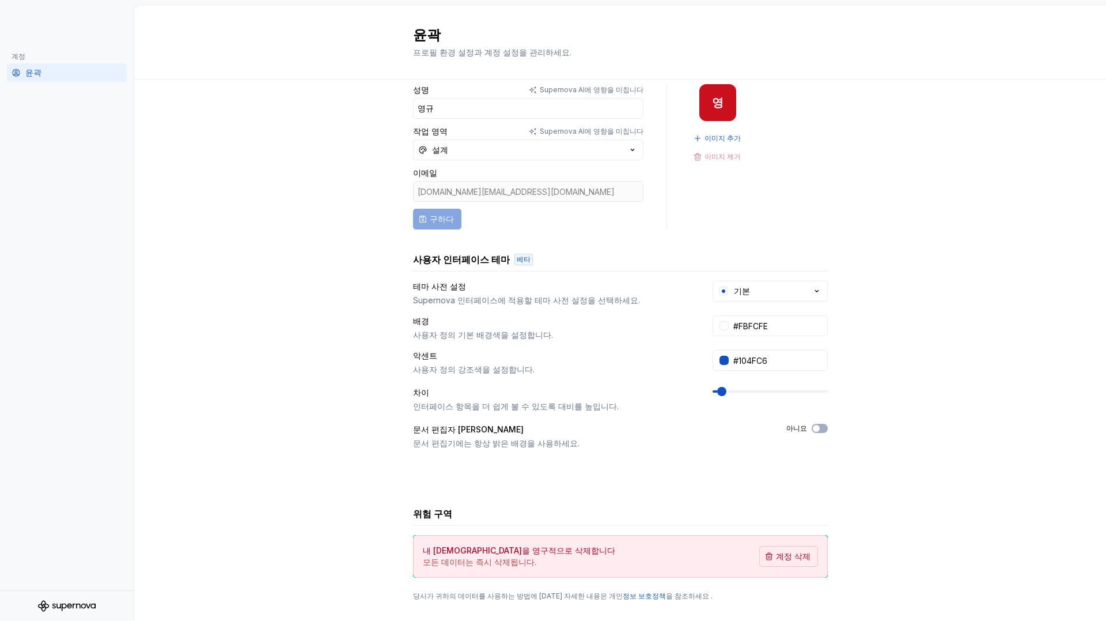
scroll to position [40, 0]
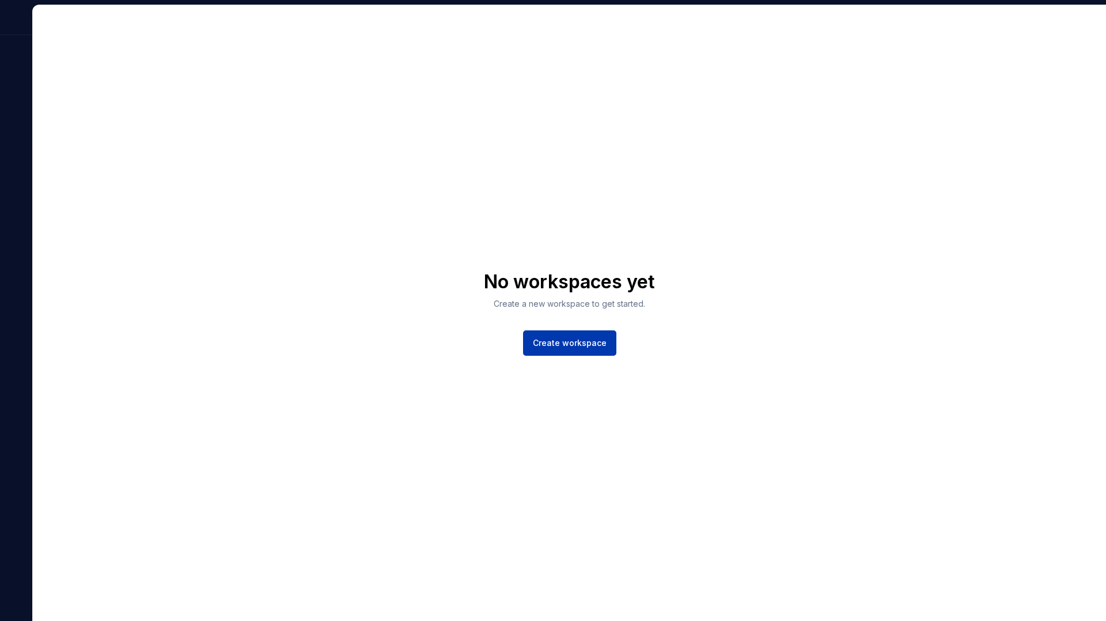
click at [561, 339] on span "Create workspace" at bounding box center [570, 343] width 74 height 12
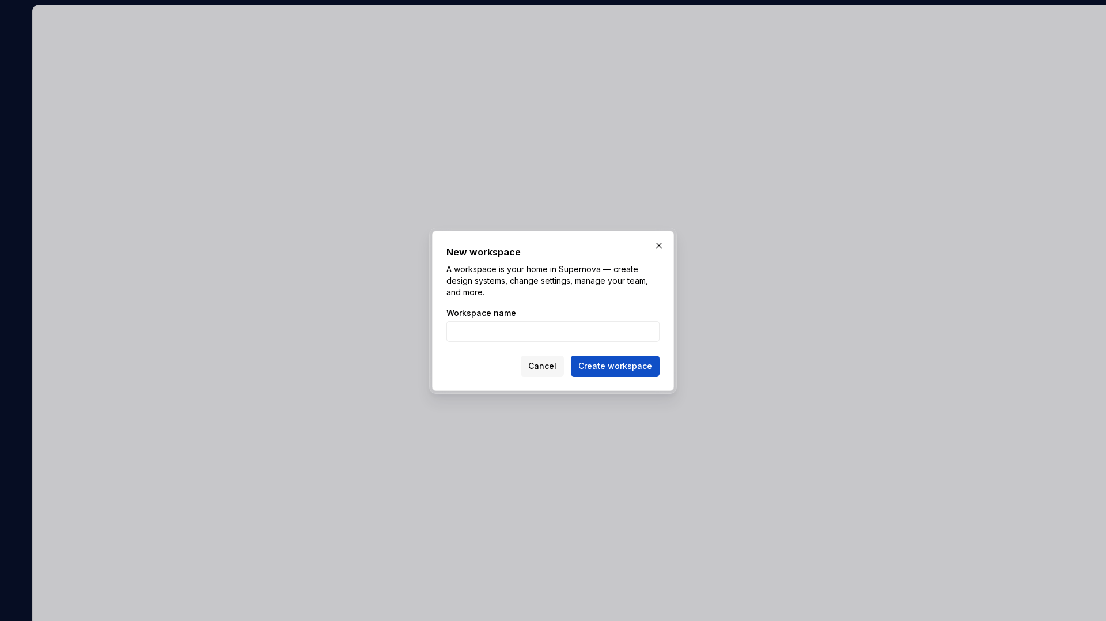
click at [656, 249] on button "button" at bounding box center [659, 245] width 16 height 16
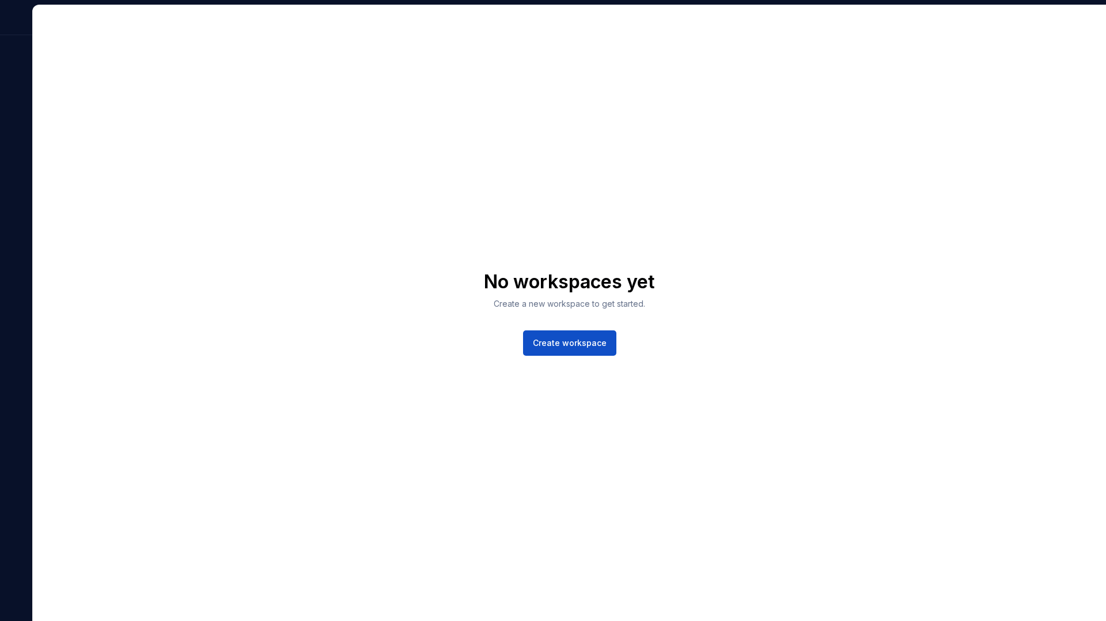
click at [21, 20] on div at bounding box center [16, 20] width 32 height 30
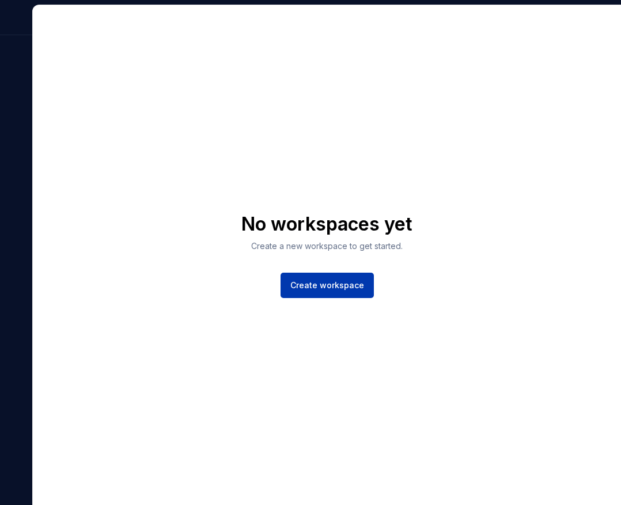
click at [366, 289] on button "Create workspace" at bounding box center [327, 285] width 93 height 25
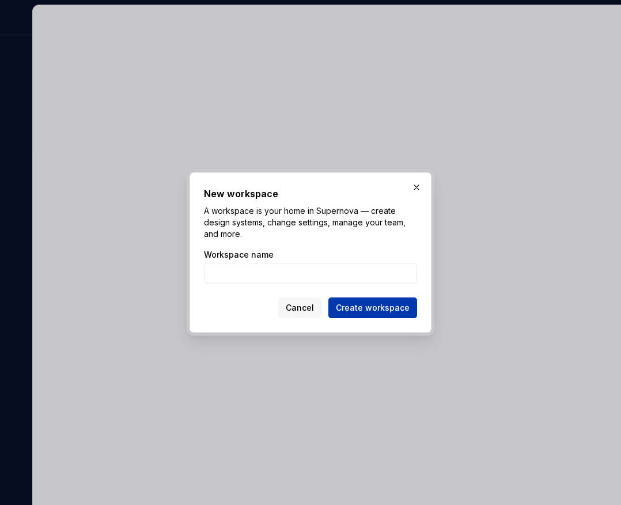
click at [350, 300] on button "Create workspace" at bounding box center [372, 307] width 89 height 21
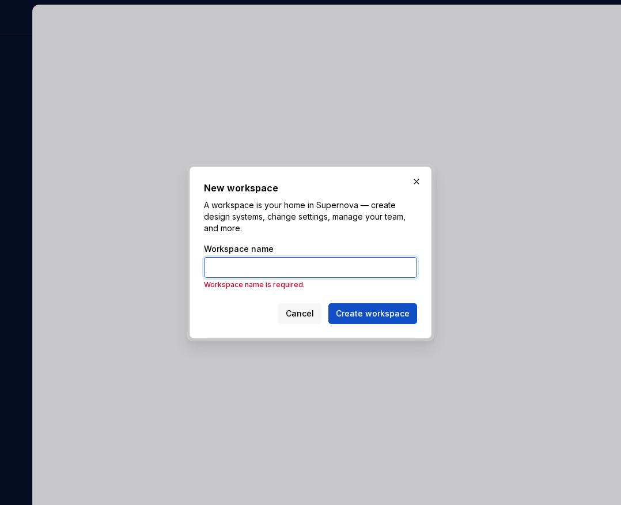
click at [273, 273] on input "Workspace name" at bounding box center [310, 267] width 213 height 21
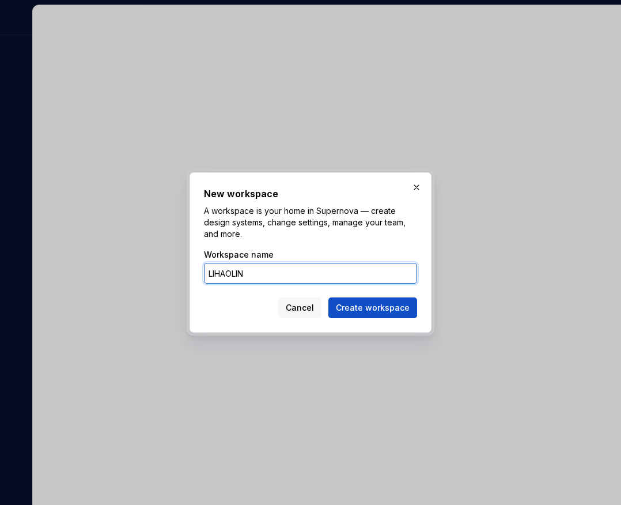
click at [285, 273] on input "LIHAOLIN" at bounding box center [310, 273] width 213 height 21
click at [305, 278] on input "LIHAOLIN" at bounding box center [310, 273] width 213 height 21
type input "L"
type input "lick"
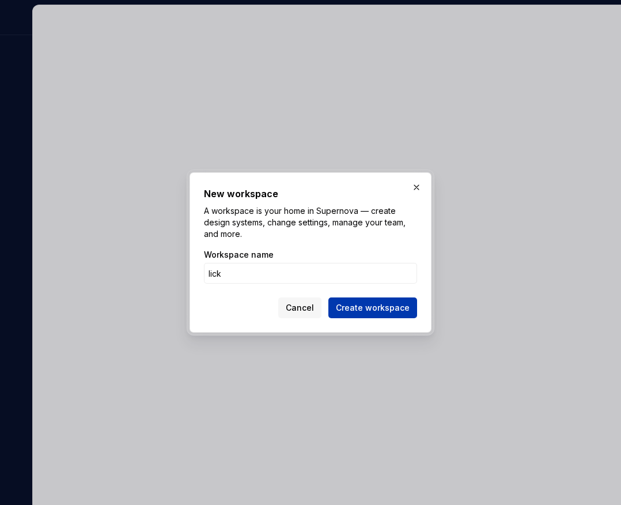
click at [339, 305] on button "Create workspace" at bounding box center [372, 307] width 89 height 21
